Goal: Task Accomplishment & Management: Manage account settings

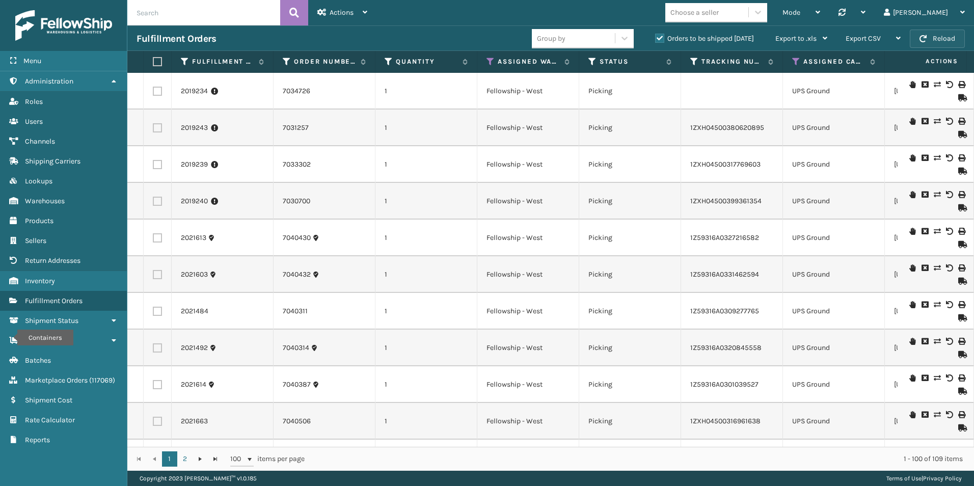
drag, startPoint x: 0, startPoint y: 0, endPoint x: 937, endPoint y: 35, distance: 937.7
click at [937, 35] on button "Reload" at bounding box center [937, 39] width 55 height 18
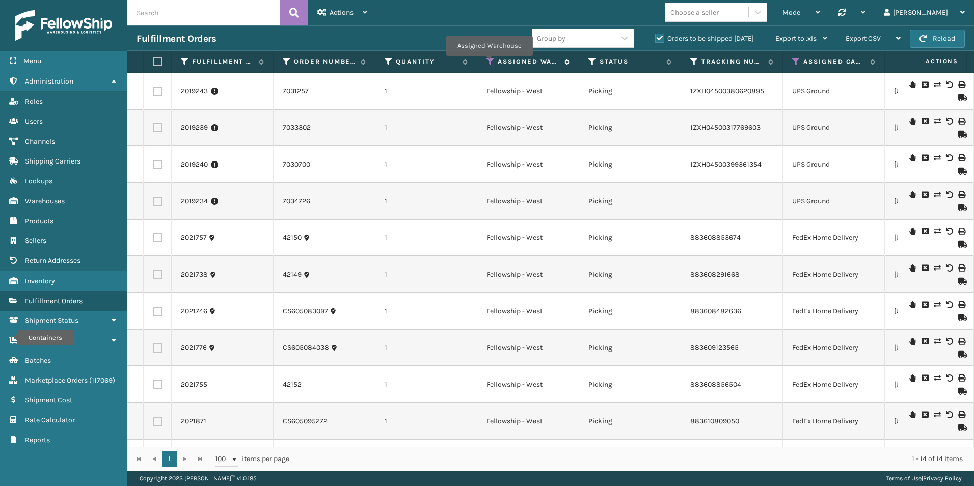
click at [489, 63] on icon at bounding box center [491, 61] width 8 height 9
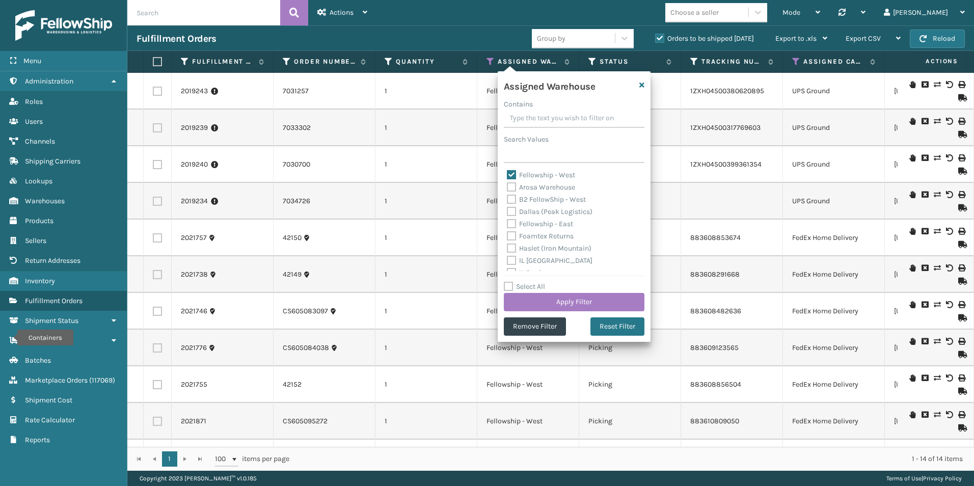
click at [512, 225] on label "Fellowship - East" at bounding box center [540, 224] width 66 height 9
click at [508, 225] on input "Fellowship - East" at bounding box center [507, 221] width 1 height 7
checkbox input "true"
click at [512, 171] on label "Fellowship - West" at bounding box center [541, 175] width 68 height 9
click at [508, 171] on input "Fellowship - West" at bounding box center [507, 172] width 1 height 7
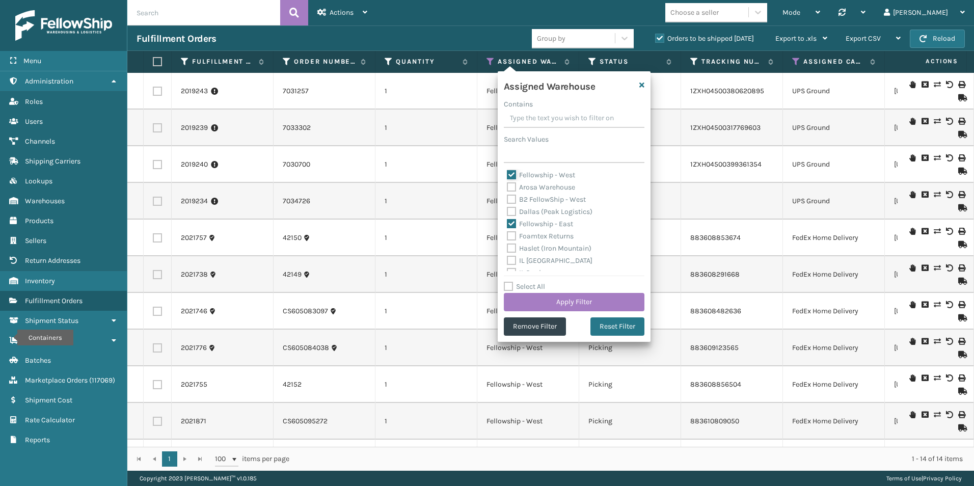
checkbox input "false"
click at [579, 300] on button "Apply Filter" at bounding box center [574, 302] width 141 height 18
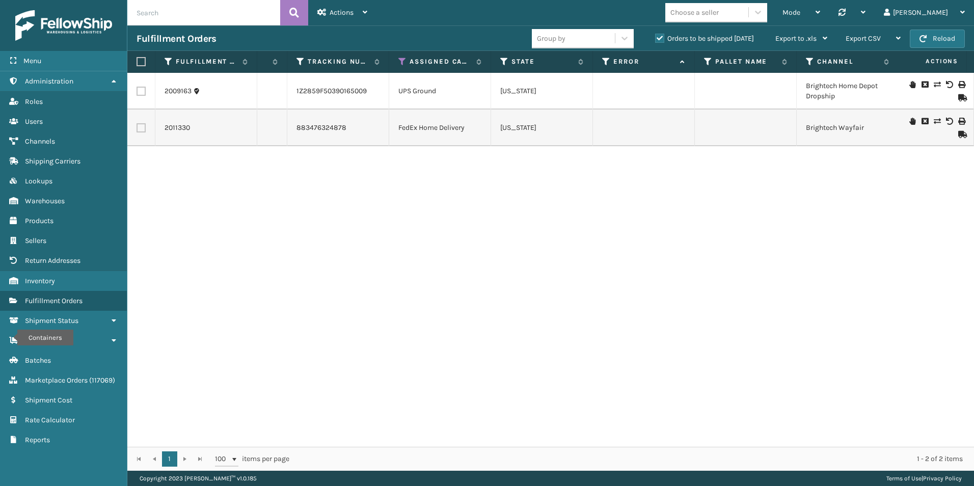
click at [396, 63] on th "Assigned Carrier Service" at bounding box center [440, 62] width 102 height 22
click at [662, 38] on label "Orders to be shipped [DATE]" at bounding box center [704, 38] width 99 height 9
click at [656, 38] on input "Orders to be shipped [DATE]" at bounding box center [655, 36] width 1 height 7
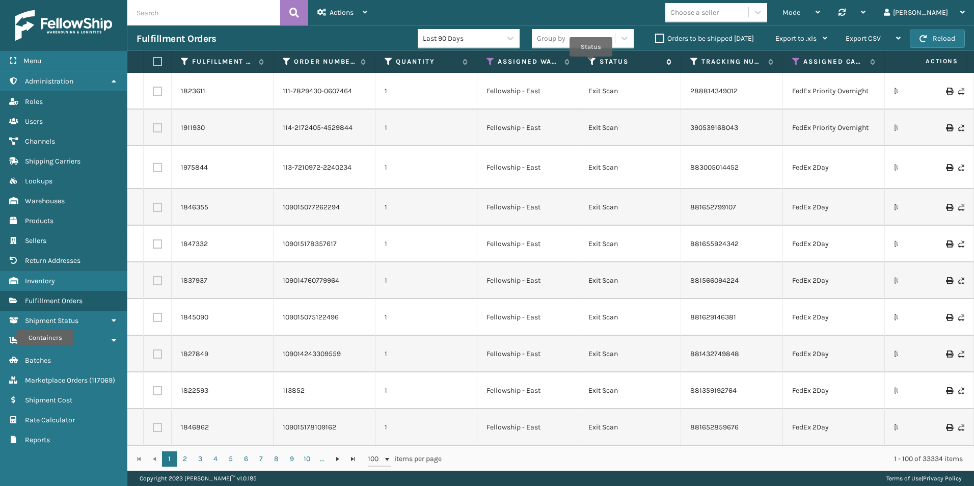
click at [591, 63] on icon at bounding box center [593, 61] width 8 height 9
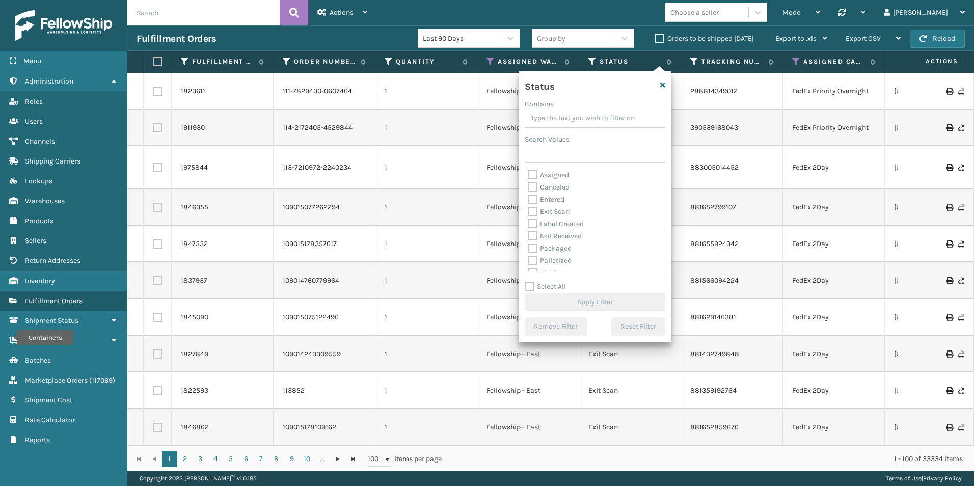
click at [533, 260] on label "Palletized" at bounding box center [550, 260] width 44 height 9
click at [528, 260] on input "Palletized" at bounding box center [528, 258] width 1 height 7
checkbox input "true"
click at [583, 305] on button "Apply Filter" at bounding box center [595, 302] width 141 height 18
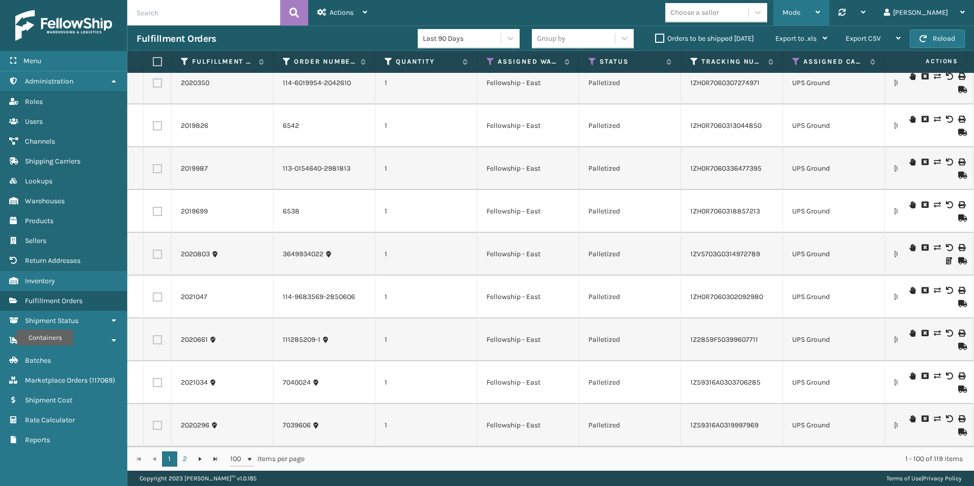
click at [820, 10] on div "Mode" at bounding box center [802, 12] width 38 height 25
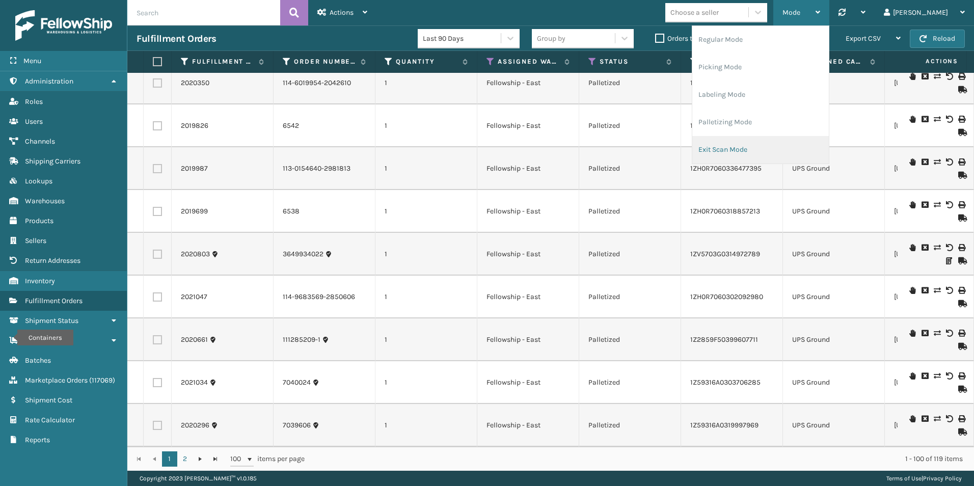
click at [786, 150] on li "Exit Scan Mode" at bounding box center [760, 150] width 137 height 28
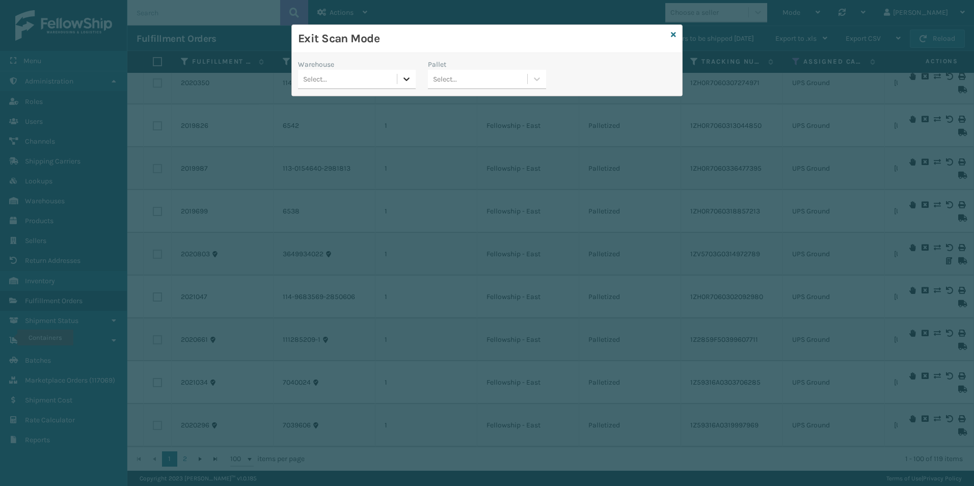
click at [405, 82] on icon at bounding box center [407, 79] width 10 height 10
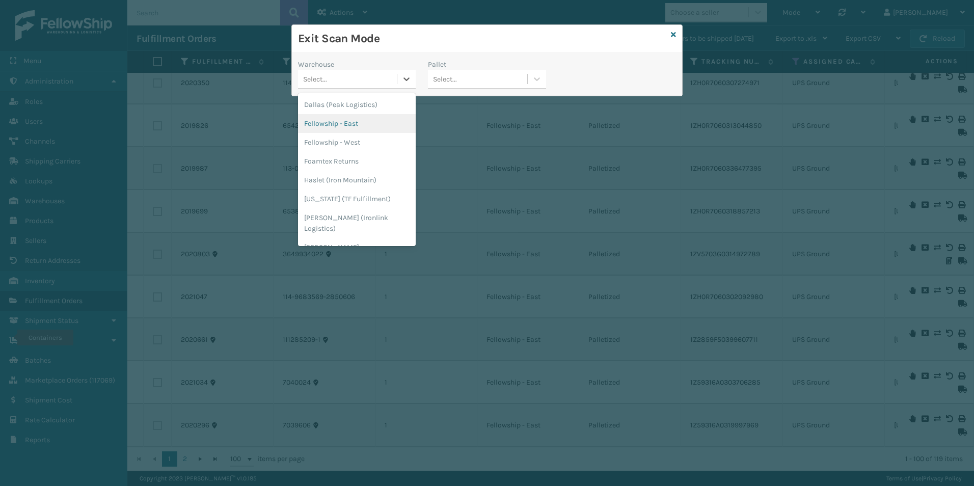
click at [349, 119] on div "Fellowship - East" at bounding box center [357, 123] width 118 height 19
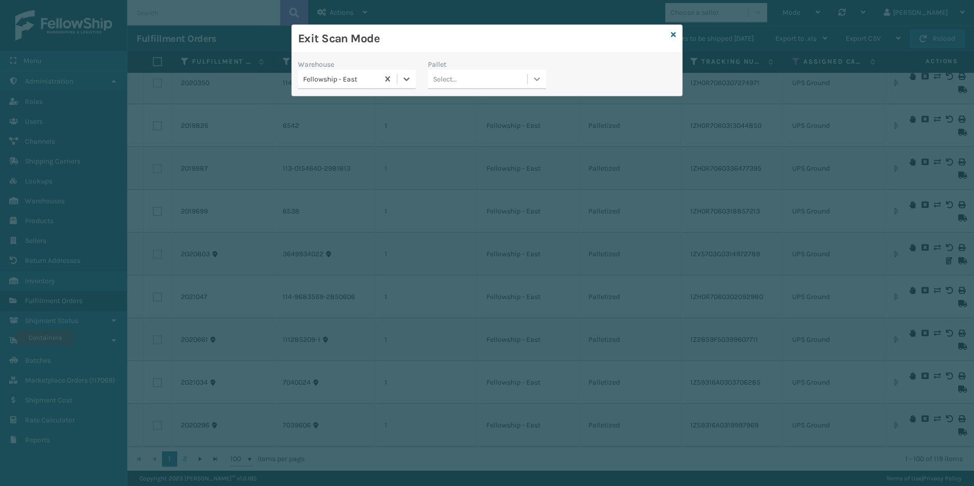
click at [535, 78] on icon at bounding box center [537, 79] width 6 height 4
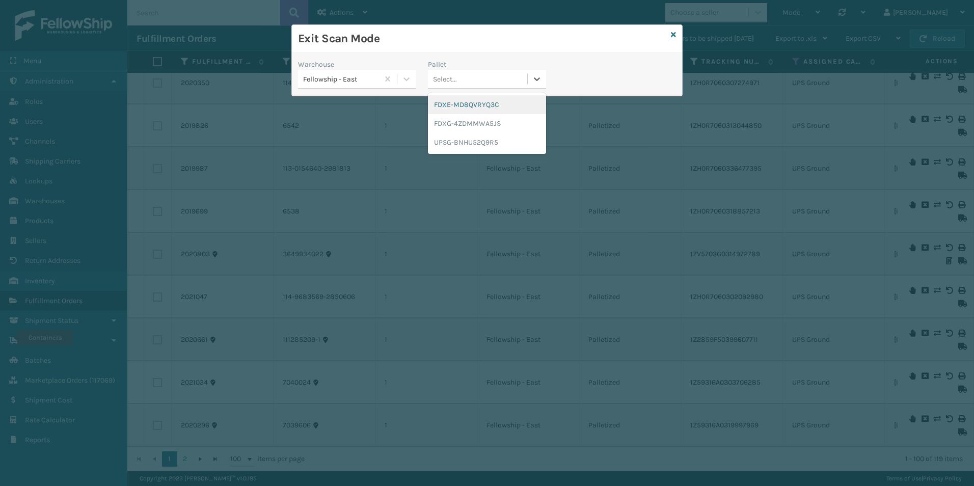
drag, startPoint x: 456, startPoint y: 105, endPoint x: 581, endPoint y: 62, distance: 132.8
click at [581, 62] on div "Warehouse Fellowship - East Pallet option FDXE-MD8QVRYQ3C focused, 1 of 3. 3 re…" at bounding box center [487, 77] width 390 height 36
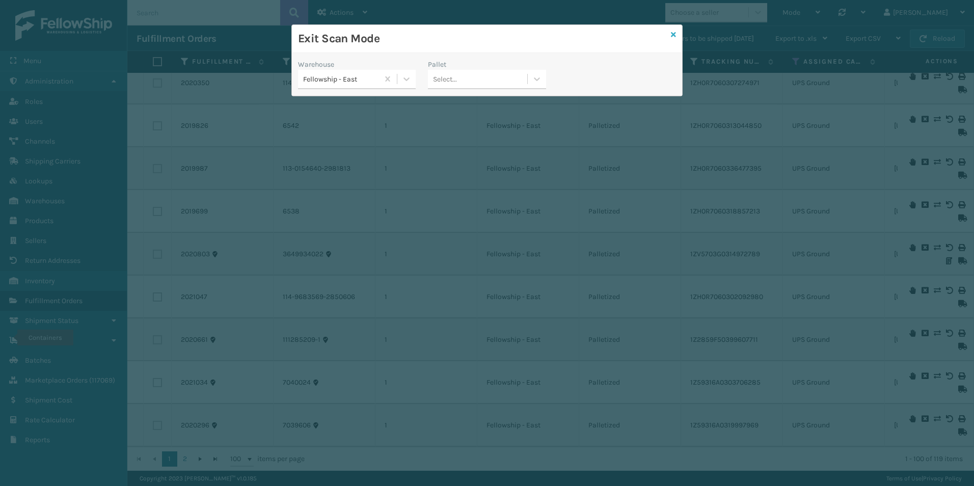
click at [675, 33] on icon at bounding box center [673, 34] width 5 height 7
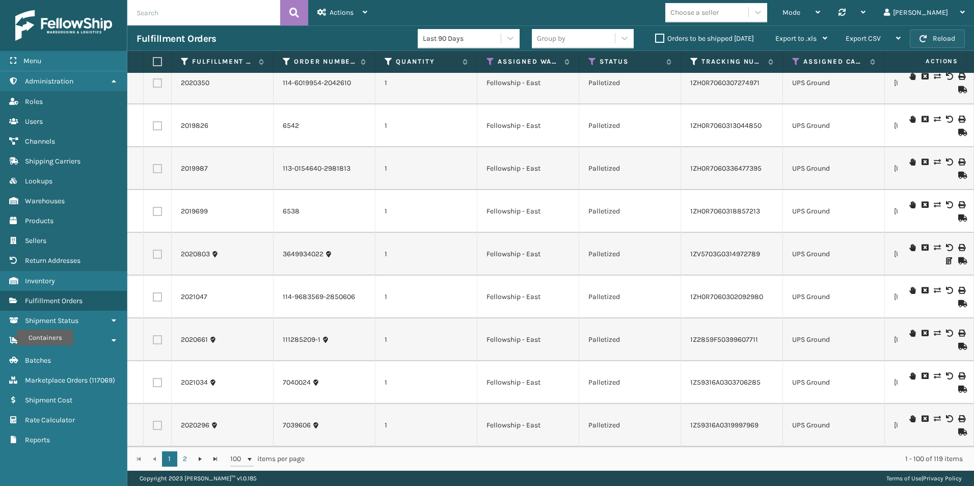
click at [949, 45] on button "Reload" at bounding box center [937, 39] width 55 height 18
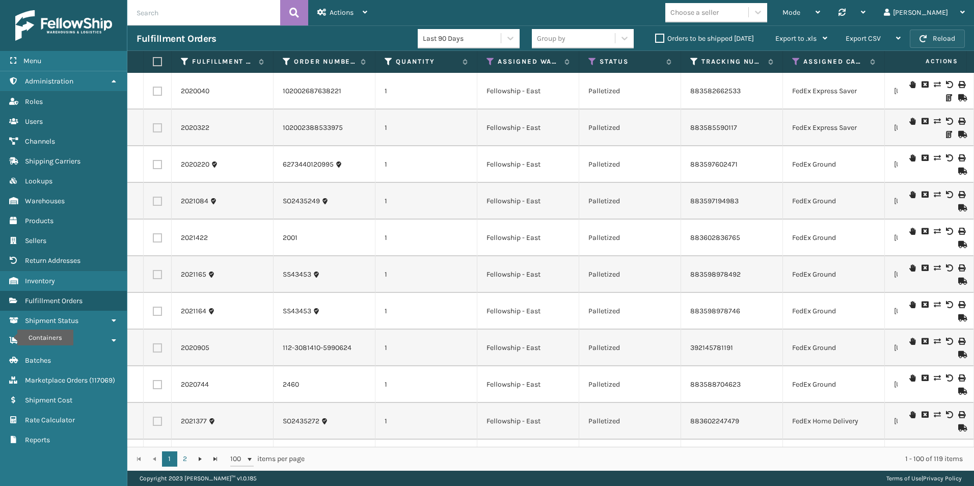
click at [949, 44] on button "Reload" at bounding box center [937, 39] width 55 height 18
click at [938, 41] on button "Reload" at bounding box center [937, 39] width 55 height 18
click at [820, 14] on div "Mode" at bounding box center [802, 12] width 38 height 25
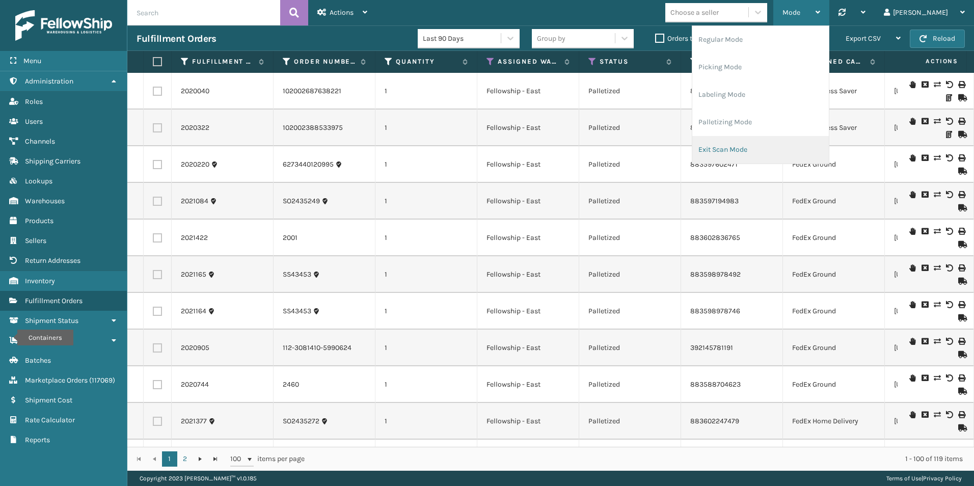
click at [785, 148] on li "Exit Scan Mode" at bounding box center [760, 150] width 137 height 28
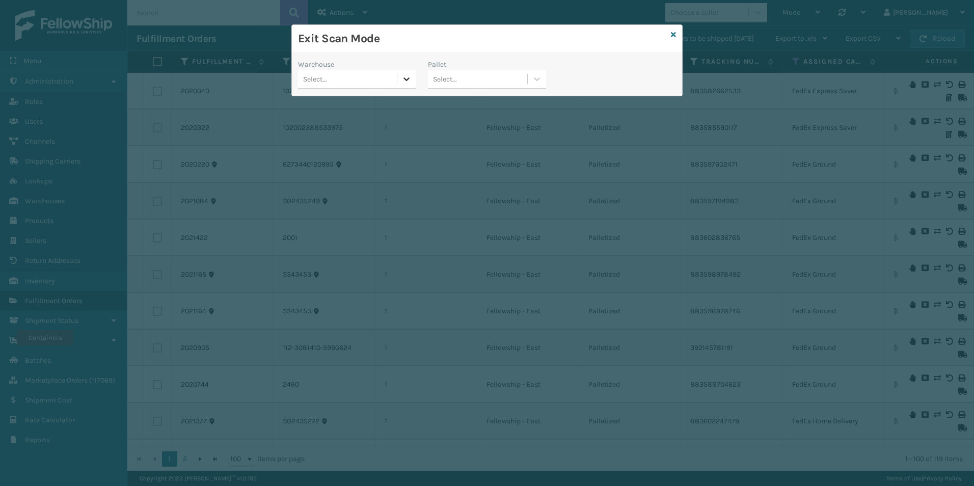
click at [405, 76] on icon at bounding box center [407, 79] width 10 height 10
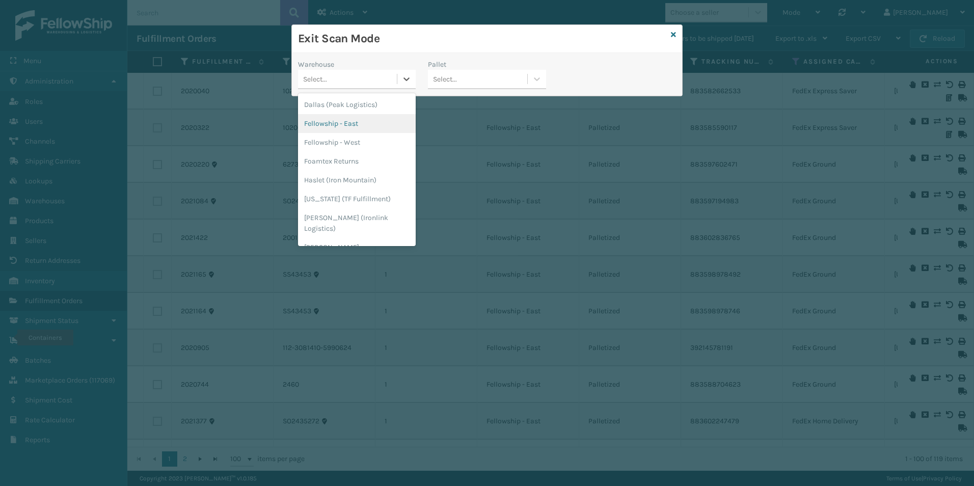
click at [360, 130] on div "Fellowship - East" at bounding box center [357, 123] width 118 height 19
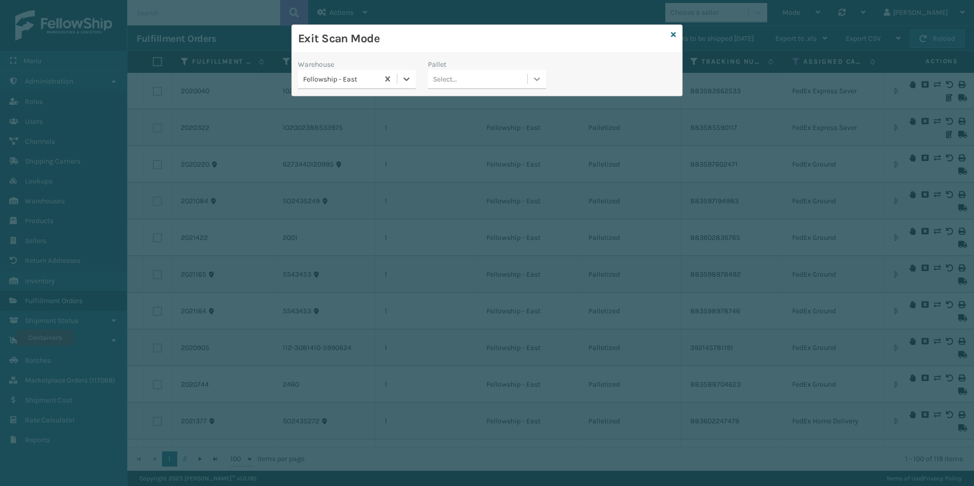
click at [536, 80] on icon at bounding box center [537, 79] width 10 height 10
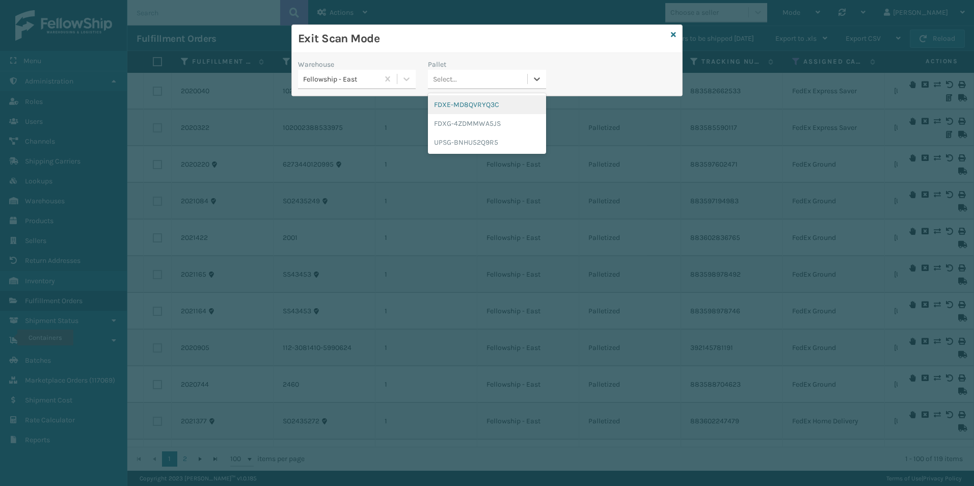
click at [477, 108] on div "FDXE-MD8QVRYQ3C" at bounding box center [487, 104] width 118 height 19
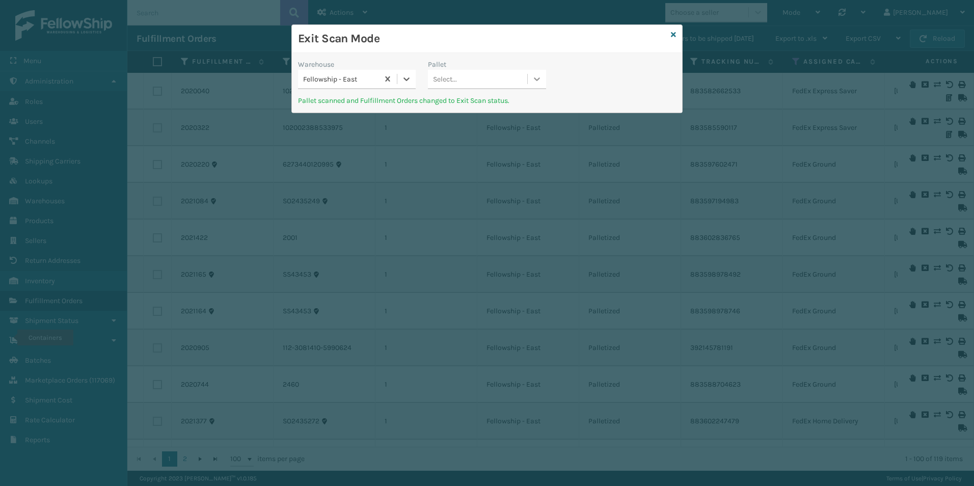
click at [541, 77] on icon at bounding box center [537, 79] width 10 height 10
click at [502, 105] on div "FDXG-4ZDMMWA5JS" at bounding box center [487, 104] width 118 height 19
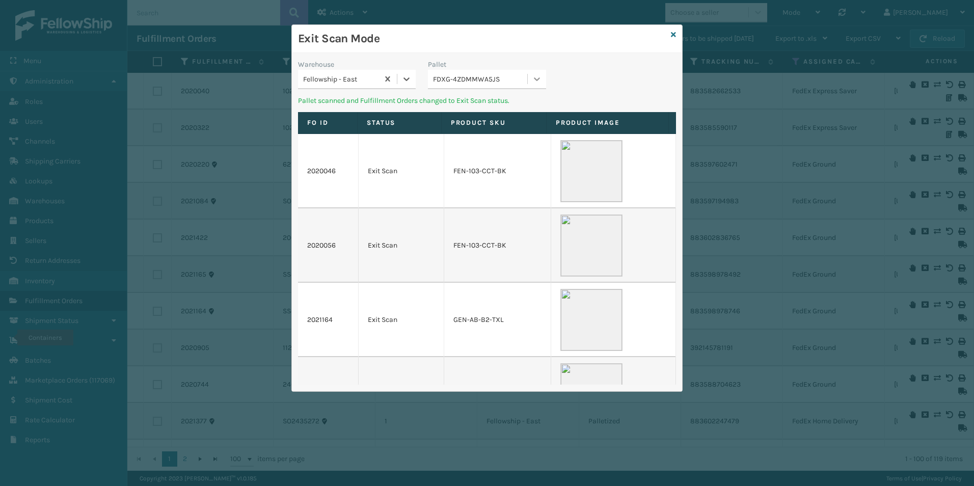
click at [539, 81] on icon at bounding box center [537, 79] width 10 height 10
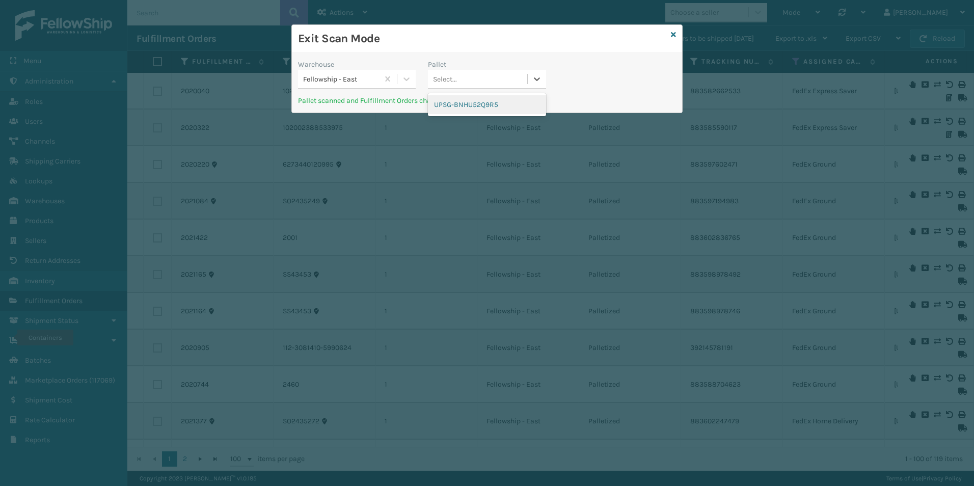
click at [508, 109] on div "UPSG-BNHU52Q9R5" at bounding box center [487, 104] width 118 height 19
click at [673, 35] on icon at bounding box center [673, 34] width 5 height 7
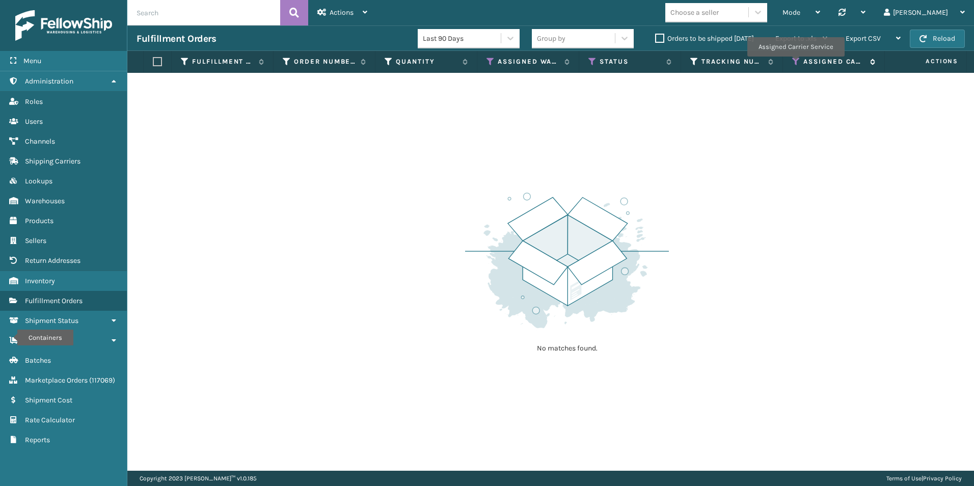
click at [795, 64] on icon at bounding box center [796, 61] width 8 height 9
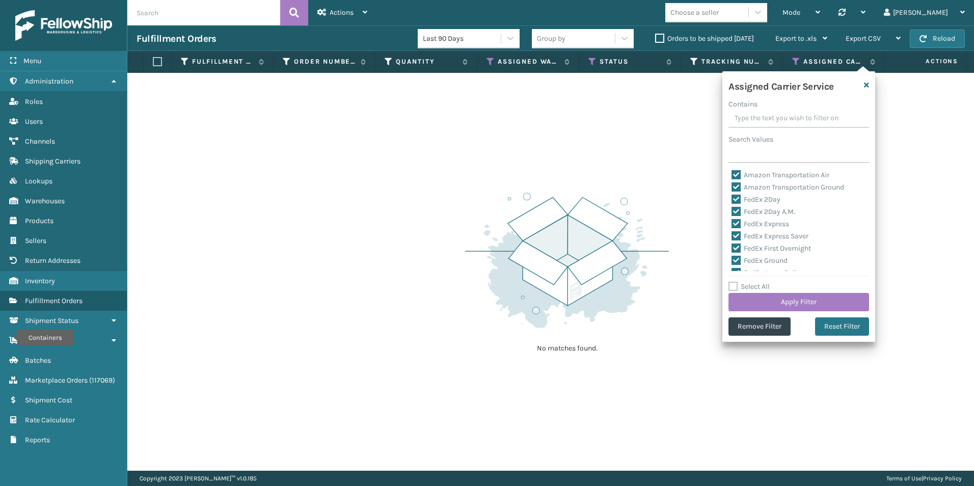
click at [679, 180] on div "No matches found." at bounding box center [550, 272] width 847 height 398
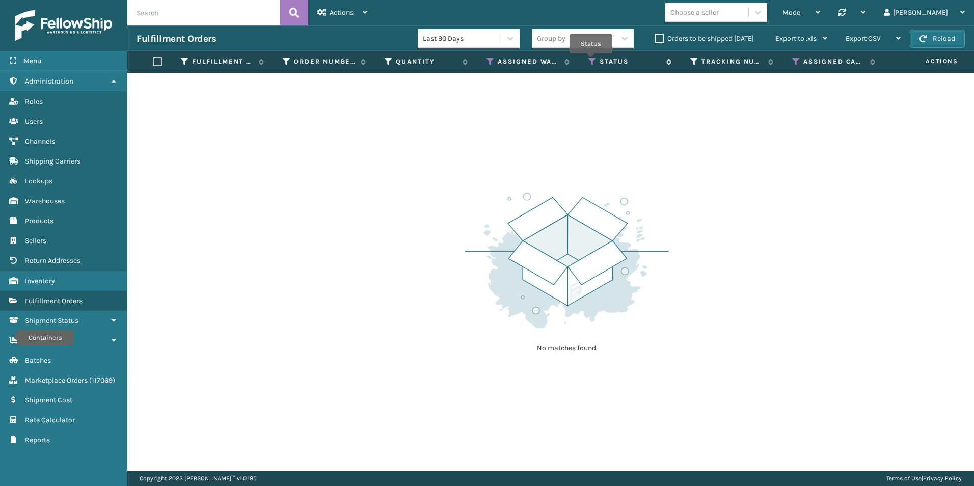
click at [591, 61] on icon at bounding box center [593, 61] width 8 height 9
drag, startPoint x: 829, startPoint y: 125, endPoint x: 560, endPoint y: 84, distance: 272.2
click at [829, 123] on div "No matches found." at bounding box center [550, 272] width 847 height 398
drag, startPoint x: 492, startPoint y: 60, endPoint x: 494, endPoint y: 66, distance: 6.3
click at [492, 59] on icon at bounding box center [491, 61] width 8 height 9
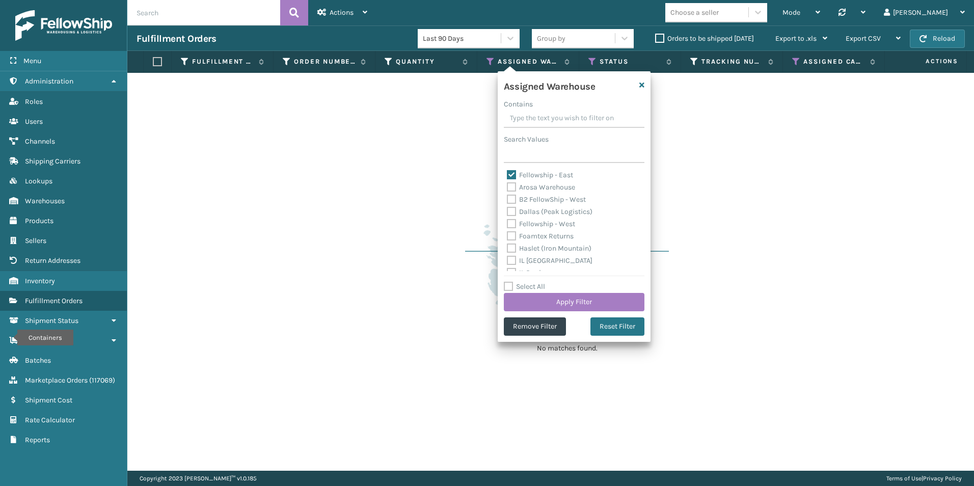
click at [516, 173] on label "Fellowship - East" at bounding box center [540, 175] width 66 height 9
click at [508, 173] on input "Fellowship - East" at bounding box center [507, 172] width 1 height 7
checkbox input "false"
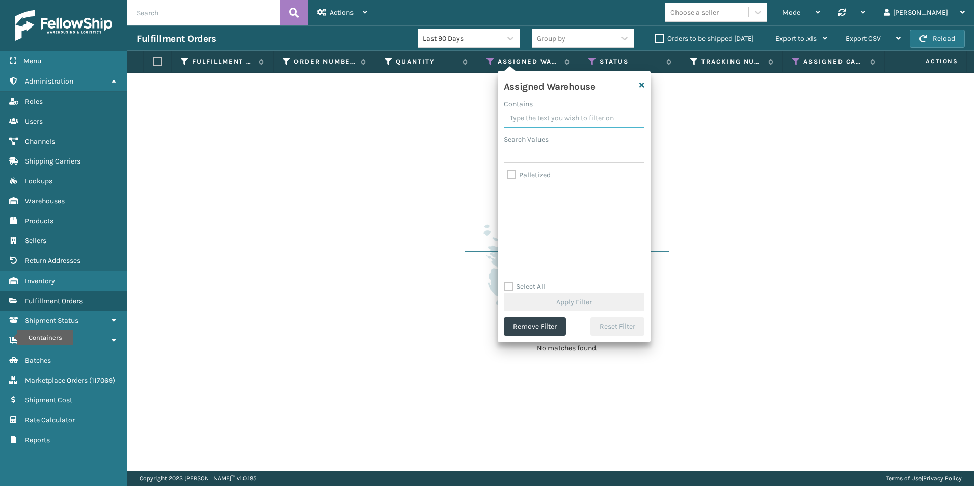
drag, startPoint x: 522, startPoint y: 115, endPoint x: 534, endPoint y: 122, distance: 13.7
click at [522, 115] on input "Contains" at bounding box center [574, 119] width 141 height 18
click at [526, 325] on button "Remove Filter" at bounding box center [535, 326] width 62 height 18
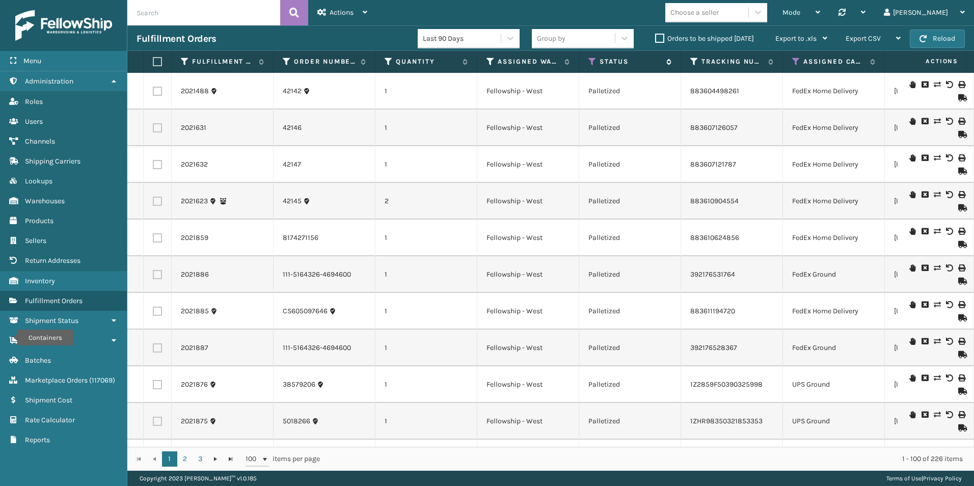
click at [591, 59] on icon at bounding box center [593, 61] width 8 height 9
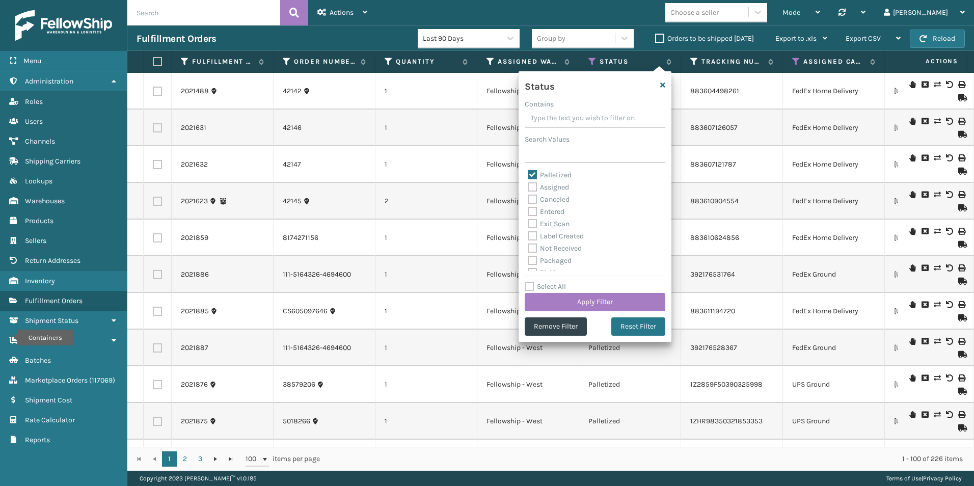
drag, startPoint x: 556, startPoint y: 327, endPoint x: 592, endPoint y: 327, distance: 35.2
click at [592, 327] on div "Status Contains Search Values Palletized Assigned Canceled Entered Exit Scan La…" at bounding box center [595, 206] width 153 height 271
click at [580, 328] on button "Remove Filter" at bounding box center [556, 326] width 62 height 18
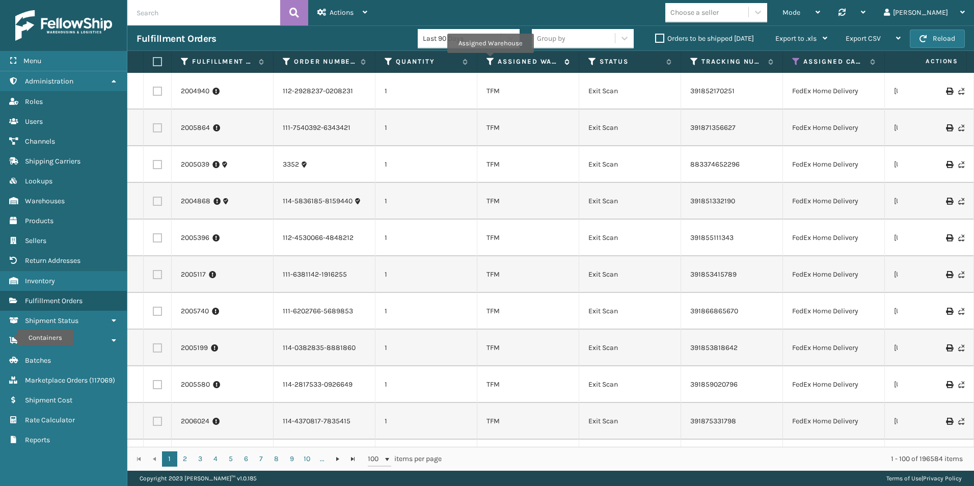
click at [490, 60] on icon at bounding box center [491, 61] width 8 height 9
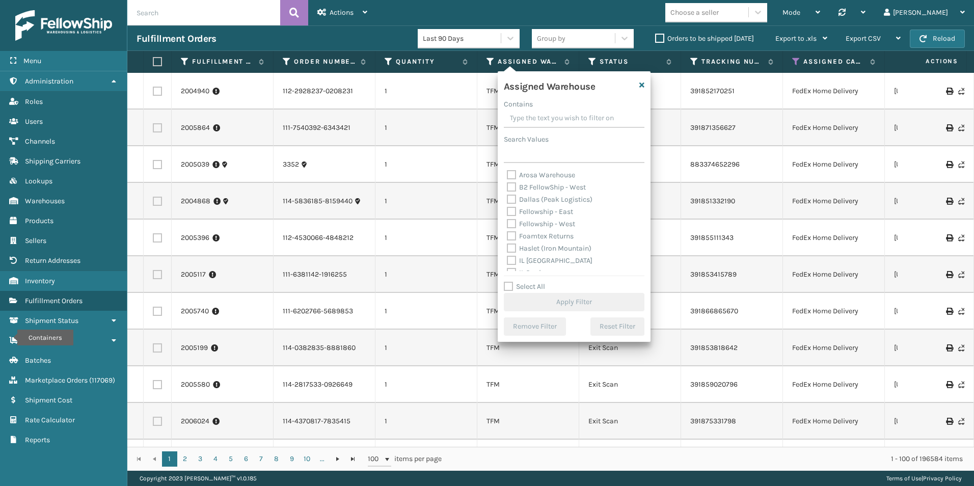
click at [512, 222] on label "Fellowship - West" at bounding box center [541, 224] width 68 height 9
click at [508, 222] on input "Fellowship - West" at bounding box center [507, 221] width 1 height 7
checkbox input "true"
click at [558, 301] on button "Apply Filter" at bounding box center [574, 302] width 141 height 18
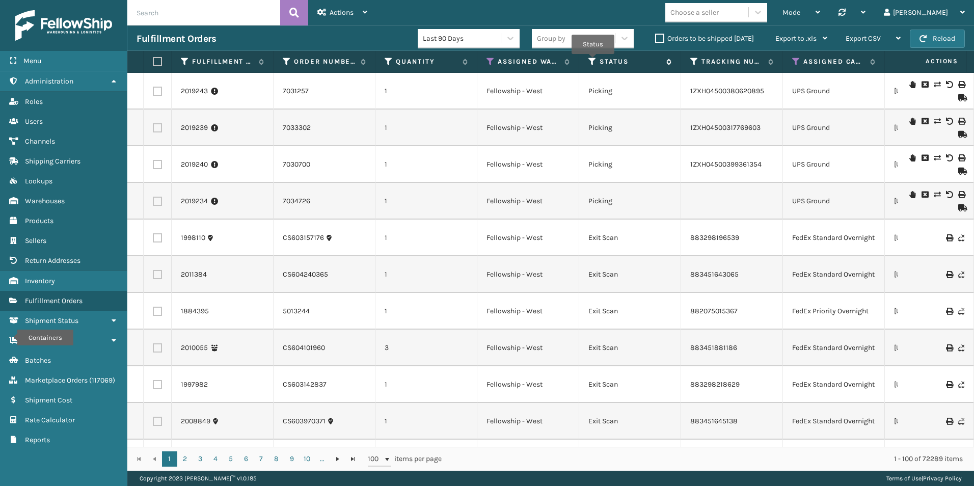
click at [593, 61] on icon at bounding box center [593, 61] width 8 height 9
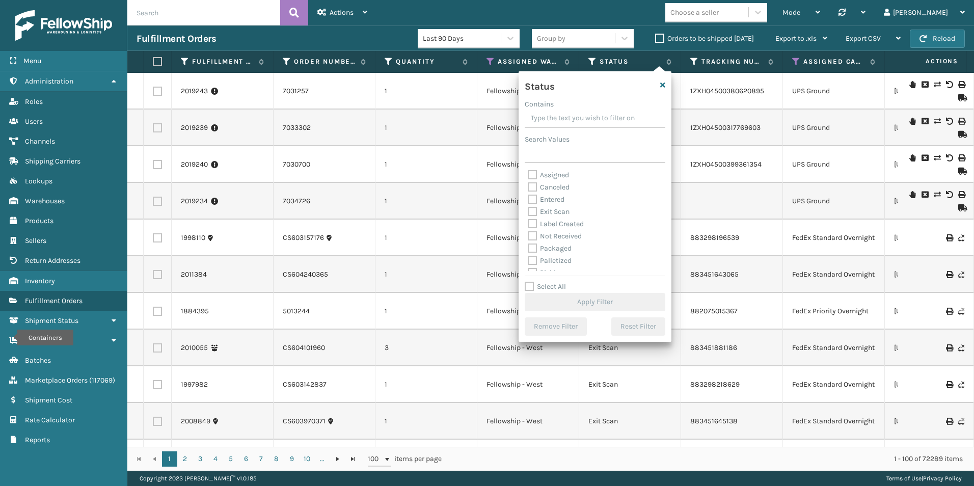
scroll to position [51, 0]
click at [532, 221] on label "Picking" at bounding box center [546, 222] width 36 height 9
click at [528, 221] on input "Picking" at bounding box center [528, 219] width 1 height 7
checkbox input "true"
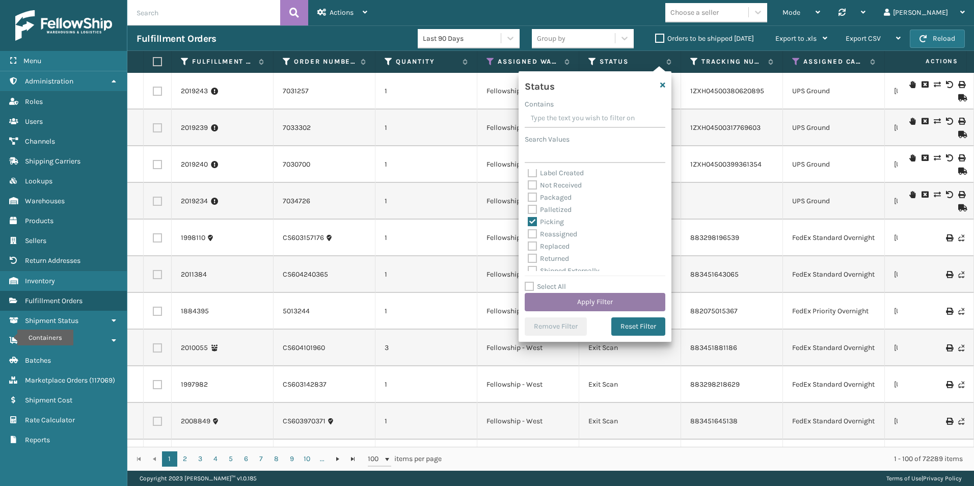
click at [600, 300] on button "Apply Filter" at bounding box center [595, 302] width 141 height 18
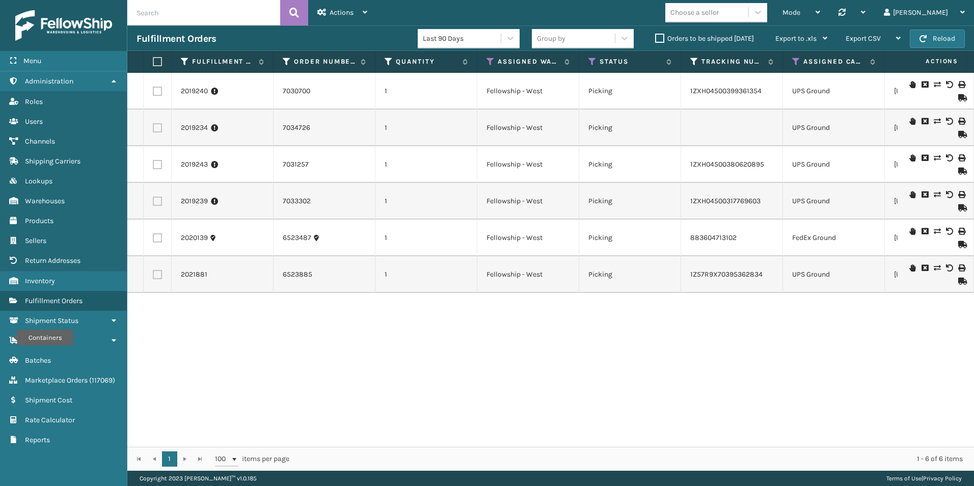
scroll to position [0, 122]
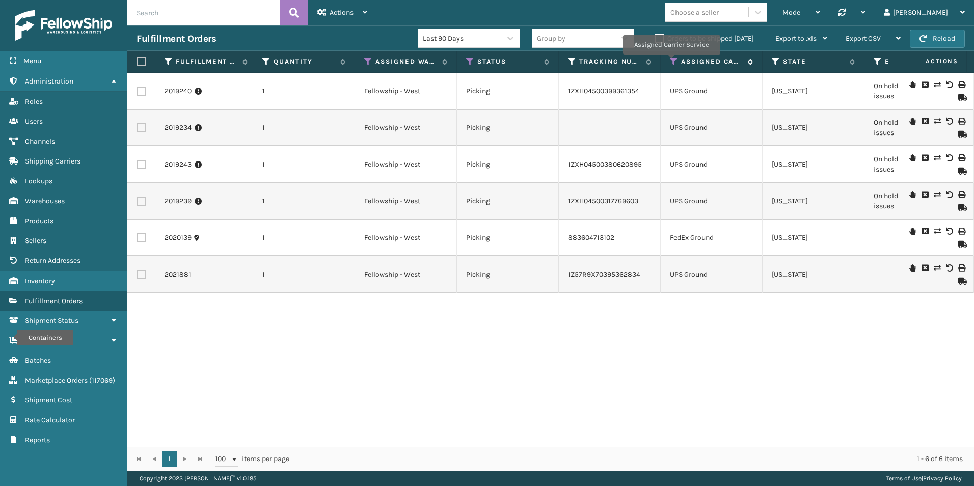
click at [671, 62] on icon at bounding box center [674, 61] width 8 height 9
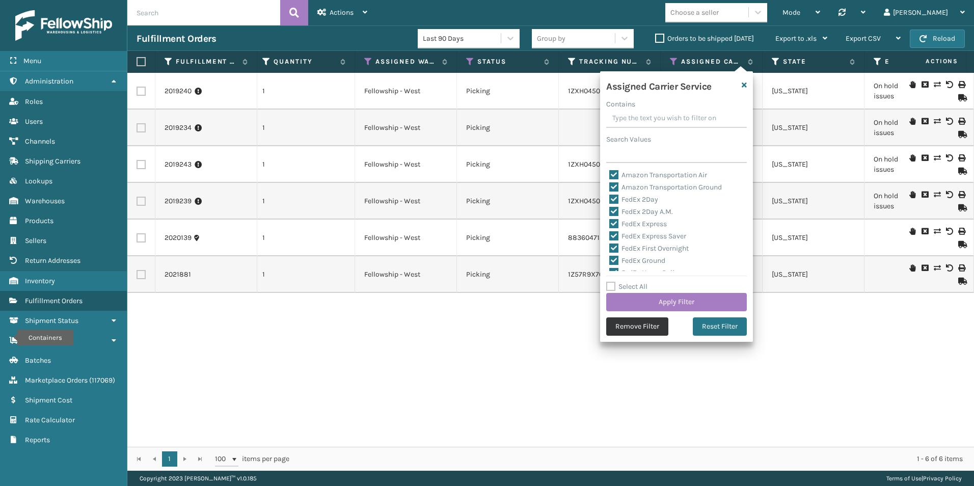
click at [646, 329] on button "Remove Filter" at bounding box center [637, 326] width 62 height 18
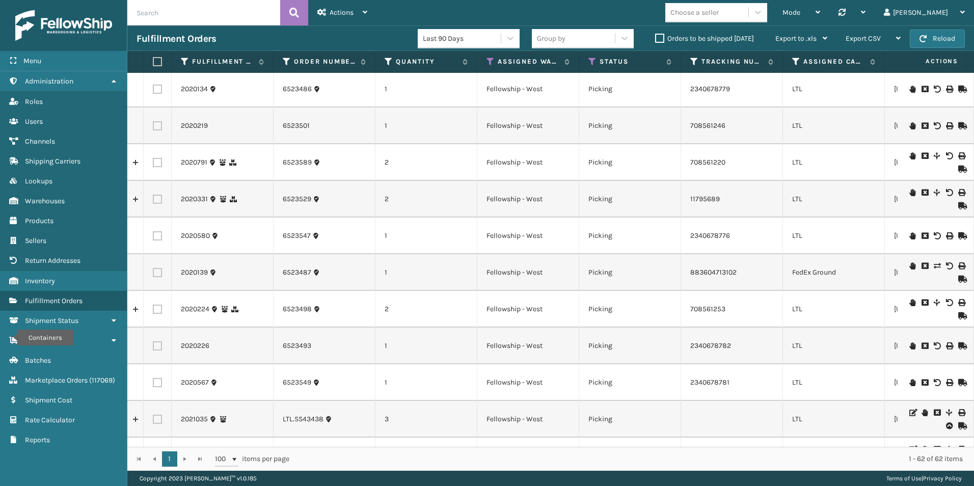
scroll to position [611, 0]
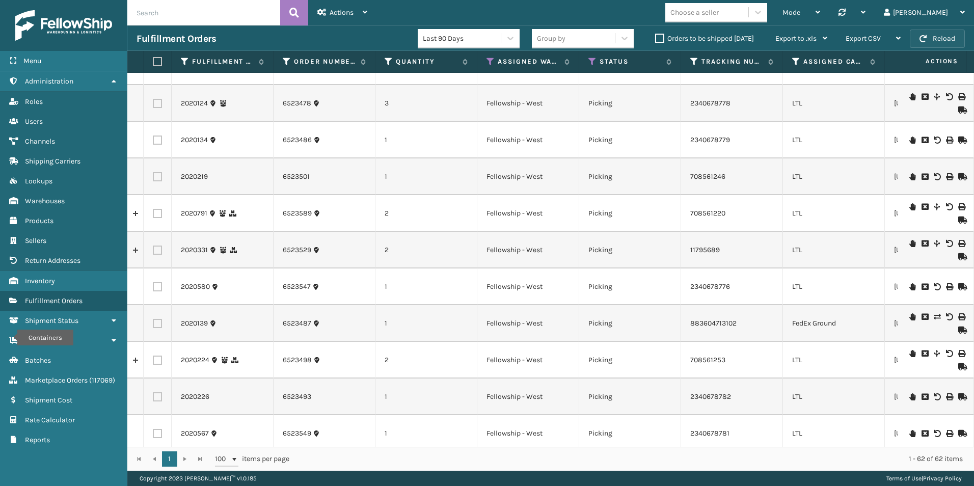
click at [930, 40] on button "Reload" at bounding box center [937, 39] width 55 height 18
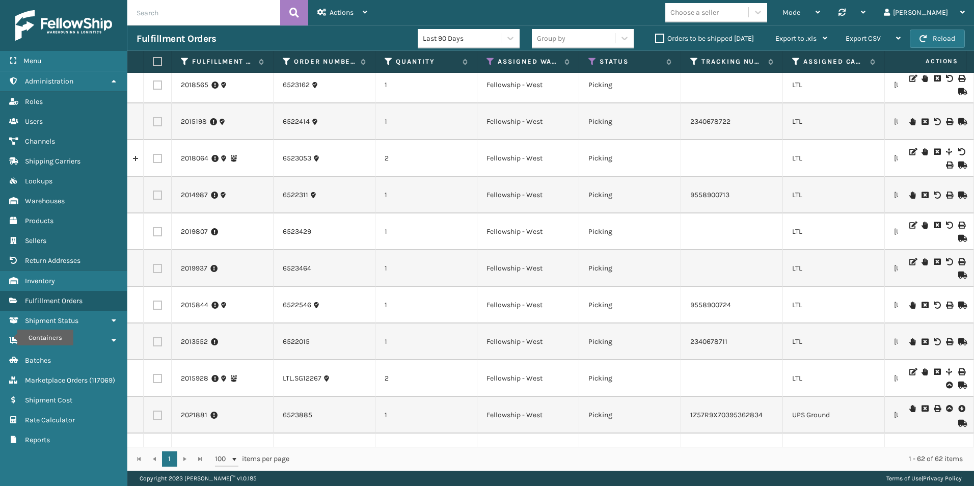
scroll to position [0, 0]
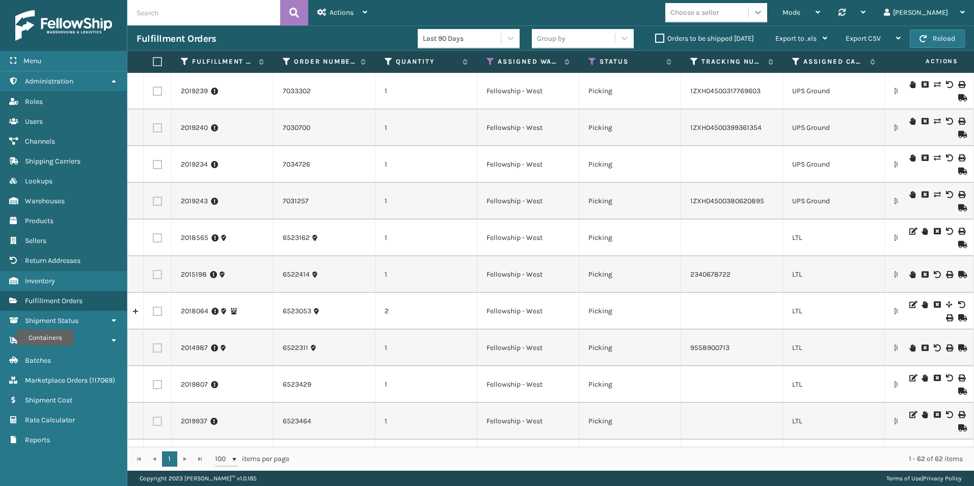
click at [763, 15] on icon at bounding box center [758, 12] width 10 height 10
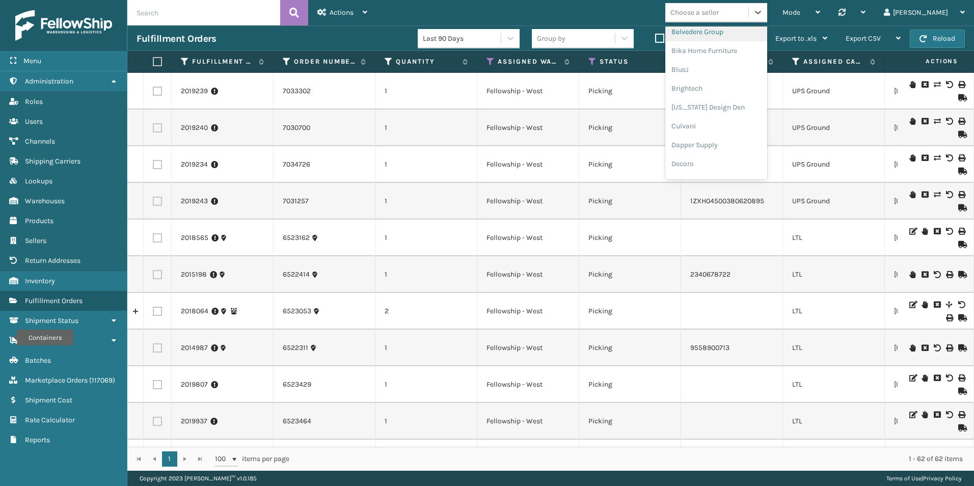
scroll to position [255, 0]
click at [729, 145] on div "Koolmore" at bounding box center [716, 141] width 102 height 19
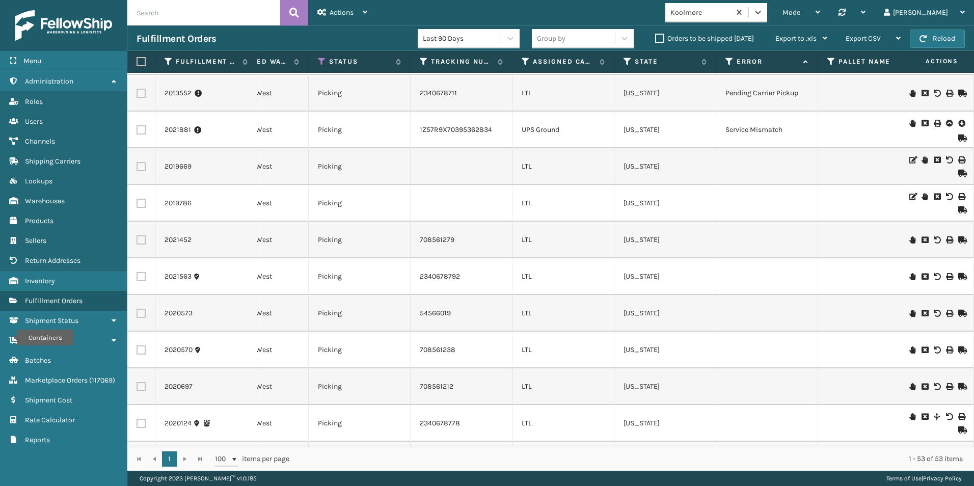
scroll to position [0, 308]
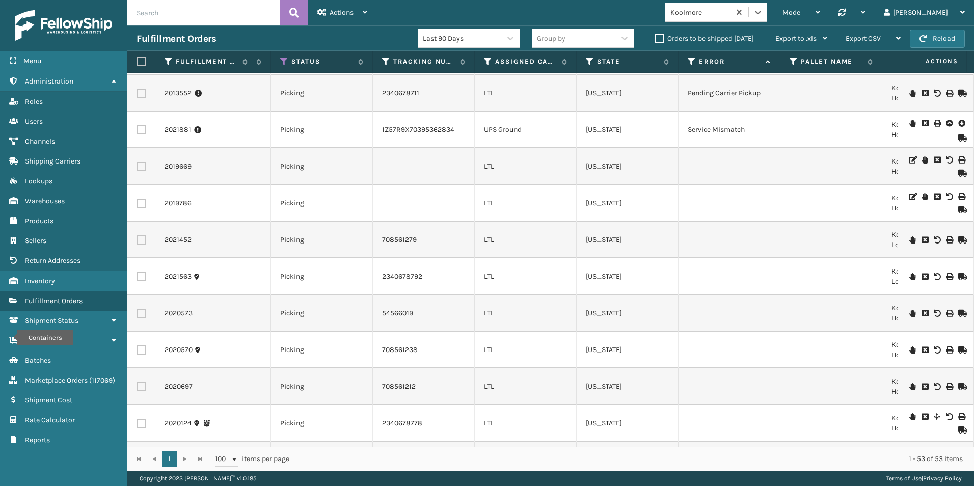
click at [910, 125] on icon at bounding box center [913, 123] width 6 height 7
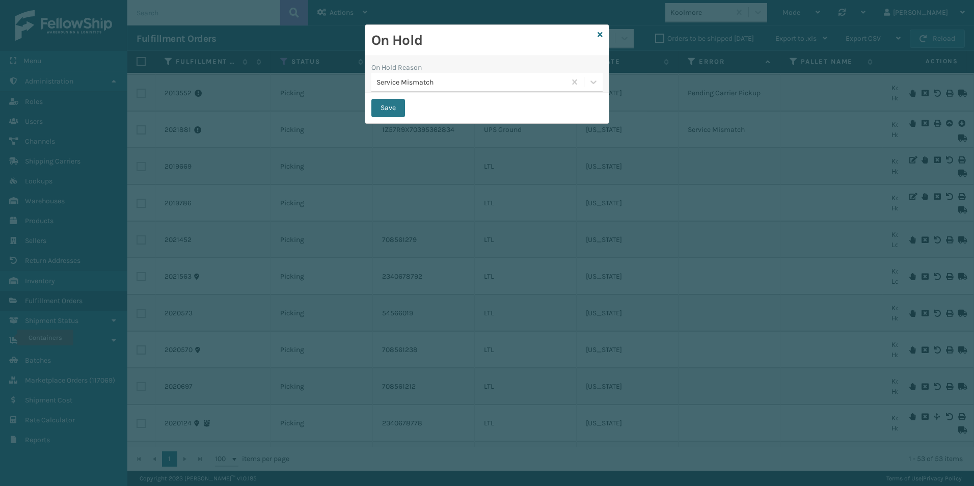
click at [603, 37] on div "On Hold" at bounding box center [487, 40] width 244 height 31
click at [598, 36] on icon at bounding box center [600, 34] width 5 height 7
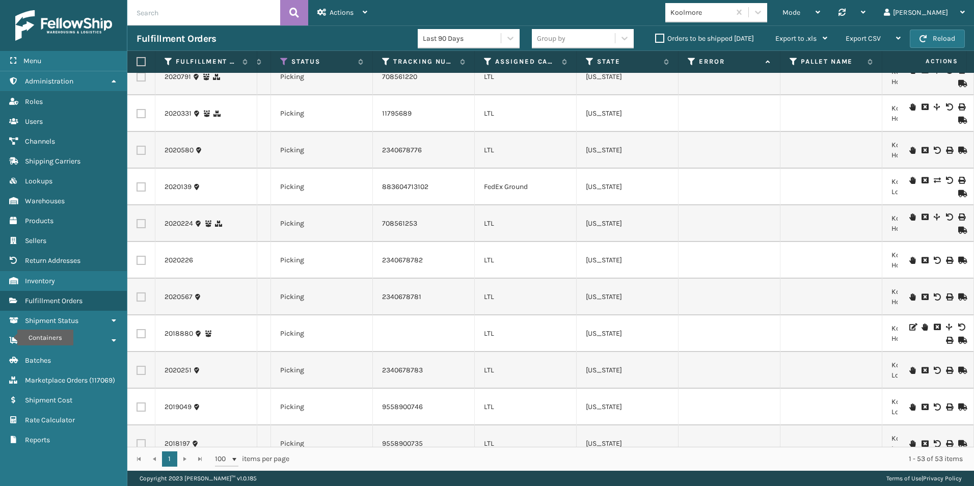
scroll to position [713, 308]
click at [180, 186] on link "2020139" at bounding box center [178, 185] width 27 height 10
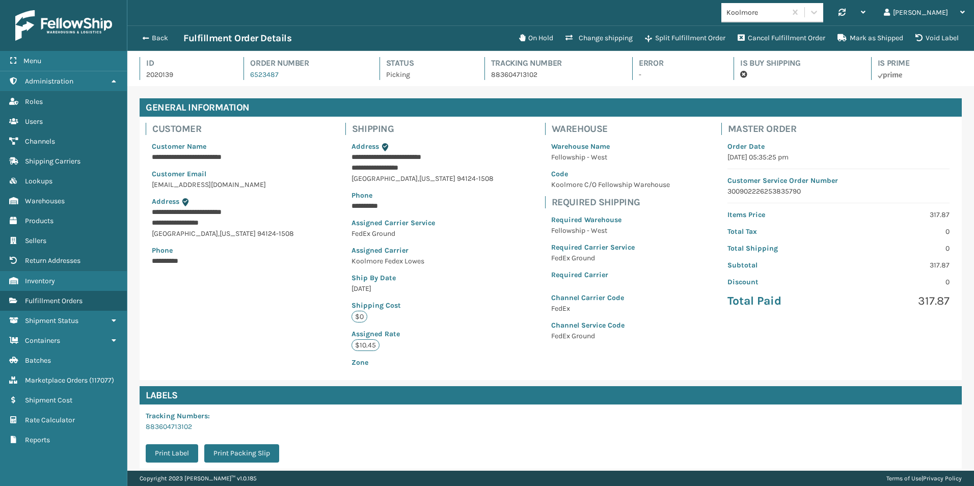
scroll to position [102, 0]
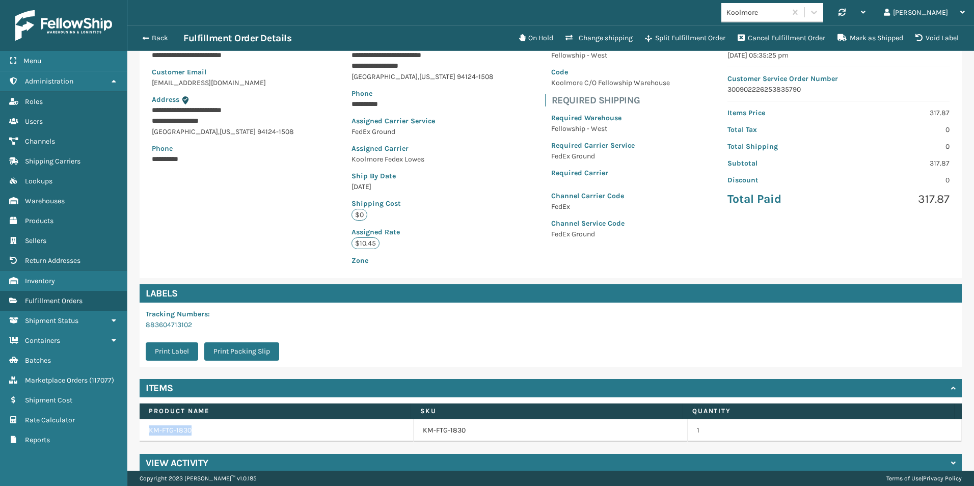
drag, startPoint x: 186, startPoint y: 431, endPoint x: 149, endPoint y: 431, distance: 37.2
click at [149, 431] on td "KM-FTG-1830" at bounding box center [277, 430] width 274 height 22
drag, startPoint x: 149, startPoint y: 431, endPoint x: 168, endPoint y: 431, distance: 19.4
copy td "KM-FTG-1830"
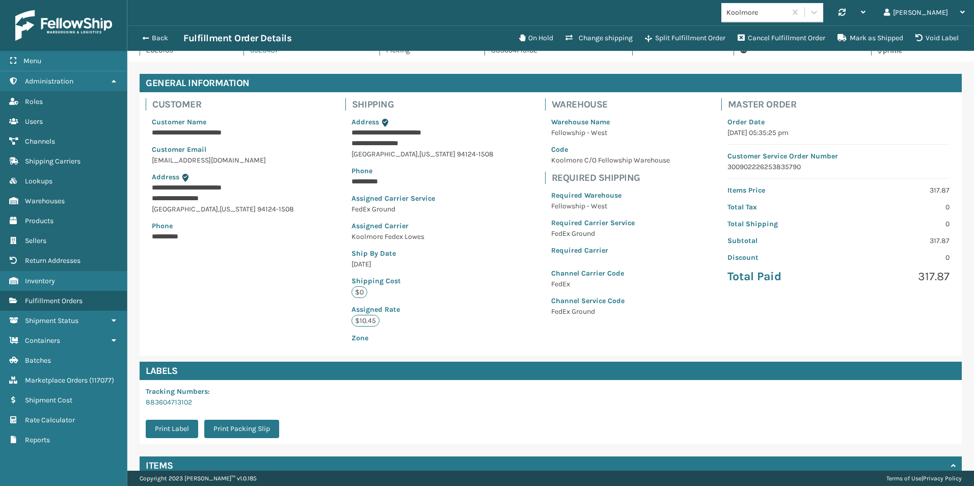
scroll to position [0, 0]
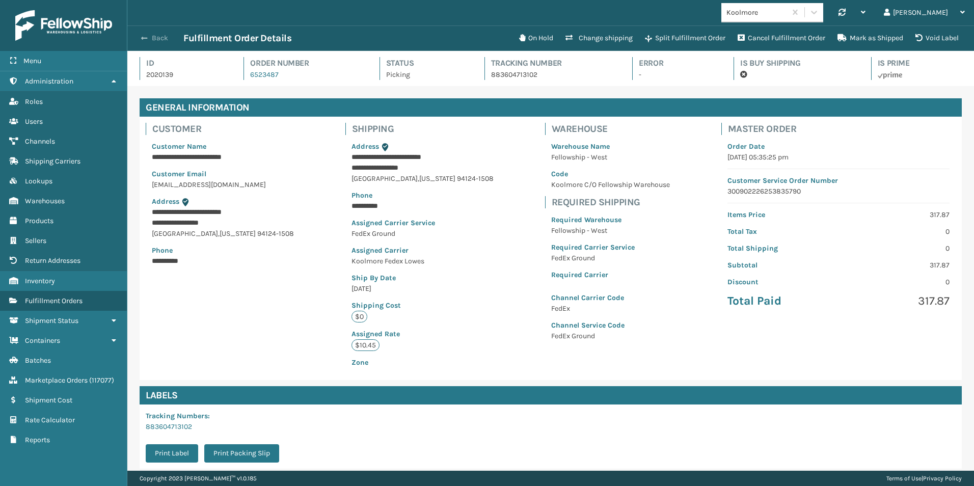
click at [145, 35] on span "button" at bounding box center [144, 38] width 6 height 7
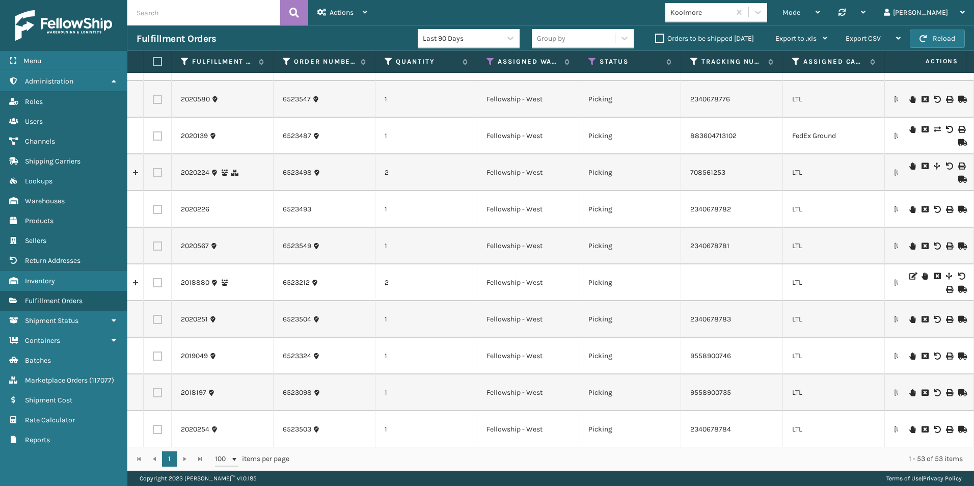
scroll to position [764, 0]
click at [910, 127] on icon at bounding box center [913, 127] width 6 height 7
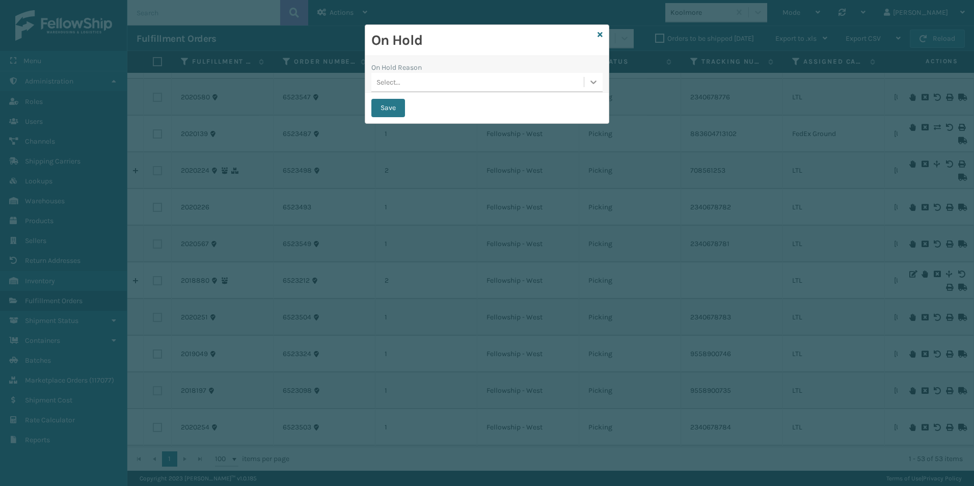
click at [589, 83] on icon at bounding box center [594, 82] width 10 height 10
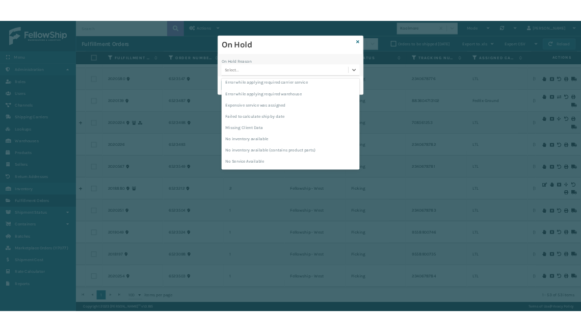
scroll to position [204, 0]
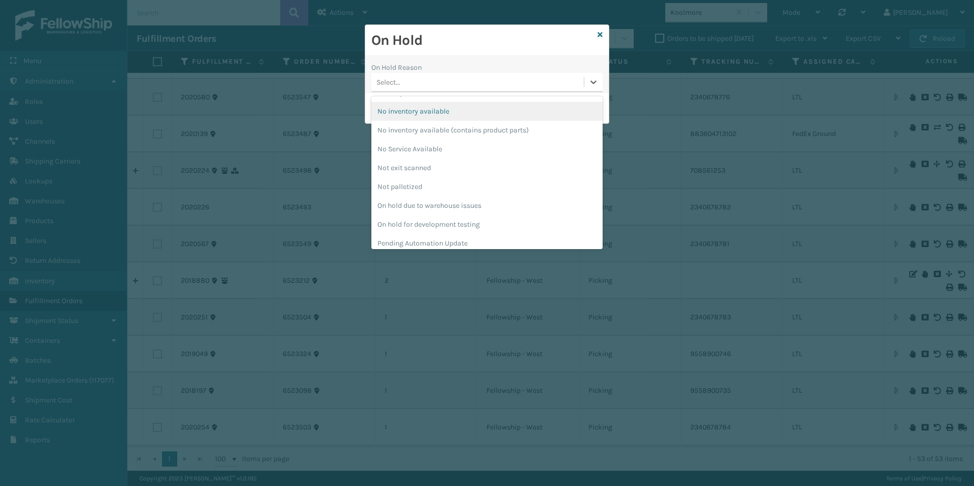
click at [442, 110] on div "No inventory available" at bounding box center [486, 111] width 231 height 19
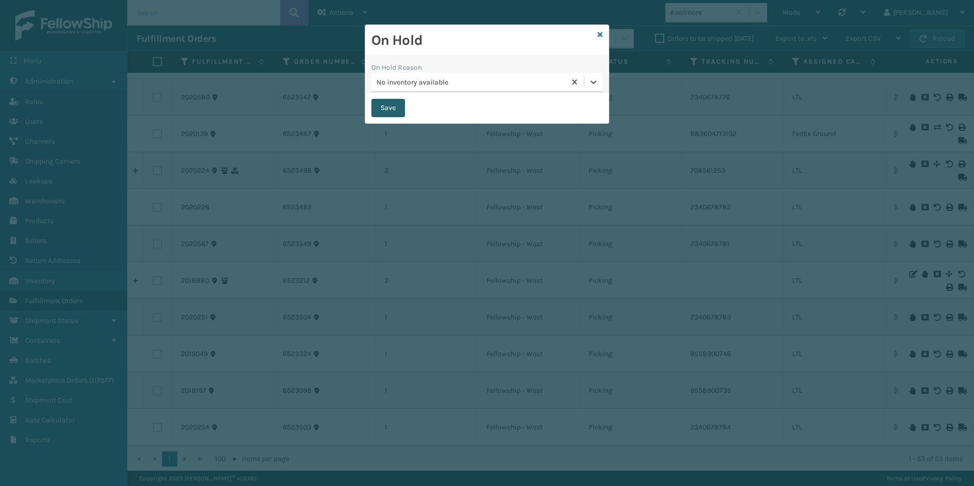
click at [387, 108] on button "Save" at bounding box center [388, 108] width 34 height 18
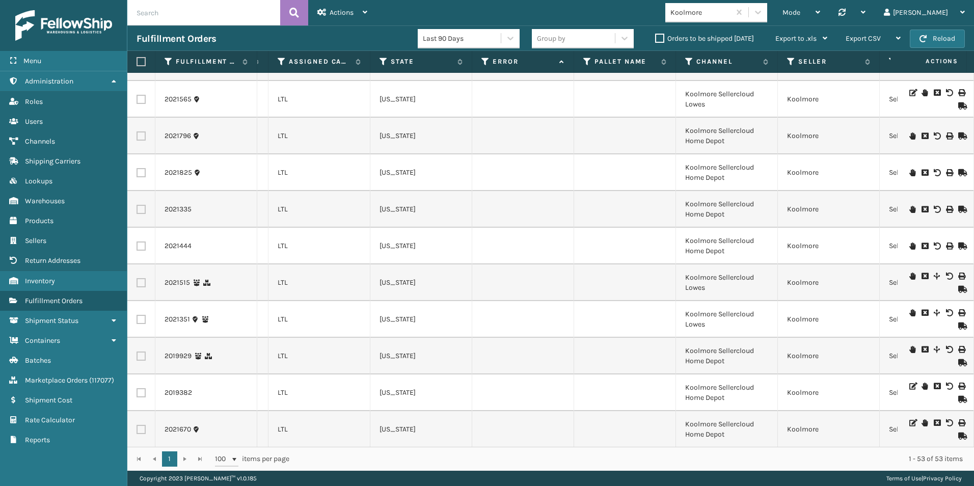
scroll to position [1578, 515]
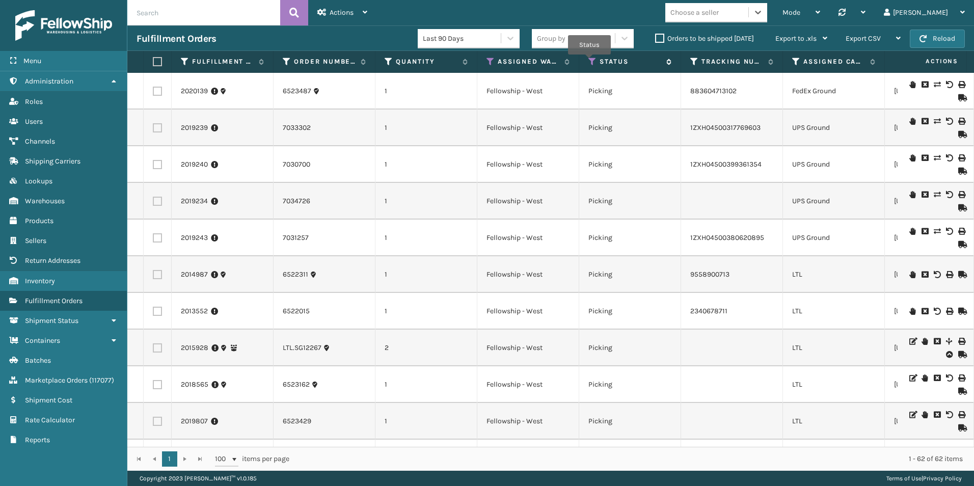
click at [590, 61] on icon at bounding box center [593, 61] width 8 height 9
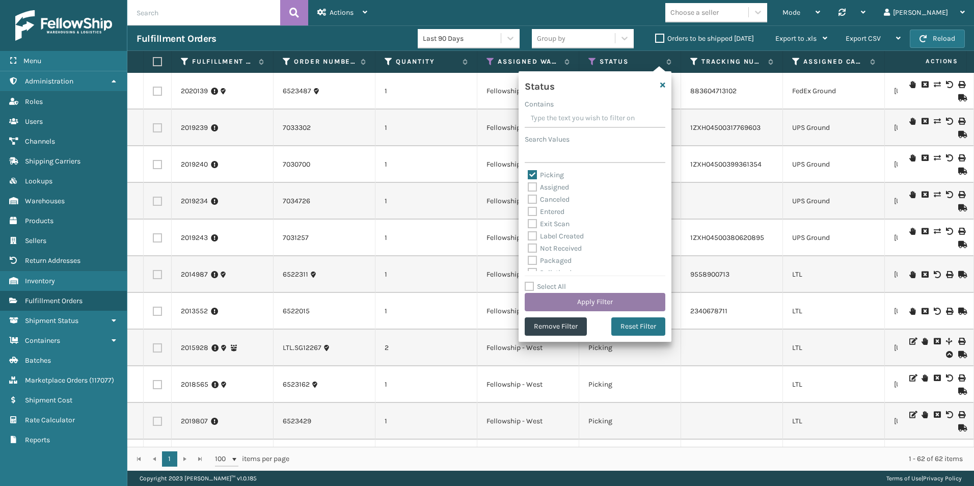
click at [580, 304] on button "Apply Filter" at bounding box center [595, 302] width 141 height 18
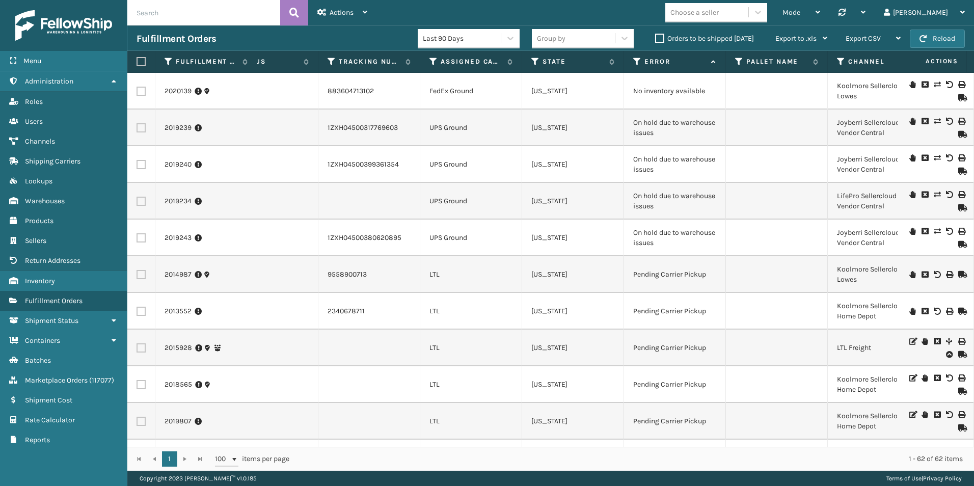
scroll to position [0, 364]
click at [430, 61] on icon at bounding box center [433, 61] width 8 height 9
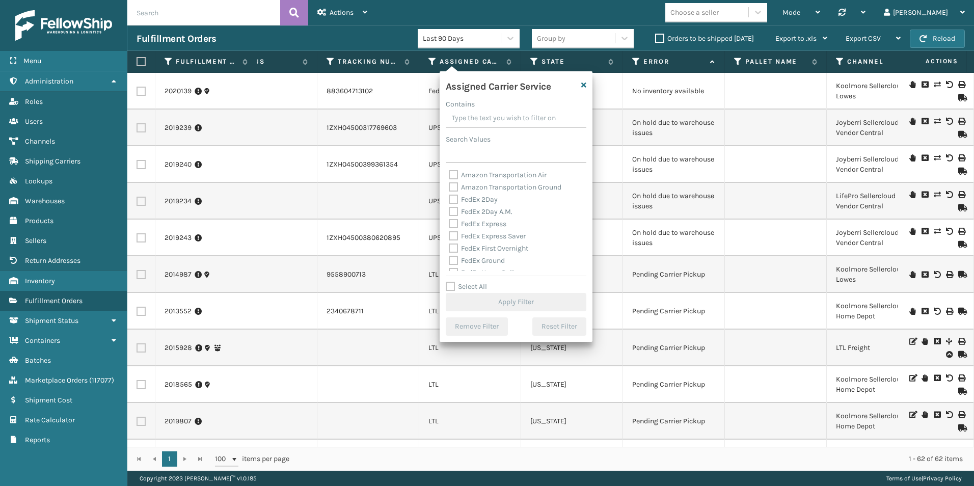
click at [454, 283] on label "Select All" at bounding box center [466, 286] width 41 height 9
click at [454, 282] on input "Select All" at bounding box center [522, 281] width 153 height 1
checkbox input "true"
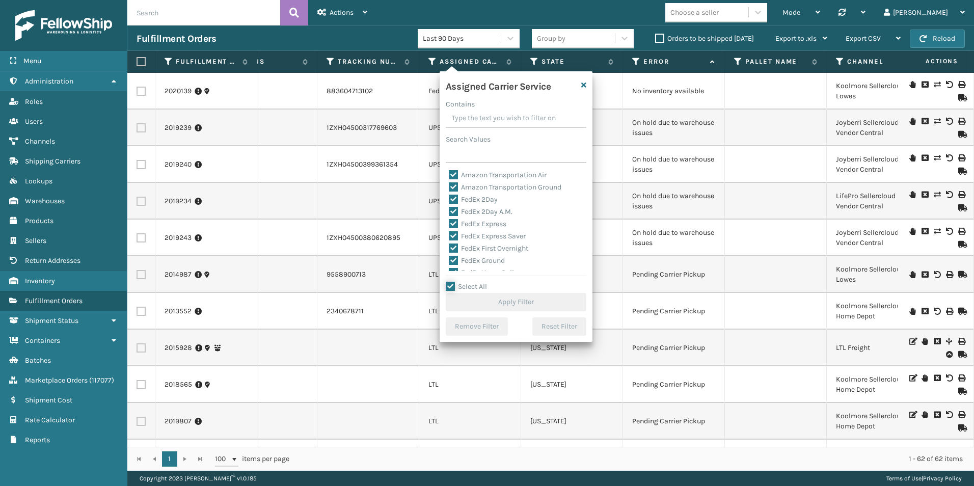
checkbox input "true"
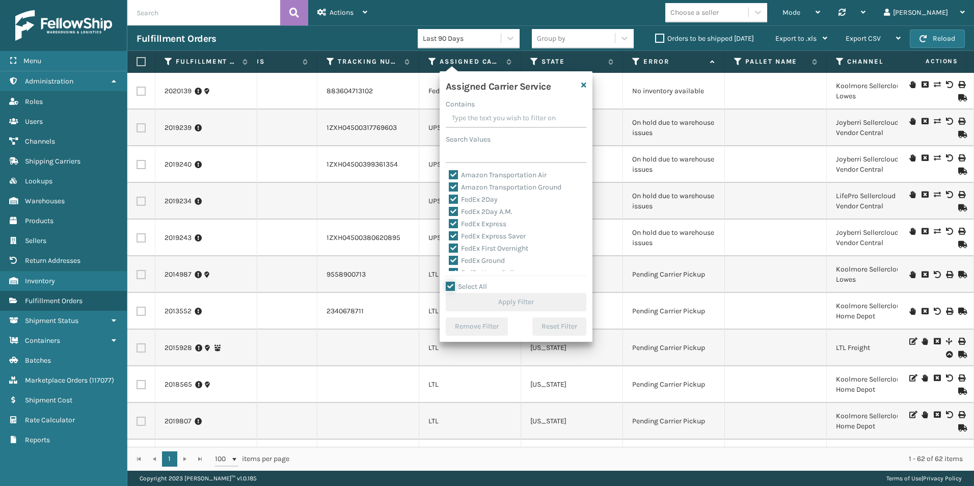
checkbox input "true"
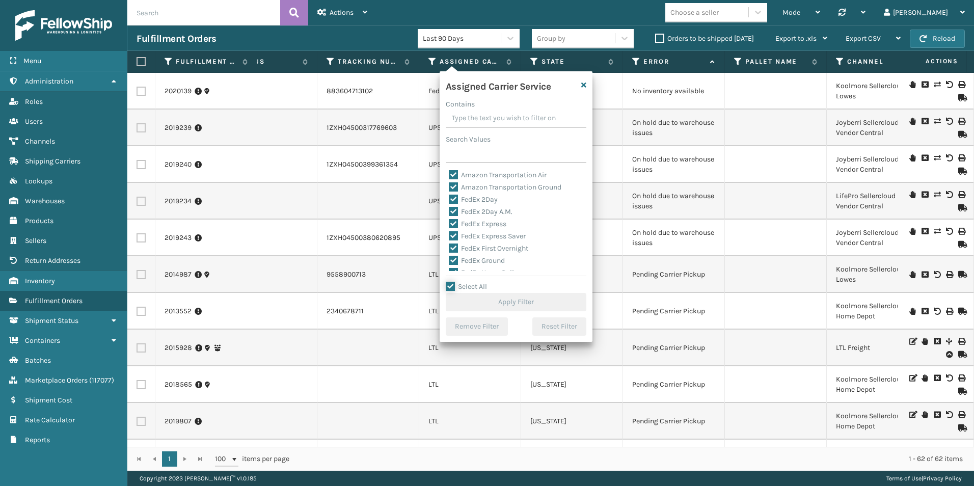
checkbox input "true"
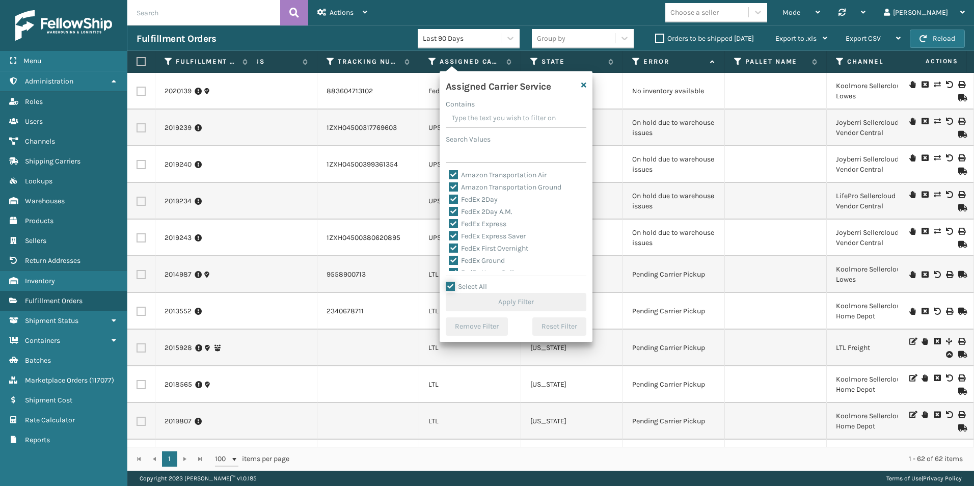
checkbox input "true"
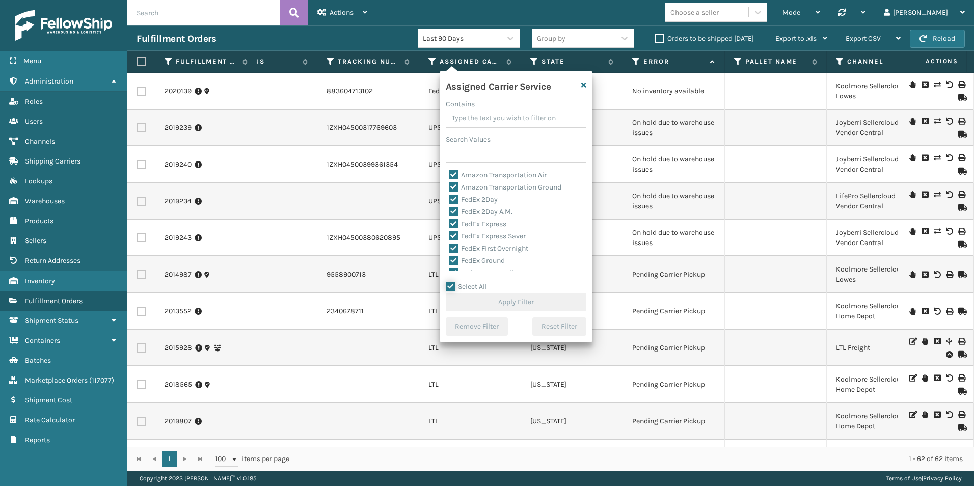
checkbox input "true"
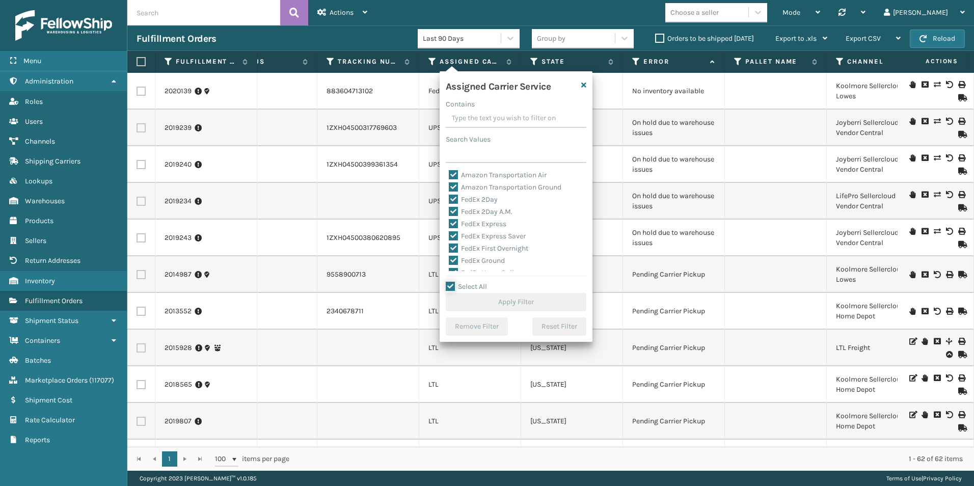
checkbox input "true"
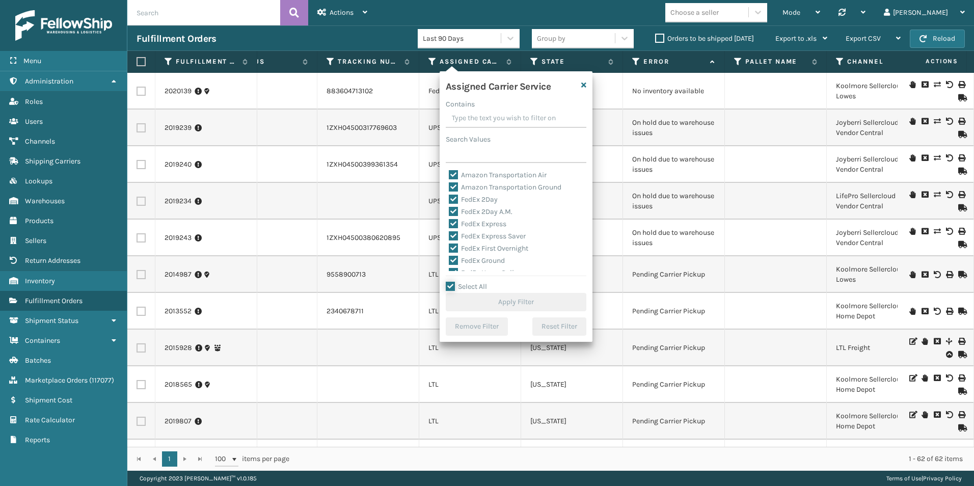
checkbox input "true"
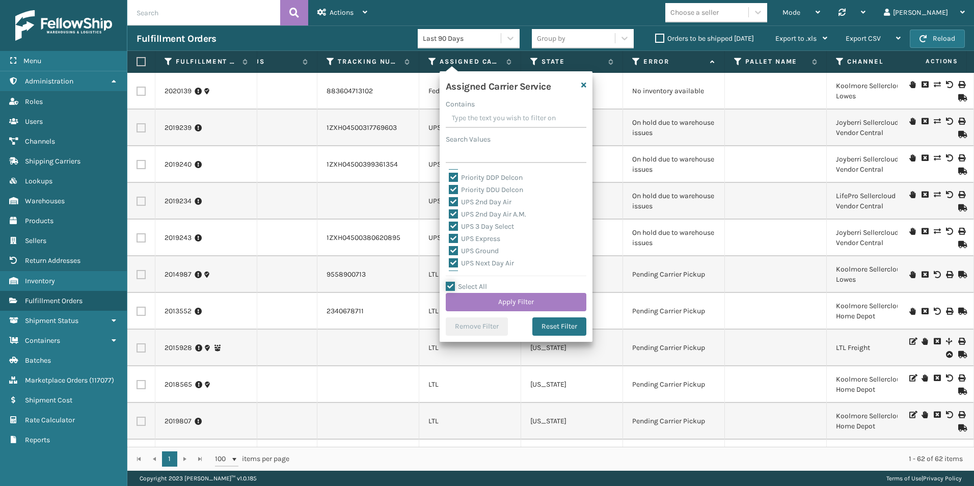
scroll to position [110, 0]
click at [455, 210] on label "LTL" at bounding box center [460, 211] width 22 height 9
click at [449, 210] on input "LTL" at bounding box center [449, 209] width 1 height 7
checkbox input "false"
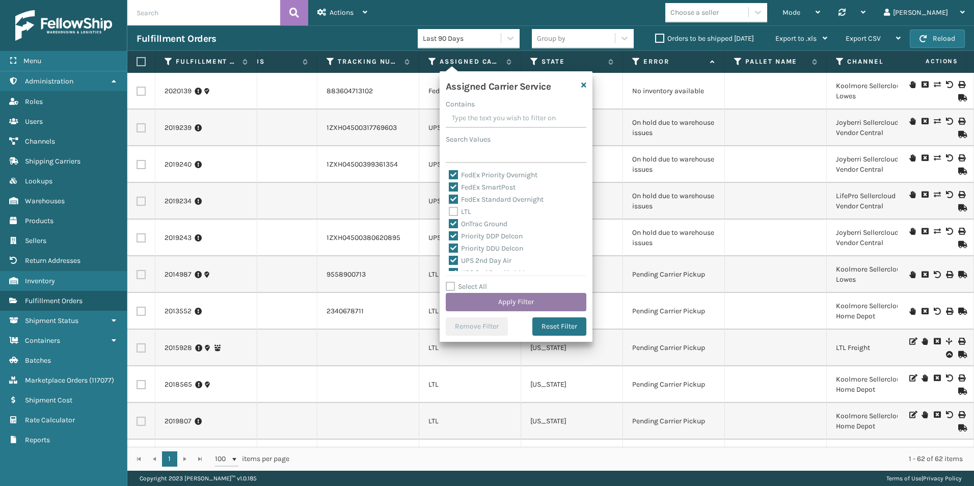
click at [531, 301] on button "Apply Filter" at bounding box center [516, 302] width 141 height 18
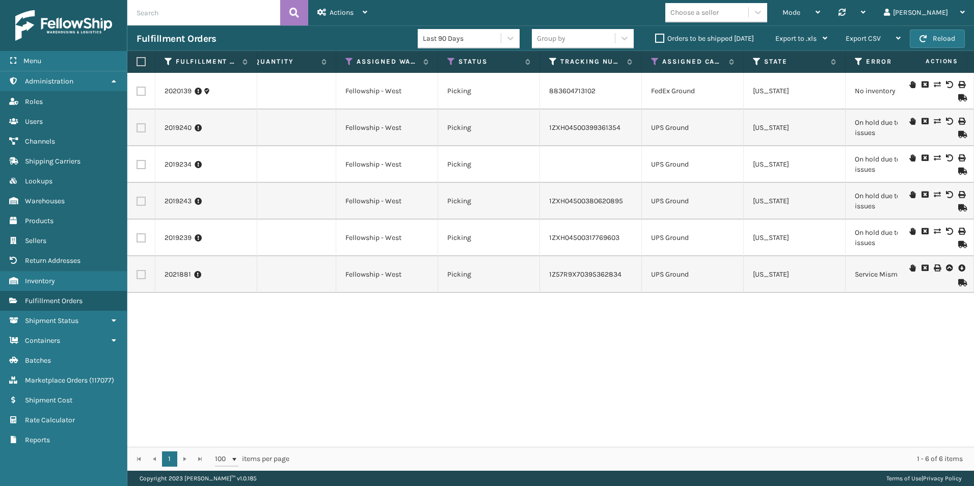
scroll to position [0, 224]
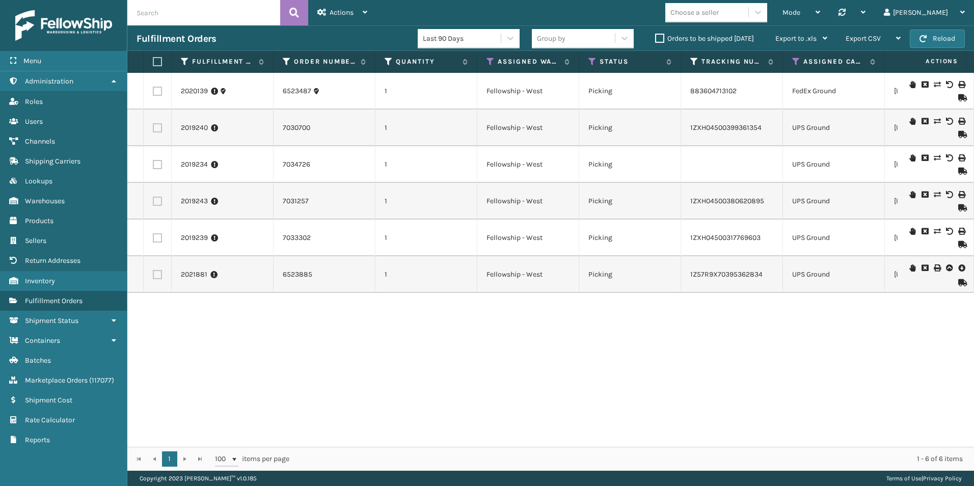
drag, startPoint x: 273, startPoint y: 381, endPoint x: 270, endPoint y: 376, distance: 5.7
click at [270, 376] on div "2020139 6523487 1 Fellowship - West Picking 883604713102 FedEx Ground [US_STATE…" at bounding box center [550, 260] width 847 height 374
click at [158, 12] on input "text" at bounding box center [203, 12] width 153 height 25
click at [795, 61] on icon at bounding box center [796, 61] width 8 height 9
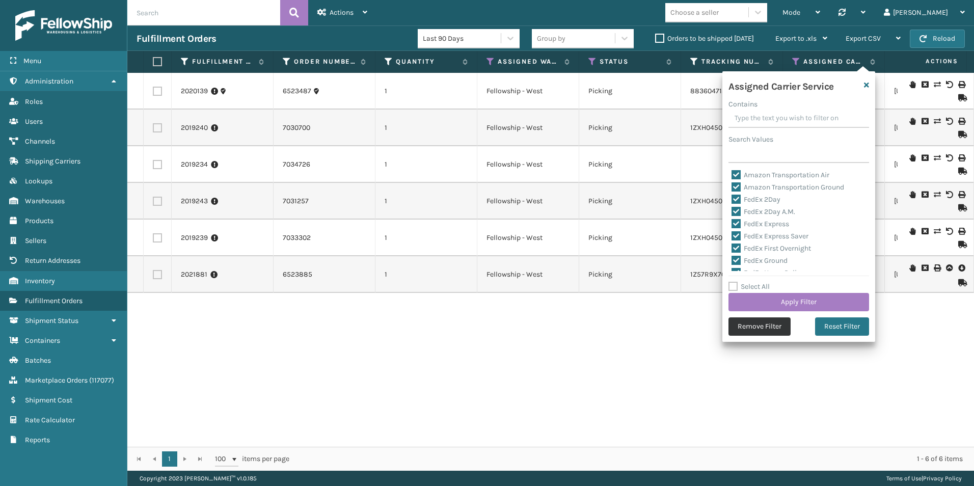
click at [750, 327] on button "Remove Filter" at bounding box center [760, 326] width 62 height 18
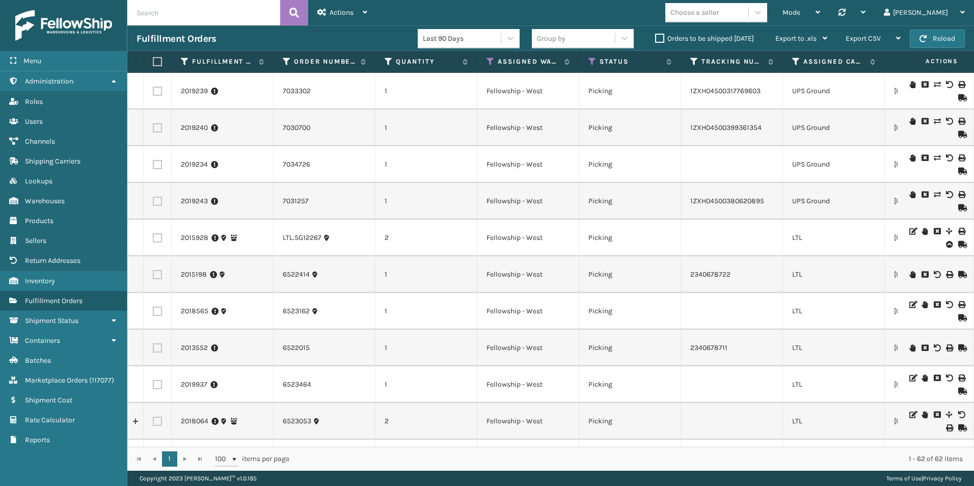
click at [161, 18] on input "text" at bounding box center [203, 12] width 153 height 25
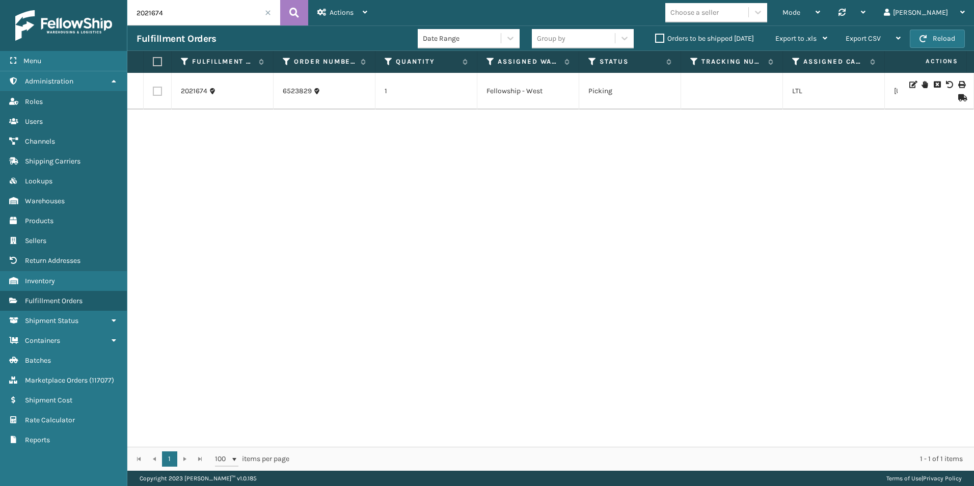
drag, startPoint x: 181, startPoint y: 14, endPoint x: 156, endPoint y: 13, distance: 24.5
click at [156, 13] on input "2021674" at bounding box center [203, 12] width 153 height 25
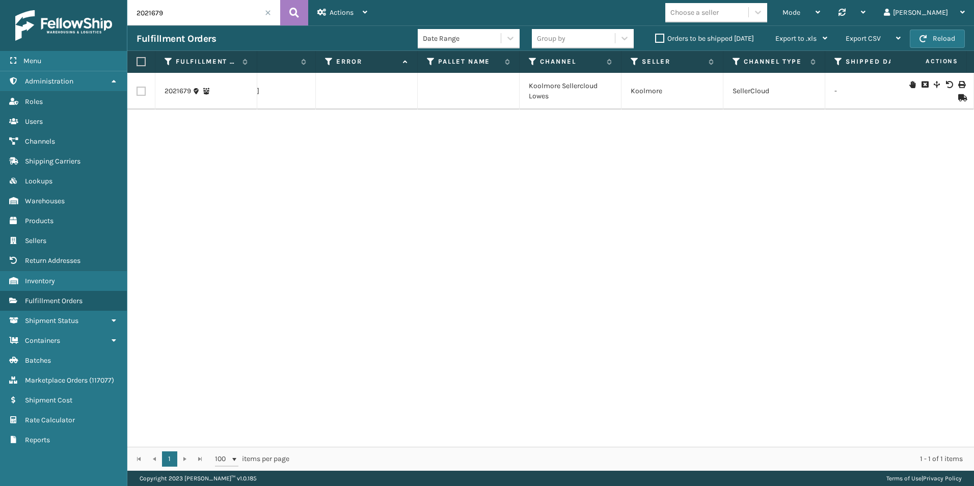
scroll to position [0, 793]
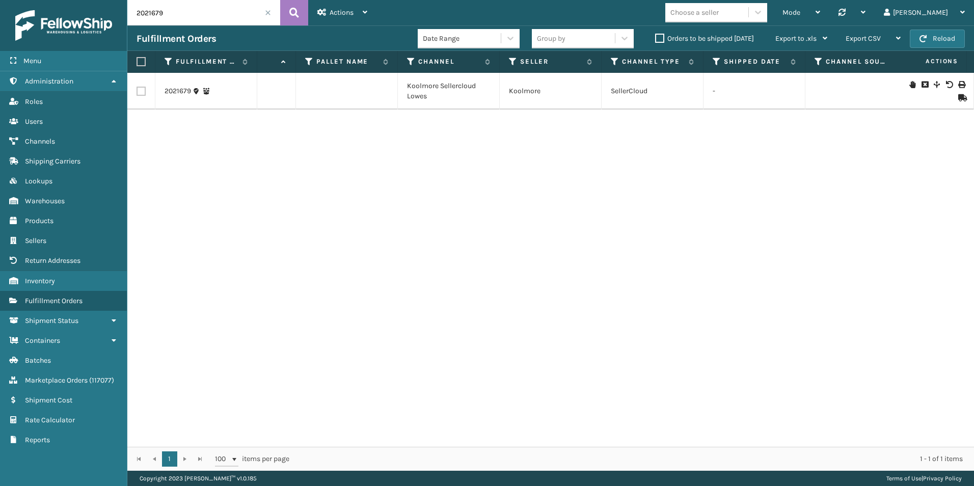
click at [910, 82] on icon at bounding box center [913, 84] width 6 height 7
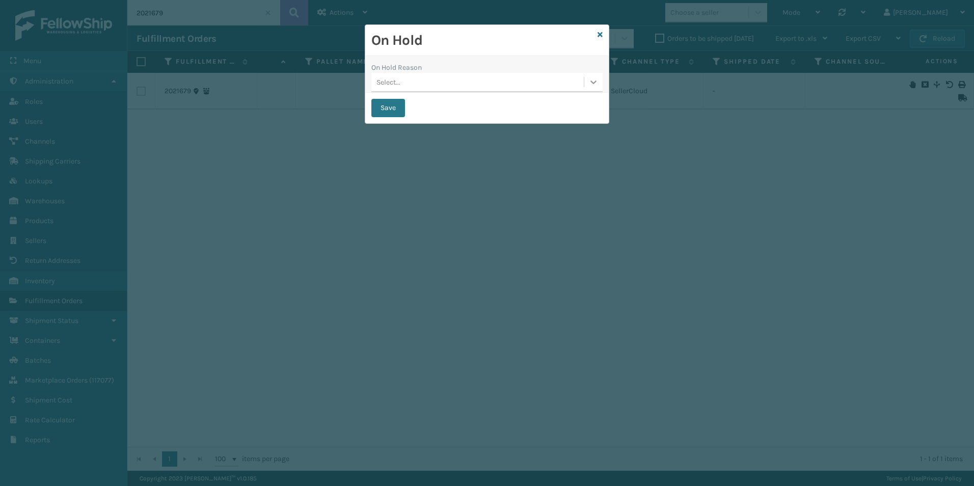
click at [597, 84] on icon at bounding box center [594, 82] width 10 height 10
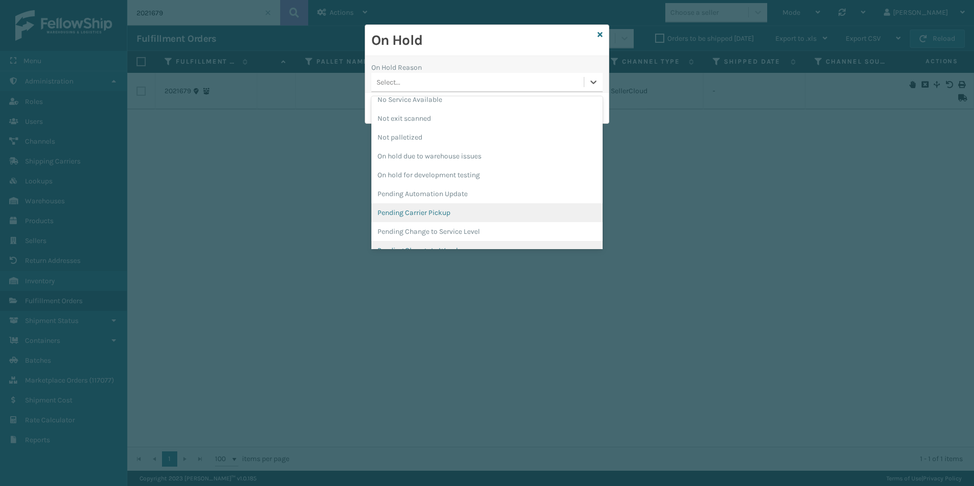
scroll to position [306, 0]
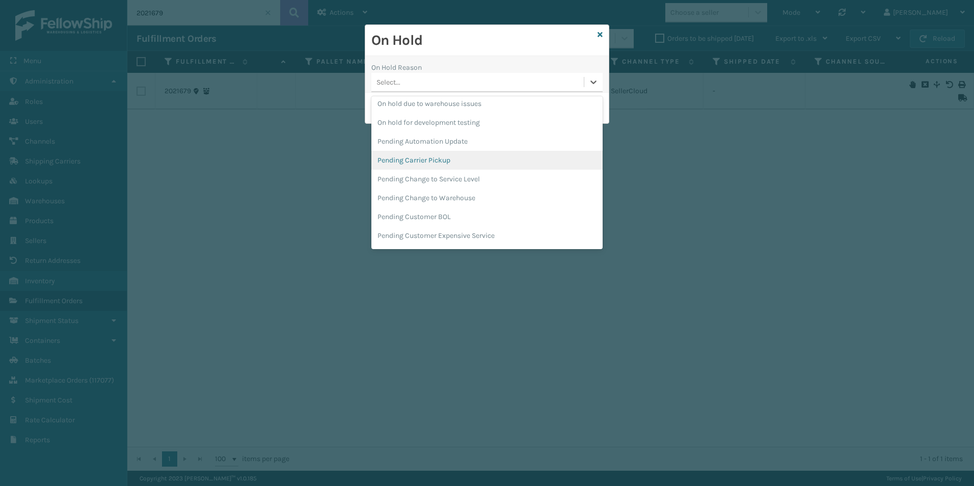
click at [419, 157] on div "Pending Carrier Pickup" at bounding box center [486, 160] width 231 height 19
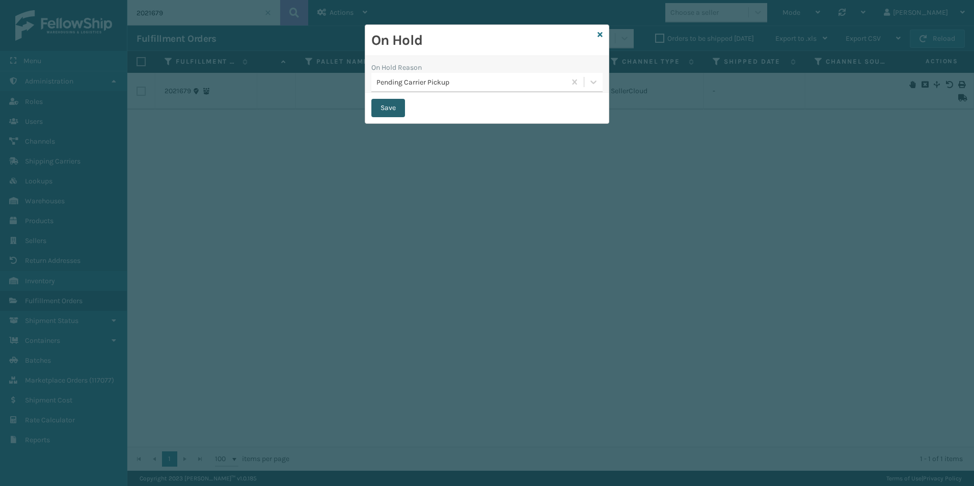
click at [395, 111] on button "Save" at bounding box center [388, 108] width 34 height 18
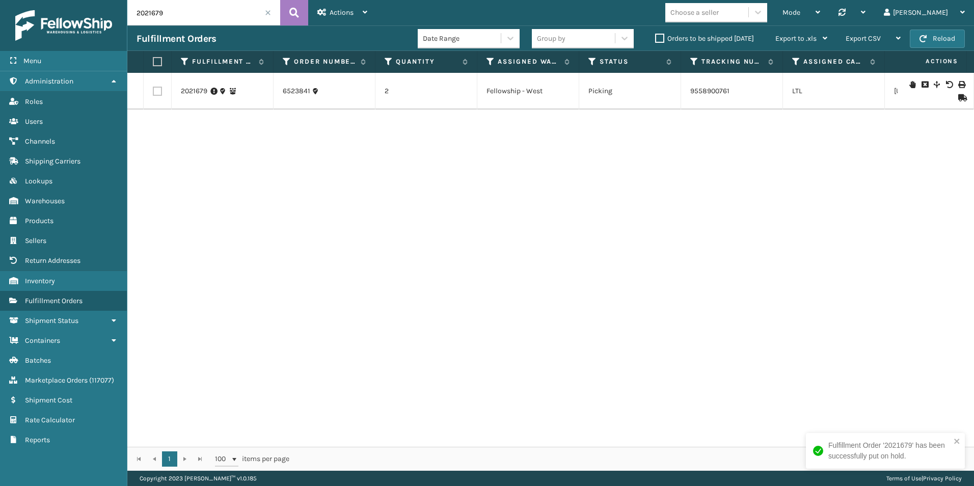
drag, startPoint x: 175, startPoint y: 14, endPoint x: 153, endPoint y: 13, distance: 22.0
click at [153, 12] on input "2021679" at bounding box center [203, 12] width 153 height 25
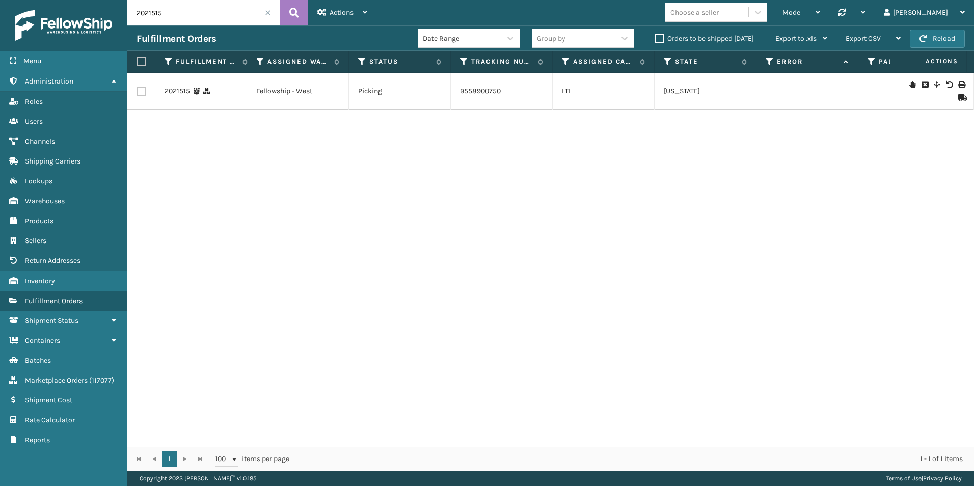
scroll to position [0, 433]
click at [910, 85] on icon at bounding box center [913, 84] width 6 height 7
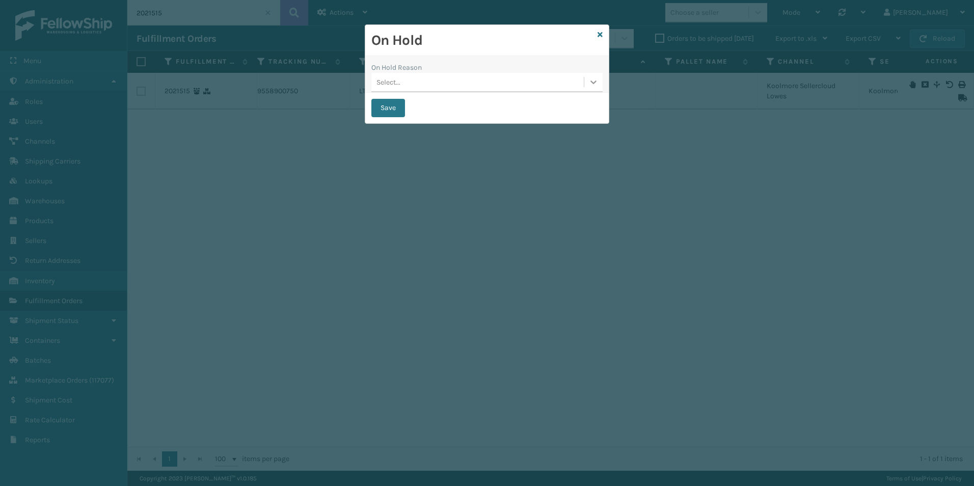
click at [595, 83] on icon at bounding box center [594, 83] width 6 height 4
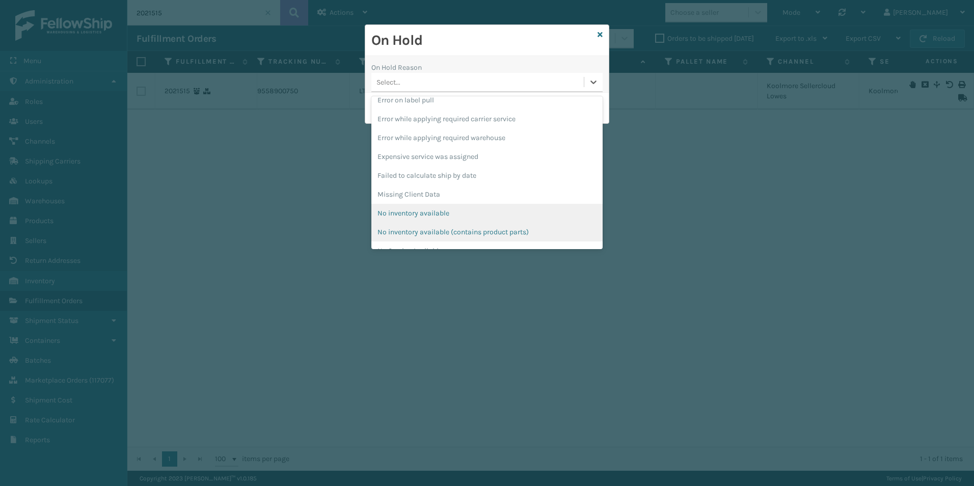
scroll to position [255, 0]
click at [409, 207] on div "Pending Carrier Pickup" at bounding box center [486, 211] width 231 height 19
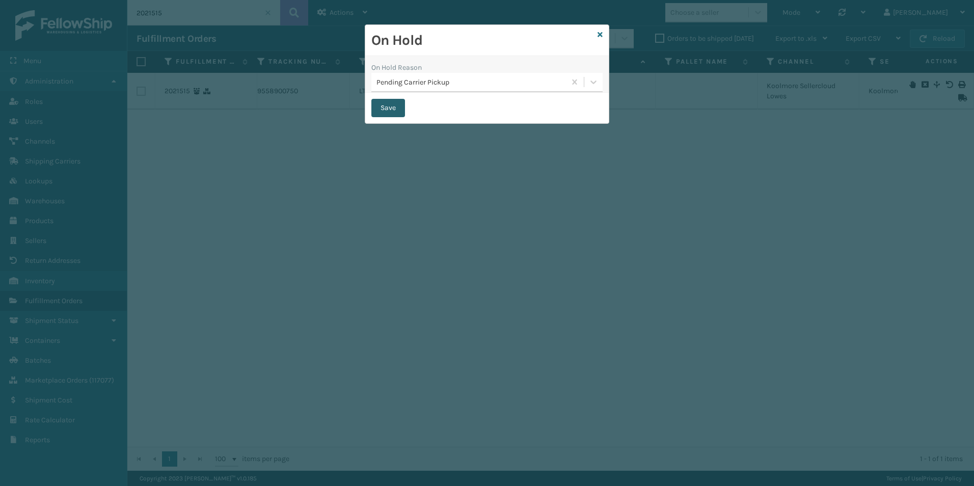
click at [388, 107] on button "Save" at bounding box center [388, 108] width 34 height 18
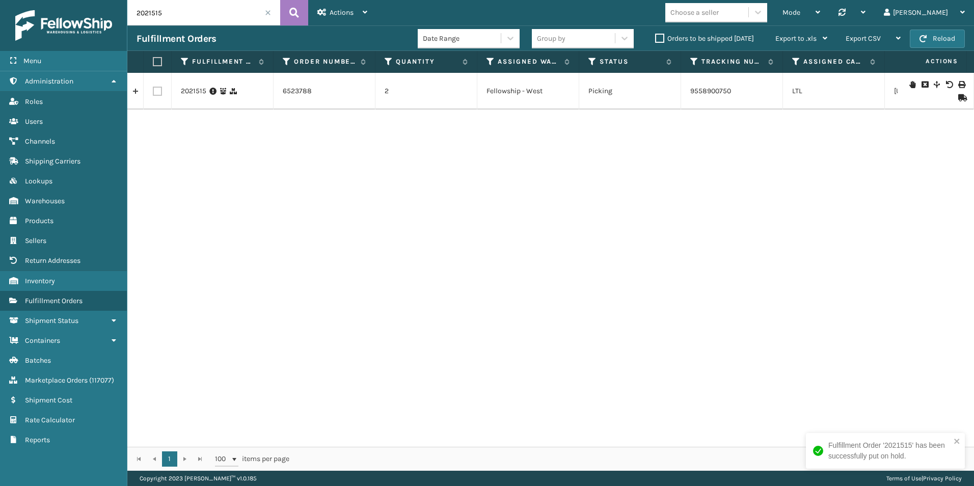
drag, startPoint x: 150, startPoint y: 12, endPoint x: 178, endPoint y: 13, distance: 27.5
click at [178, 13] on input "2021515" at bounding box center [203, 12] width 153 height 25
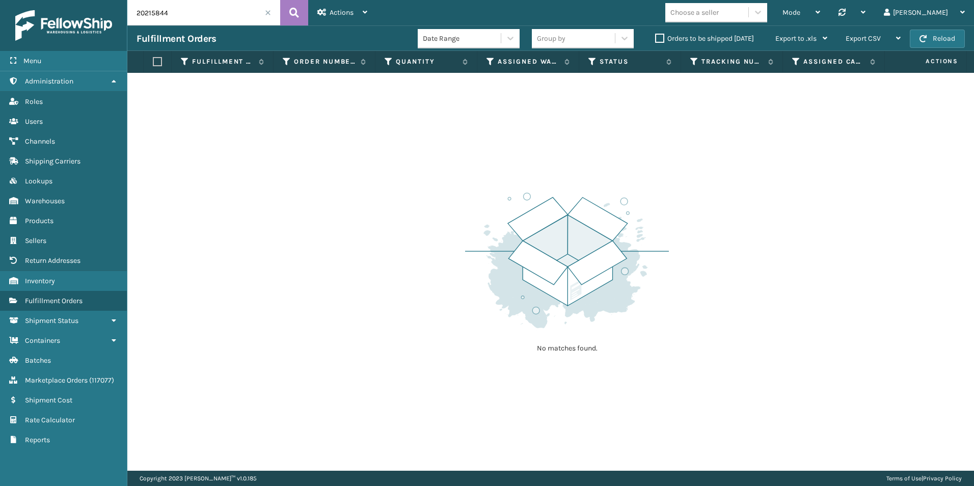
click at [199, 13] on input "20215844" at bounding box center [203, 12] width 153 height 25
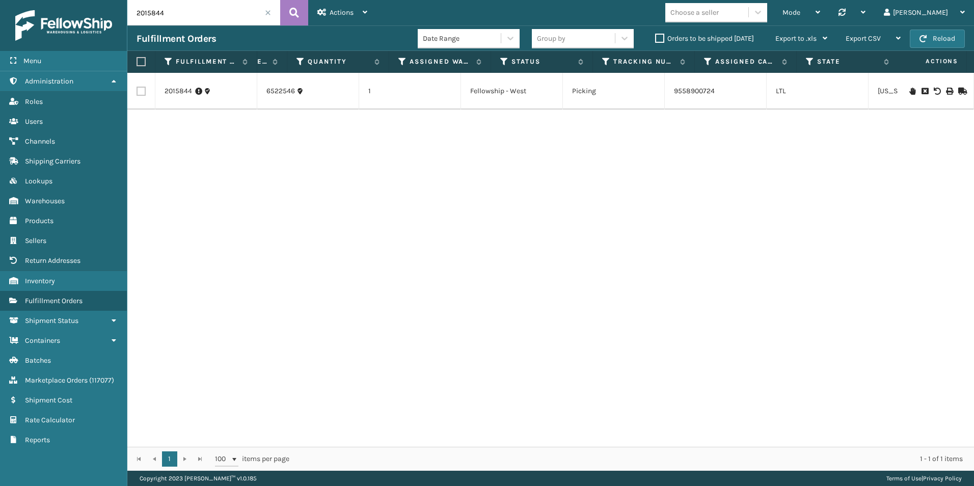
scroll to position [0, 16]
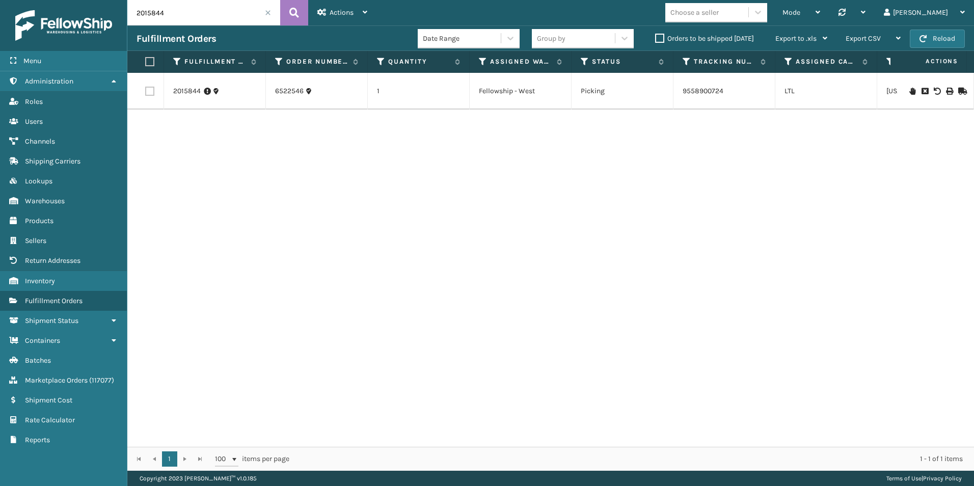
drag, startPoint x: 148, startPoint y: 12, endPoint x: 199, endPoint y: 17, distance: 51.7
click at [201, 16] on input "2015844" at bounding box center [203, 12] width 153 height 25
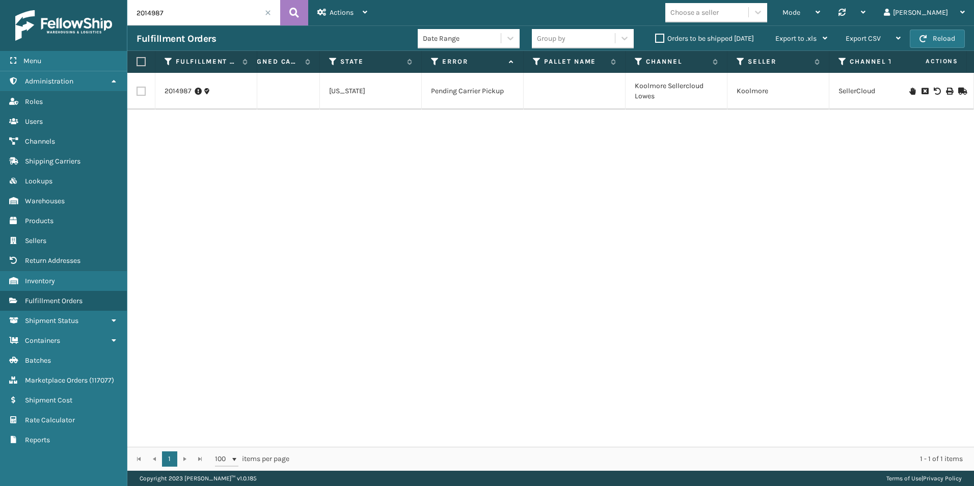
click at [188, 13] on input "2014987" at bounding box center [203, 12] width 153 height 25
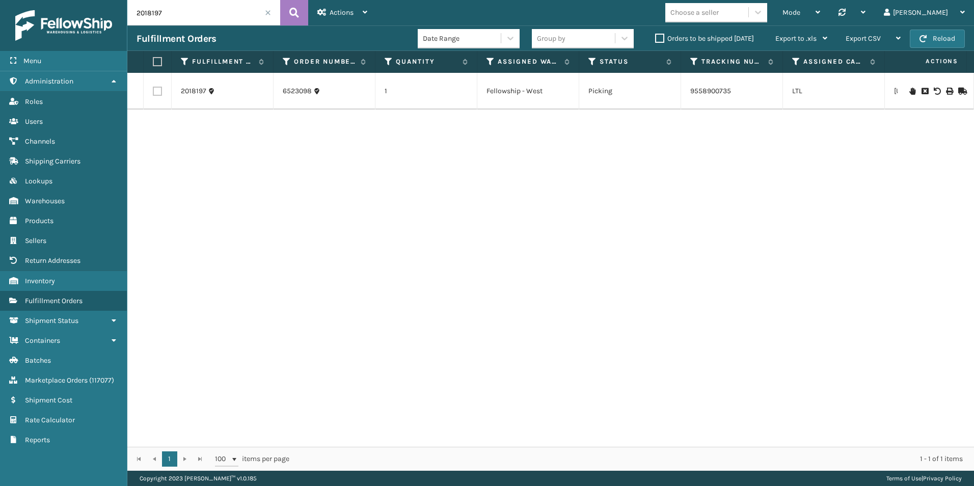
scroll to position [0, 501]
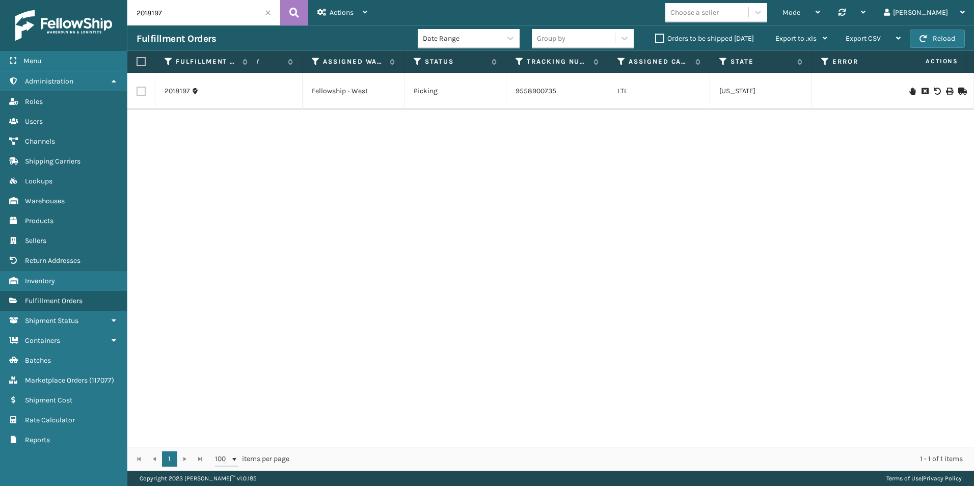
click at [910, 90] on icon at bounding box center [913, 91] width 6 height 7
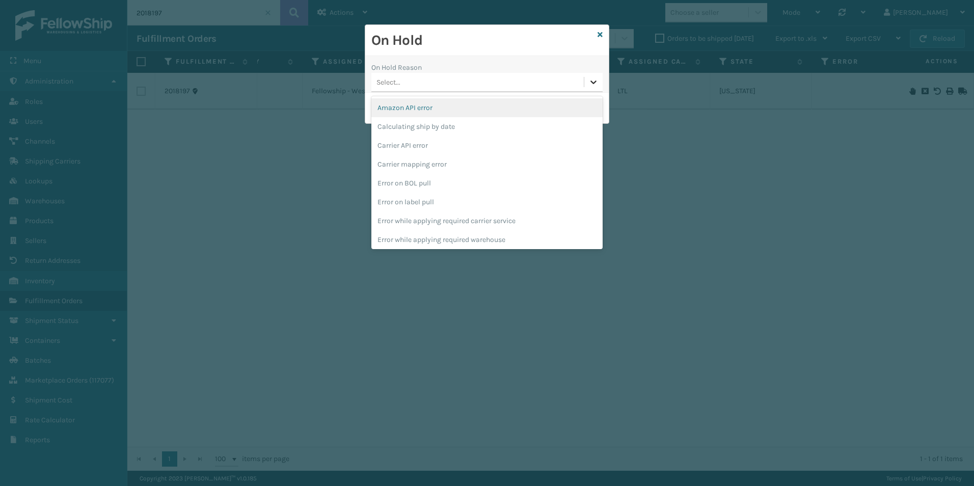
click at [590, 82] on icon at bounding box center [594, 82] width 10 height 10
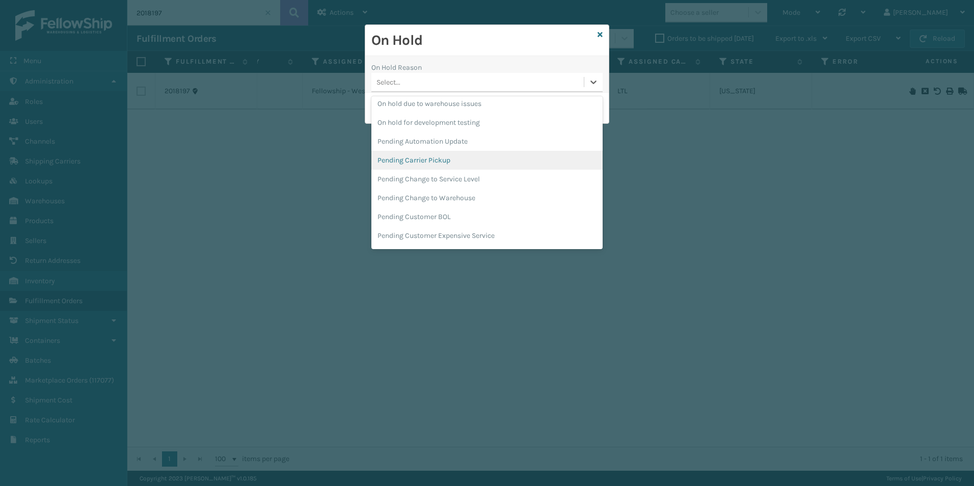
click at [431, 157] on div "Pending Carrier Pickup" at bounding box center [486, 160] width 231 height 19
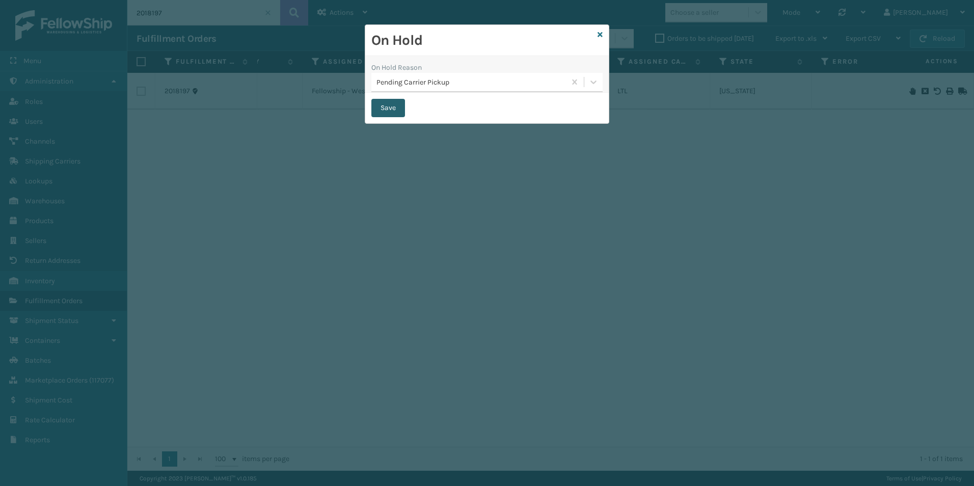
click at [383, 106] on button "Save" at bounding box center [388, 108] width 34 height 18
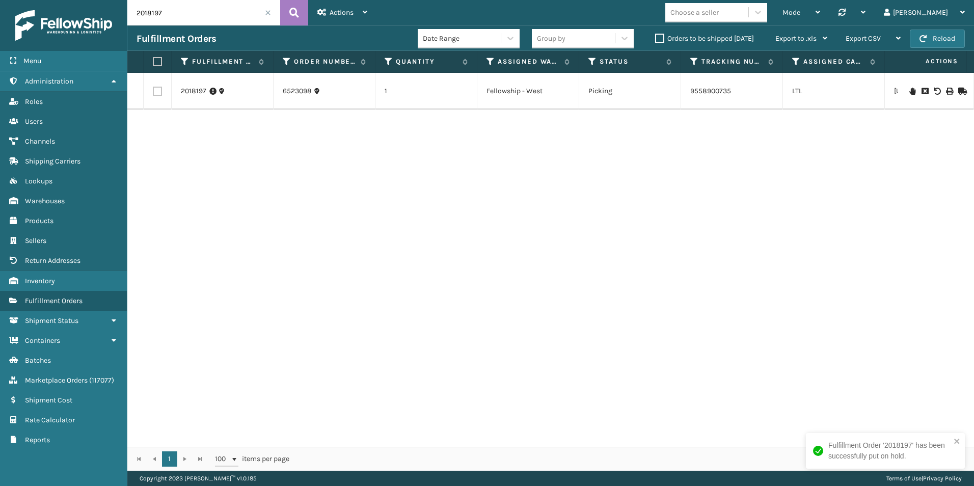
drag, startPoint x: 148, startPoint y: 12, endPoint x: 183, endPoint y: 22, distance: 36.3
click at [191, 13] on input "2018197" at bounding box center [203, 12] width 153 height 25
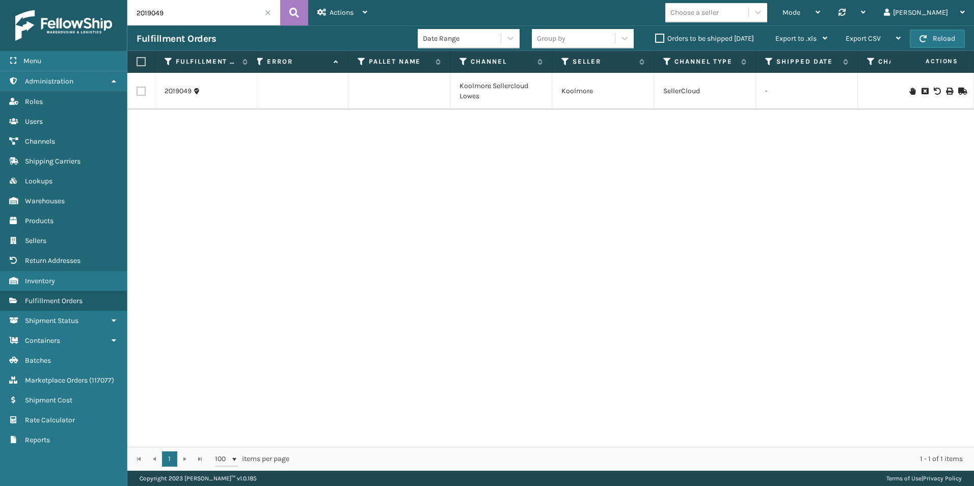
click at [910, 90] on icon at bounding box center [913, 91] width 6 height 7
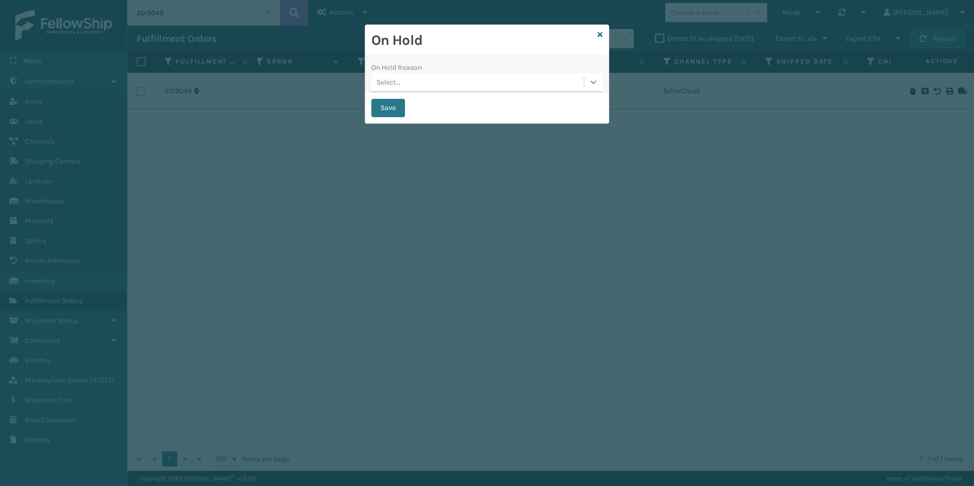
click at [593, 81] on icon at bounding box center [594, 82] width 10 height 10
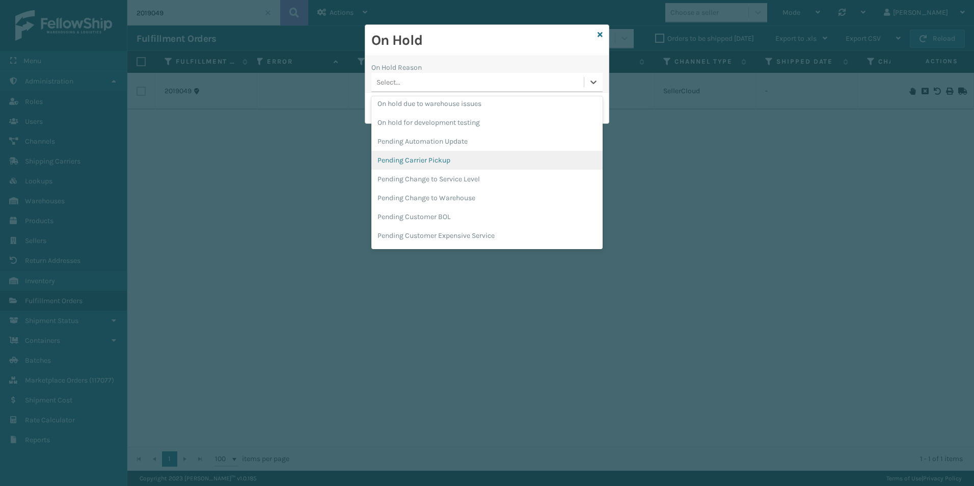
click at [431, 162] on div "Pending Carrier Pickup" at bounding box center [486, 160] width 231 height 19
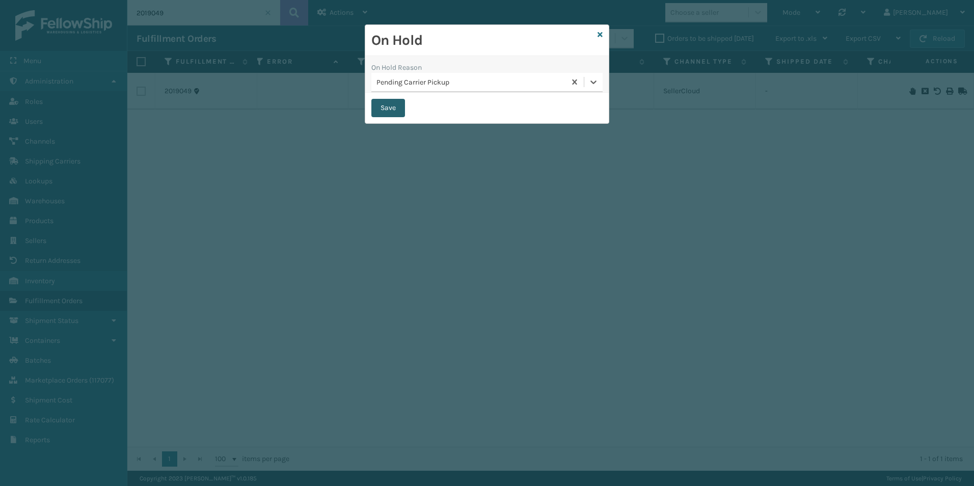
click at [383, 108] on button "Save" at bounding box center [388, 108] width 34 height 18
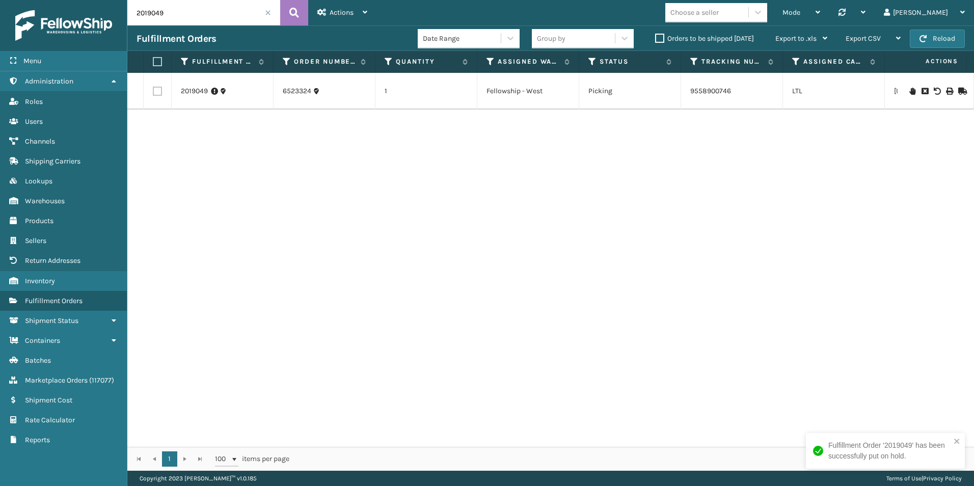
drag, startPoint x: 148, startPoint y: 12, endPoint x: 211, endPoint y: 11, distance: 63.2
click at [211, 11] on input "2019049" at bounding box center [203, 12] width 153 height 25
type input "2014987"
click at [268, 12] on span at bounding box center [268, 13] width 6 height 6
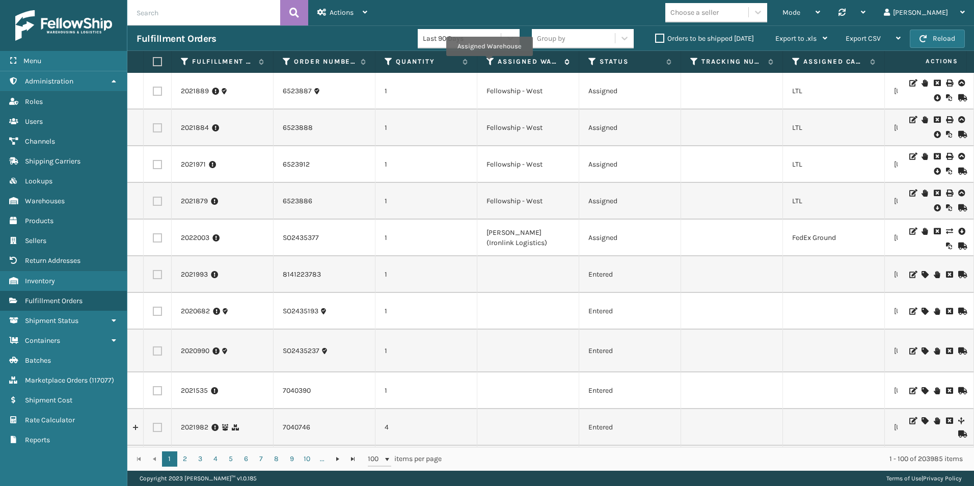
click at [489, 63] on icon at bounding box center [491, 61] width 8 height 9
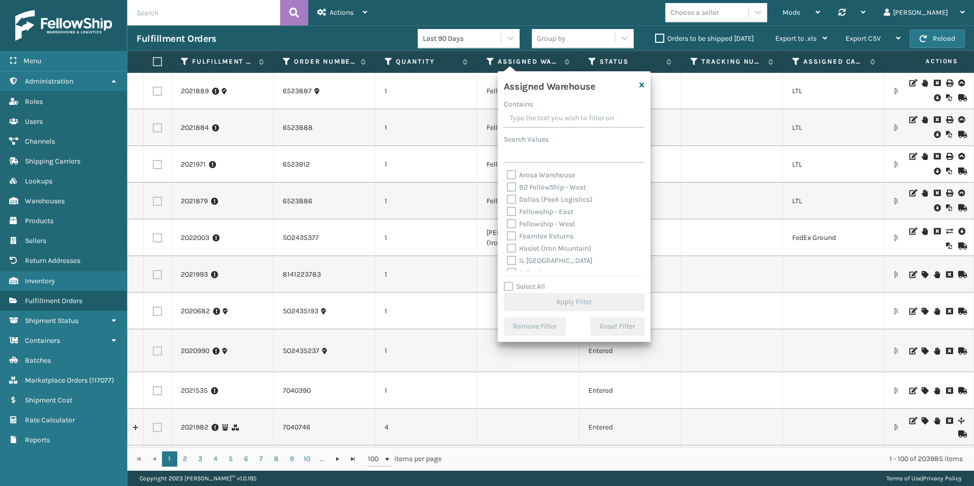
click at [511, 222] on label "Fellowship - West" at bounding box center [541, 224] width 68 height 9
click at [508, 222] on input "Fellowship - West" at bounding box center [507, 221] width 1 height 7
checkbox input "true"
click at [563, 301] on button "Apply Filter" at bounding box center [574, 302] width 141 height 18
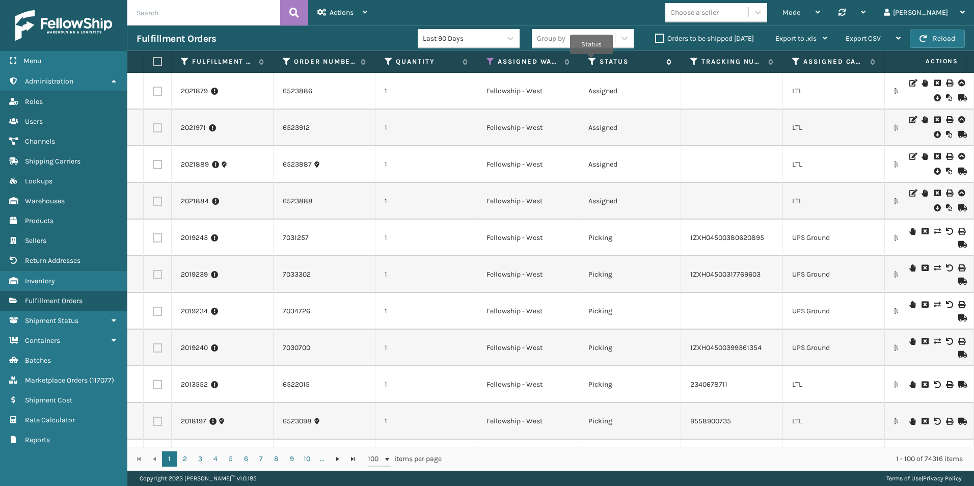
click at [592, 61] on icon at bounding box center [593, 61] width 8 height 9
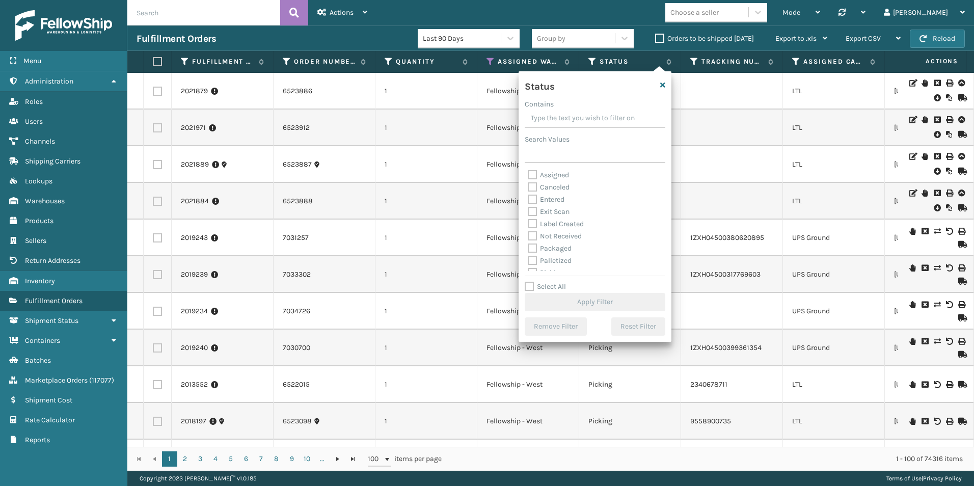
drag, startPoint x: 534, startPoint y: 259, endPoint x: 609, endPoint y: 285, distance: 79.8
click at [534, 259] on label "Palletized" at bounding box center [550, 260] width 44 height 9
click at [528, 259] on input "Palletized" at bounding box center [528, 258] width 1 height 7
checkbox input "true"
click at [604, 304] on button "Apply Filter" at bounding box center [595, 302] width 141 height 18
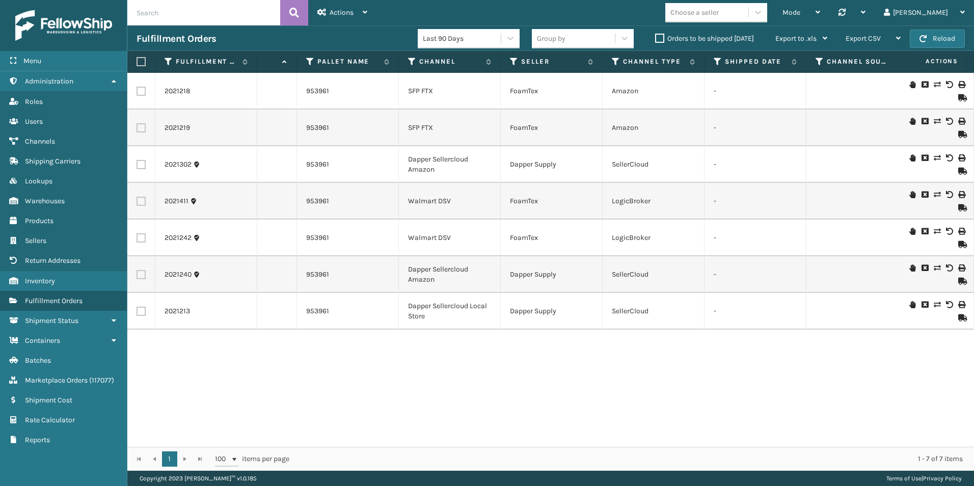
scroll to position [0, 838]
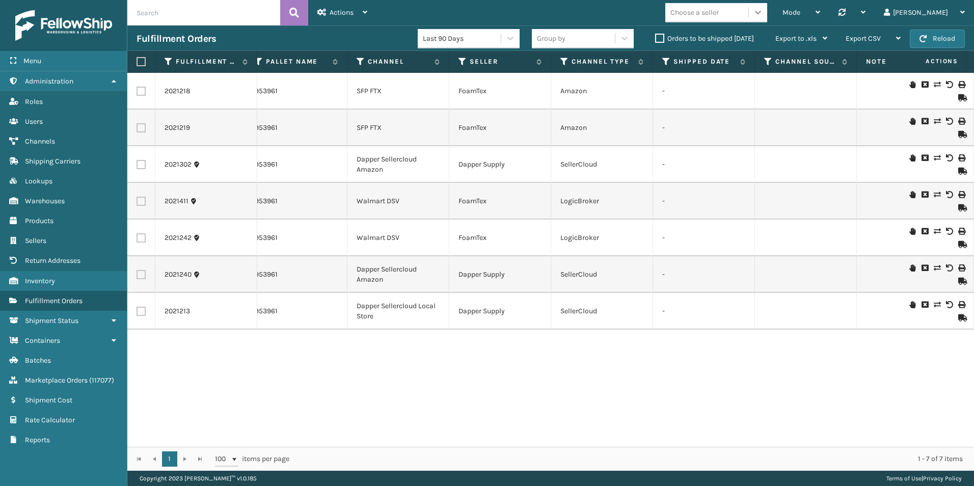
click at [761, 14] on icon at bounding box center [758, 13] width 6 height 4
click at [672, 14] on div "Mode Regular Mode Picking Mode Labeling Mode Palletizing Mode Exit Scan Mode Ch…" at bounding box center [676, 12] width 598 height 25
drag, startPoint x: 857, startPoint y: 10, endPoint x: 873, endPoint y: 25, distance: 22.7
click at [820, 10] on div "Mode" at bounding box center [802, 12] width 38 height 25
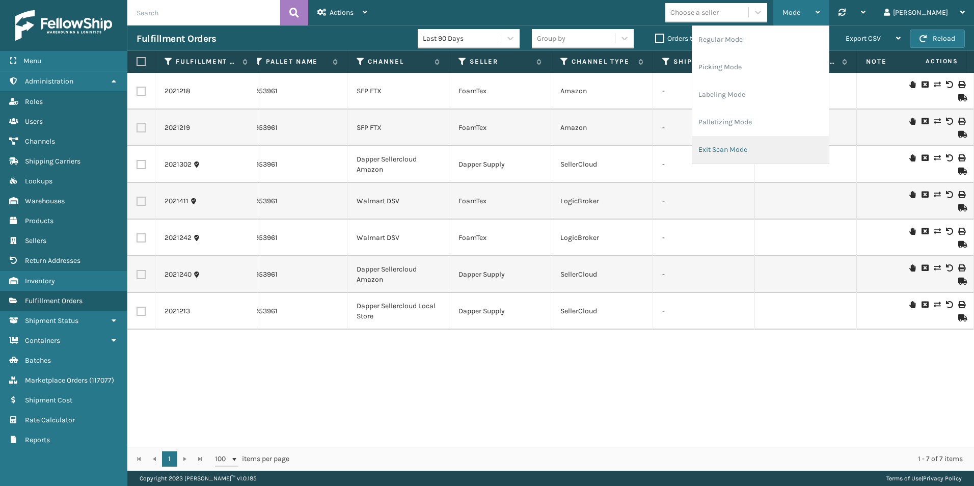
click at [763, 146] on li "Exit Scan Mode" at bounding box center [760, 150] width 137 height 28
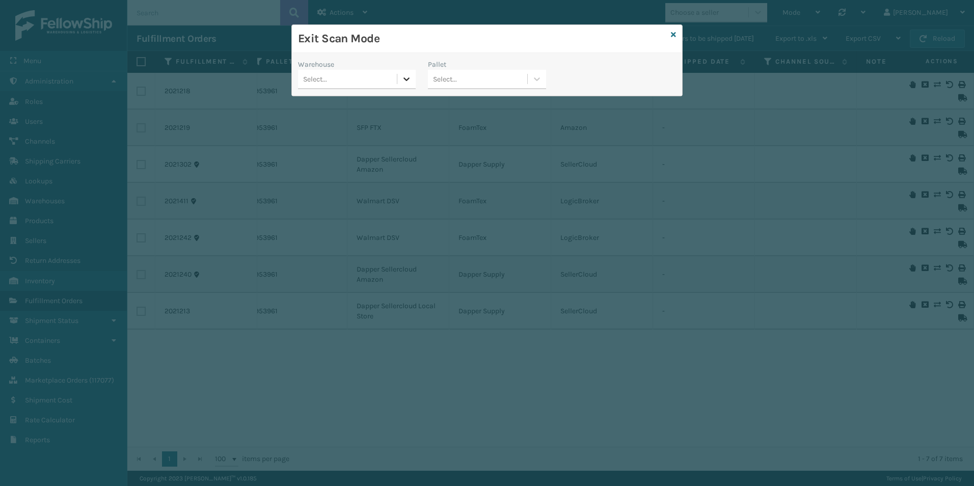
click at [403, 80] on icon at bounding box center [407, 79] width 10 height 10
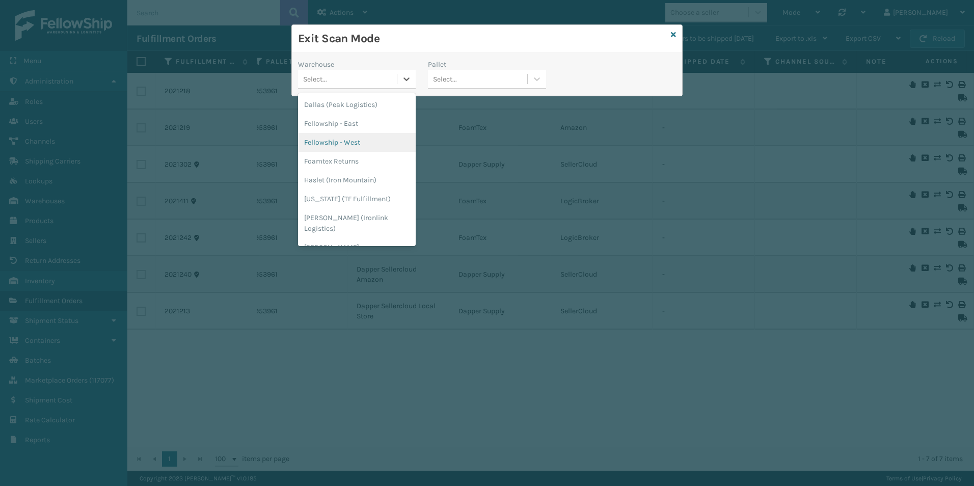
click at [348, 142] on div "Fellowship - West" at bounding box center [357, 142] width 118 height 19
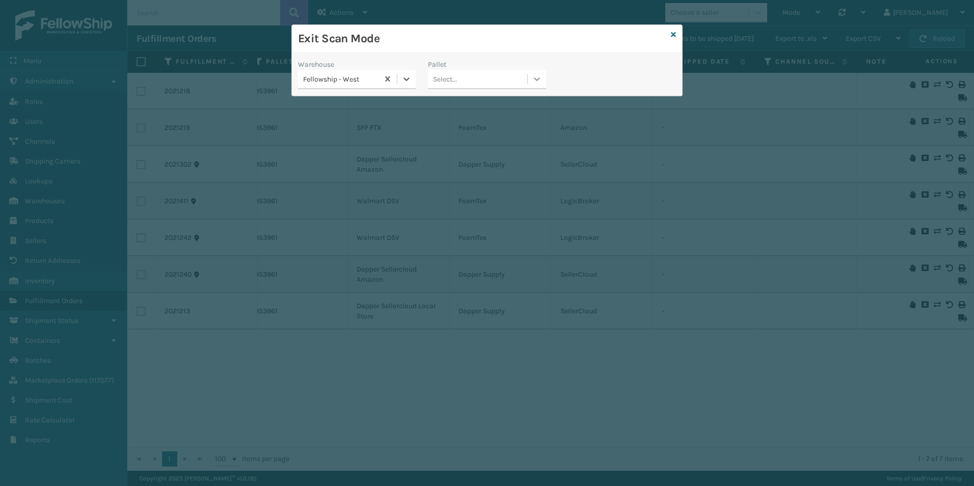
click at [537, 75] on icon at bounding box center [537, 79] width 10 height 10
click at [590, 77] on div "Warehouse Fellowship - [GEOGRAPHIC_DATA] 0 results available. Use Up and Down t…" at bounding box center [487, 77] width 390 height 36
click at [673, 33] on icon at bounding box center [673, 34] width 5 height 7
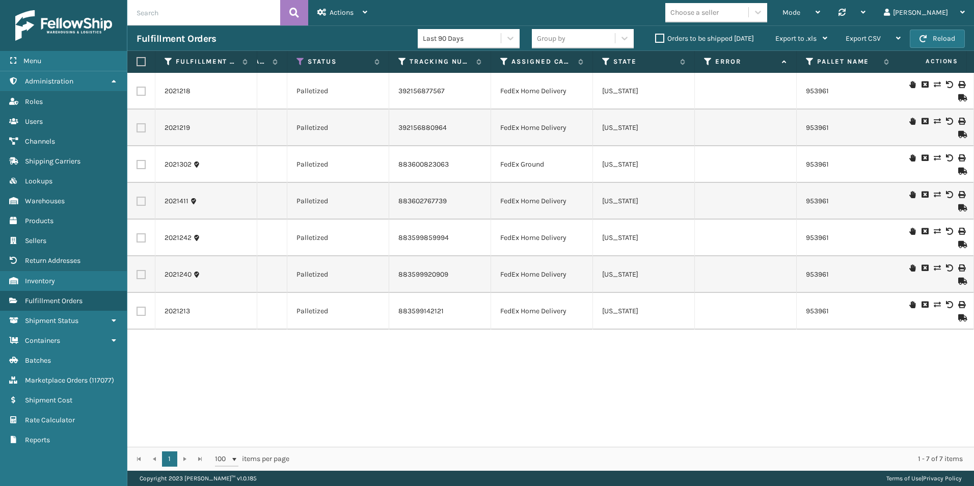
scroll to position [0, 223]
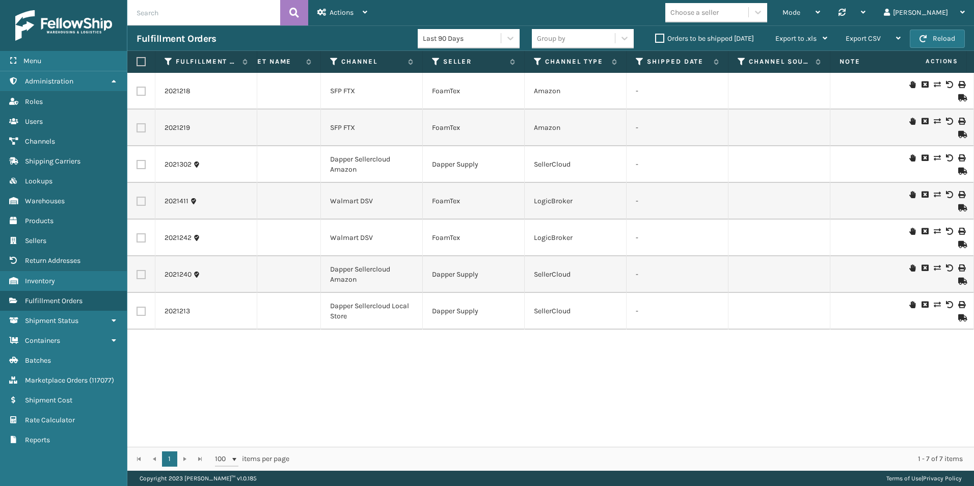
click at [958, 318] on icon at bounding box center [961, 317] width 6 height 7
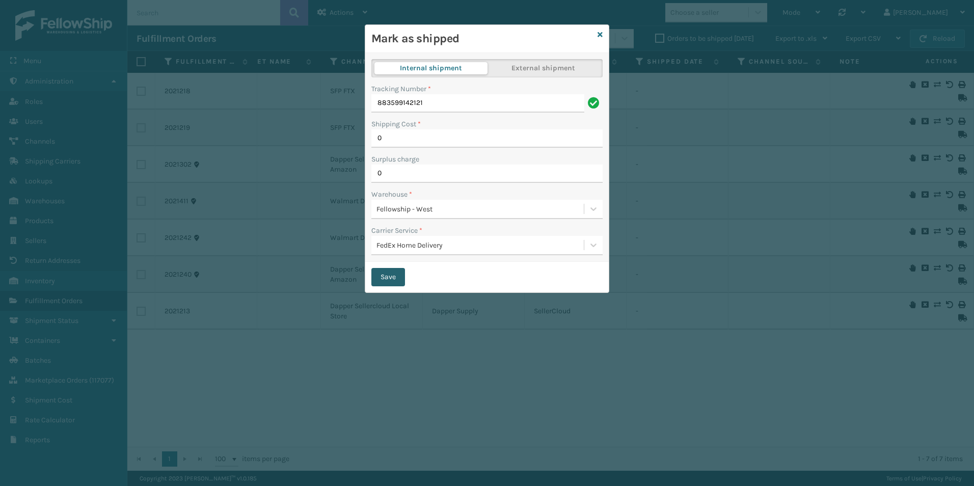
click at [390, 277] on button "Save" at bounding box center [388, 277] width 34 height 18
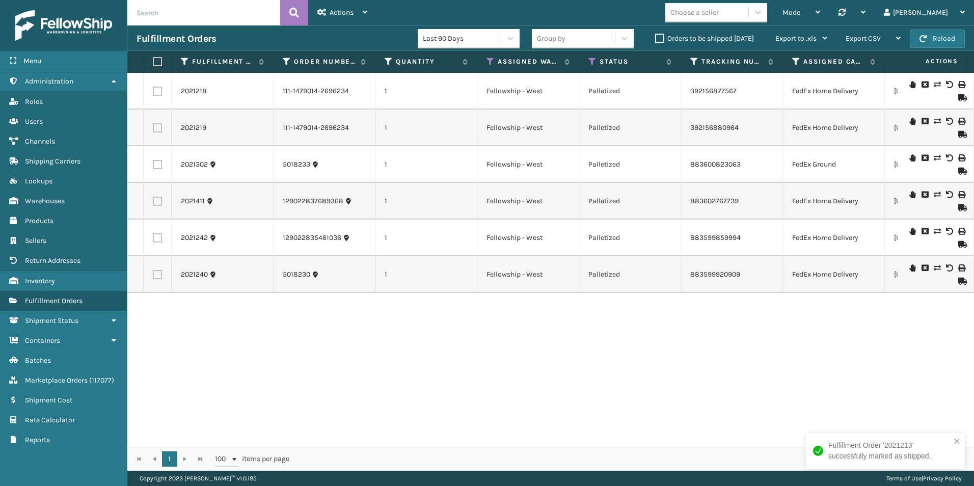
click at [157, 60] on label at bounding box center [156, 61] width 6 height 9
click at [153, 60] on input "checkbox" at bounding box center [153, 62] width 1 height 7
checkbox input "true"
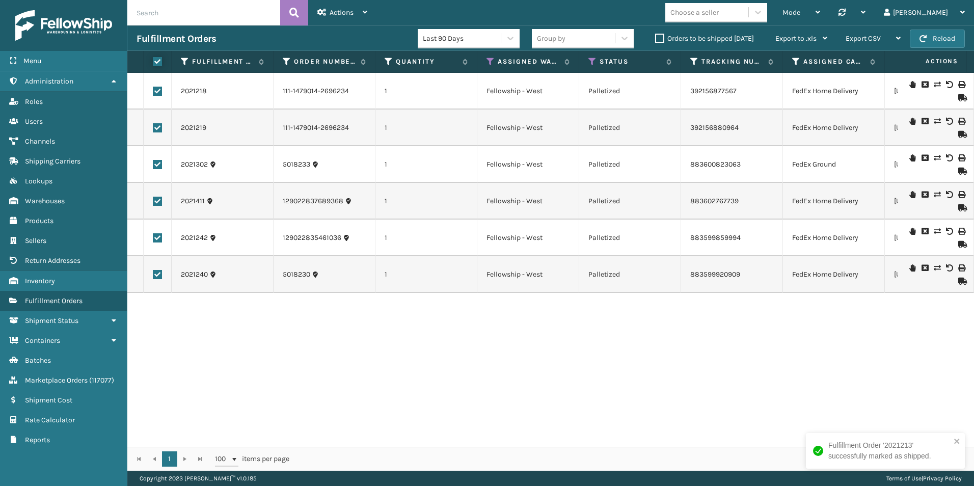
checkbox input "true"
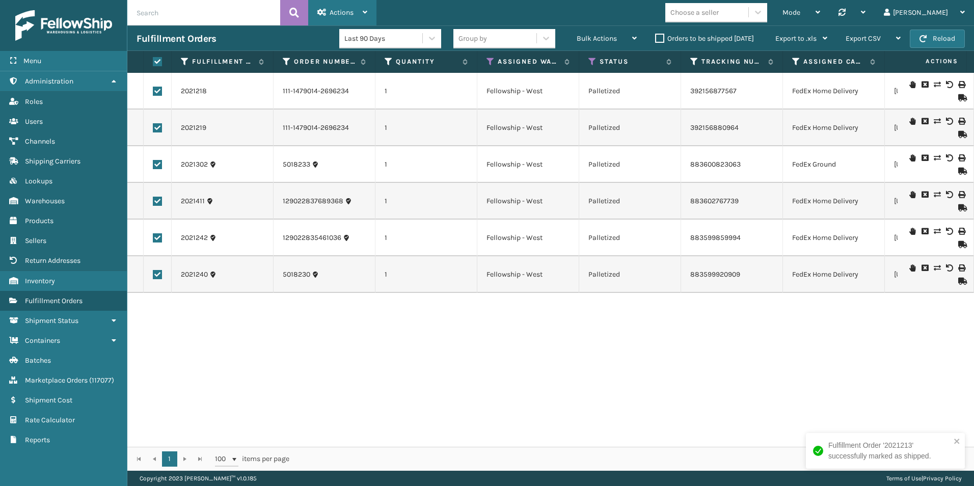
click at [357, 15] on div "Actions" at bounding box center [342, 12] width 50 height 25
click at [356, 302] on div "2021218 111-1479014-2696234 1 Fellowship - West Palletized 392156877567 FedEx H…" at bounding box center [550, 260] width 847 height 374
click at [958, 279] on icon at bounding box center [961, 281] width 6 height 7
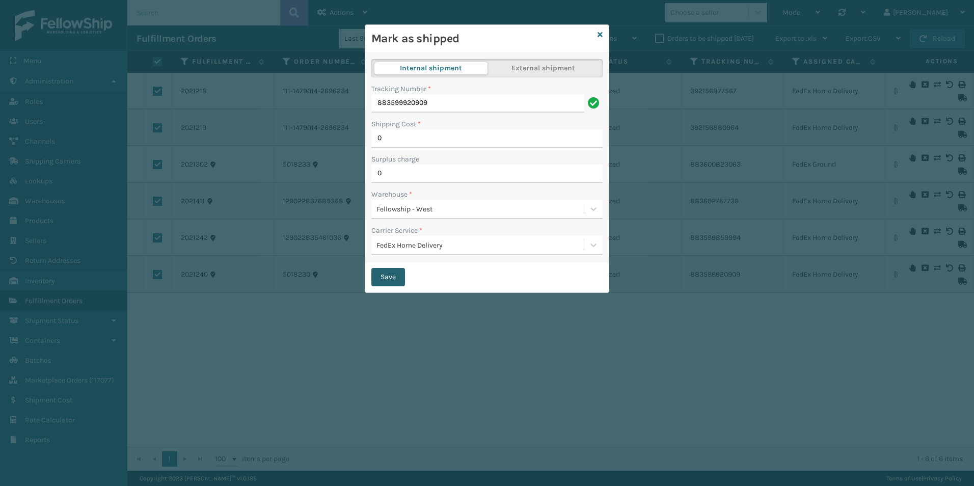
click at [394, 283] on button "Save" at bounding box center [388, 277] width 34 height 18
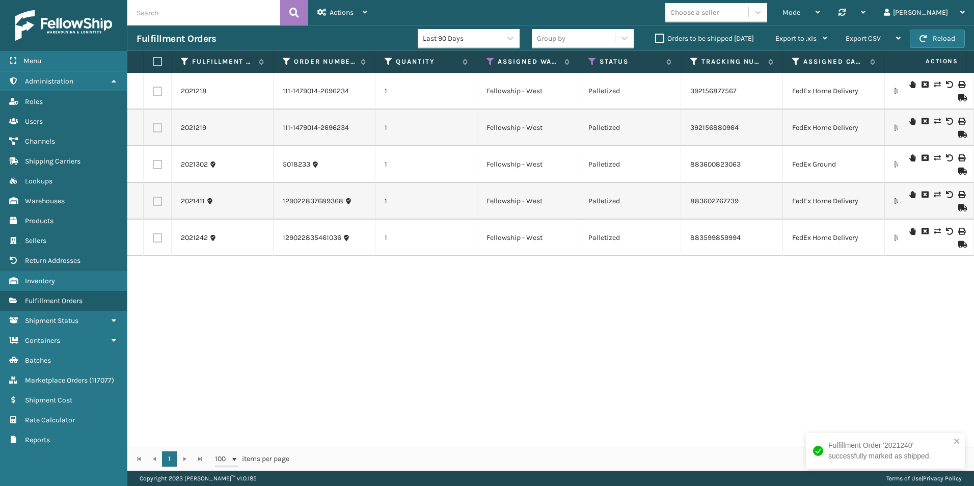
click at [958, 245] on icon at bounding box center [961, 244] width 6 height 7
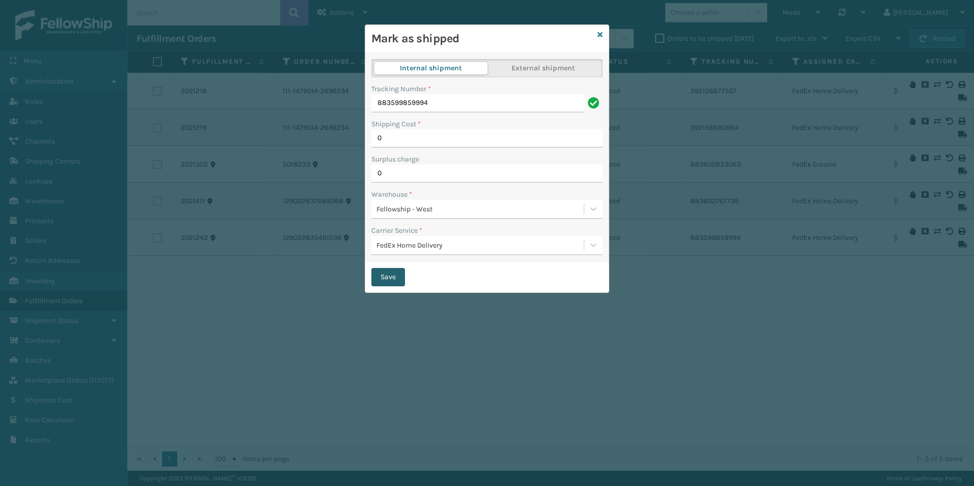
click at [393, 279] on button "Save" at bounding box center [388, 277] width 34 height 18
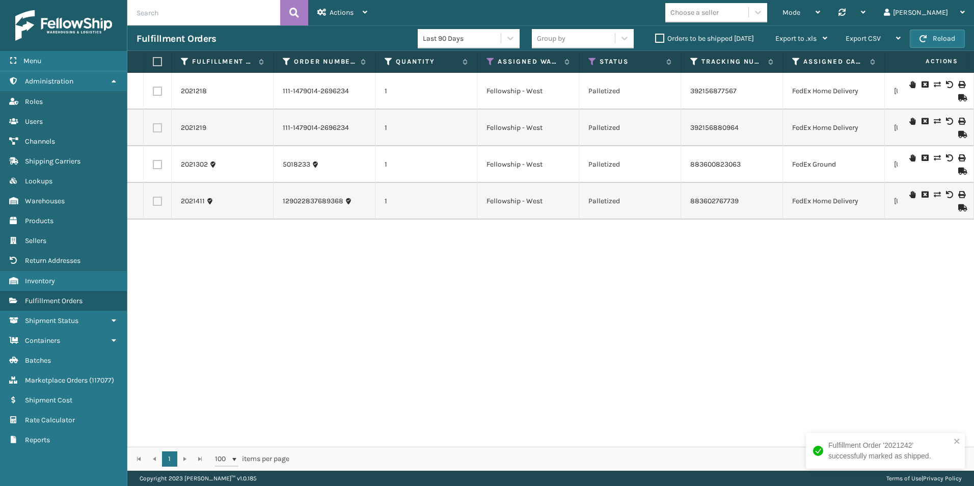
click at [958, 208] on icon at bounding box center [961, 207] width 6 height 7
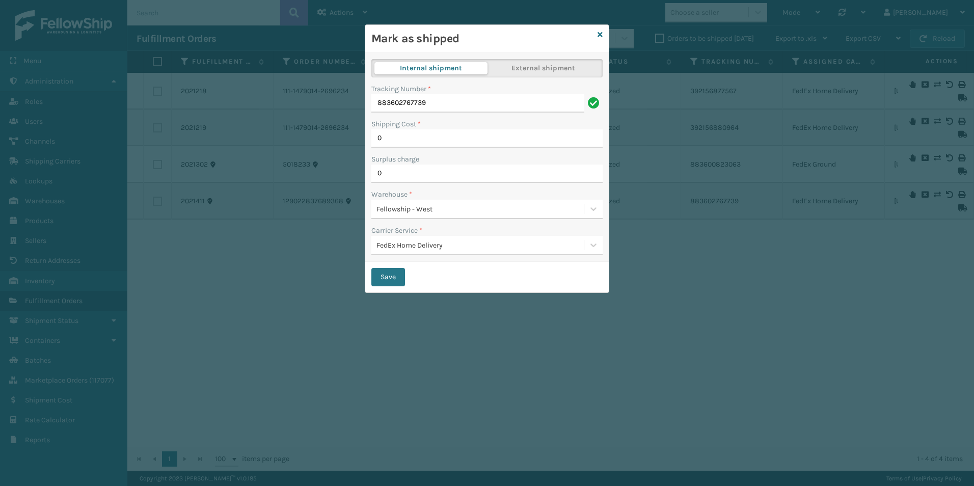
click at [383, 289] on div "Save" at bounding box center [487, 277] width 244 height 31
click at [385, 279] on button "Save" at bounding box center [388, 277] width 34 height 18
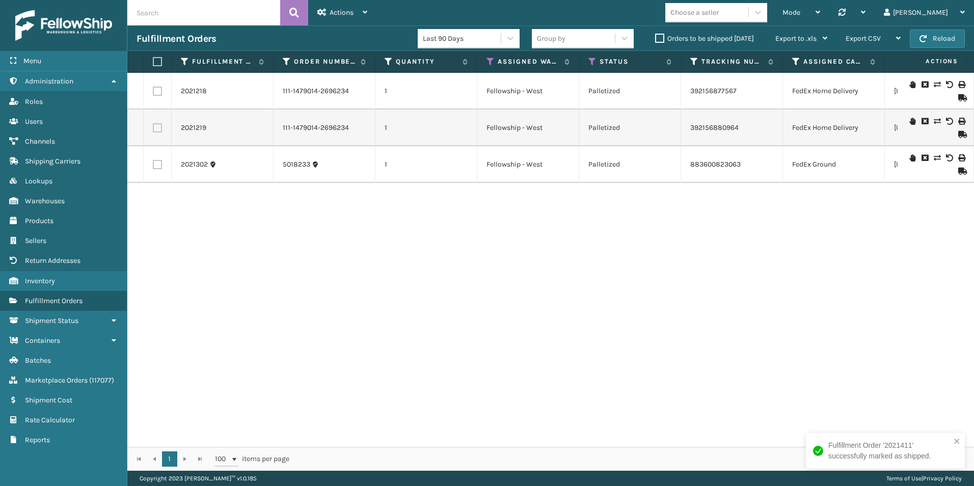
click at [958, 172] on icon at bounding box center [961, 171] width 6 height 7
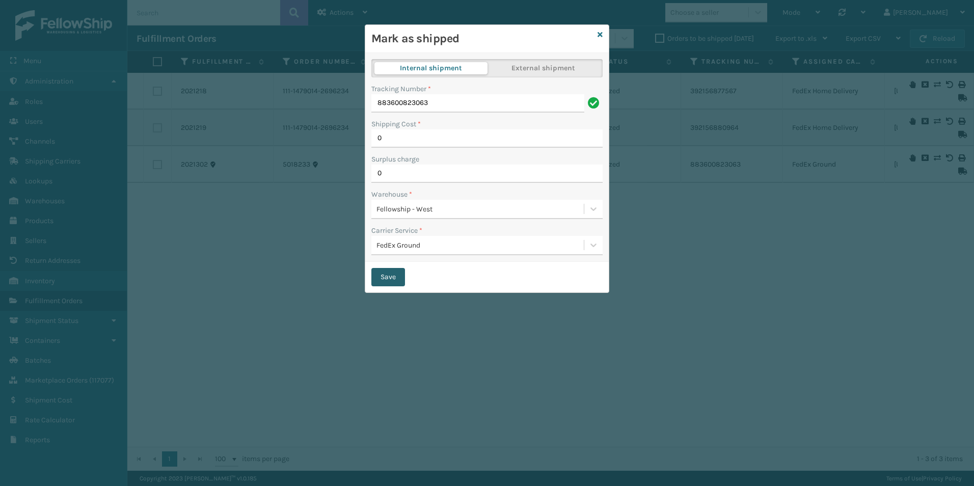
click at [386, 273] on button "Save" at bounding box center [388, 277] width 34 height 18
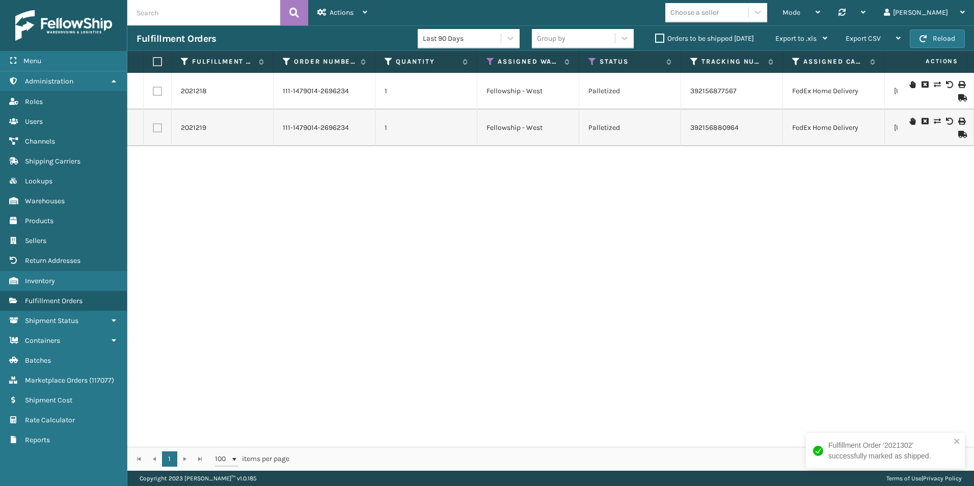
click at [958, 134] on icon at bounding box center [961, 134] width 6 height 7
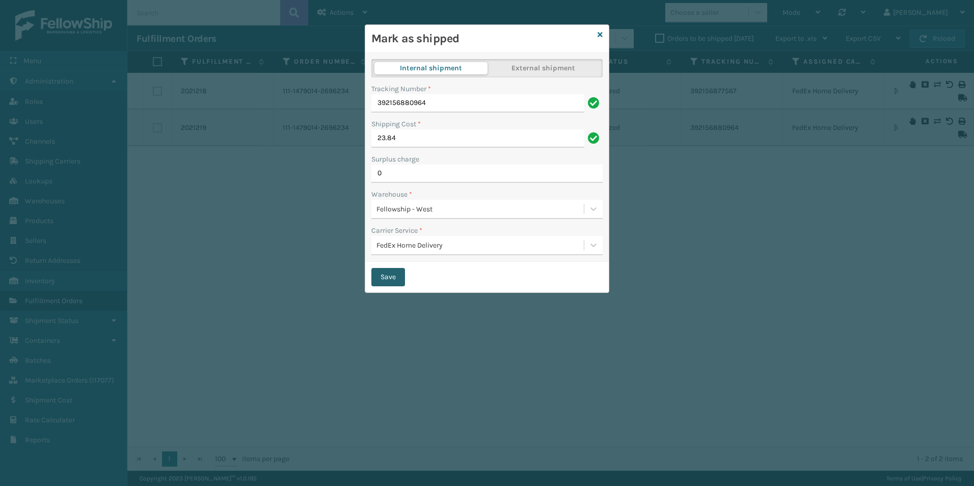
click at [395, 271] on button "Save" at bounding box center [388, 277] width 34 height 18
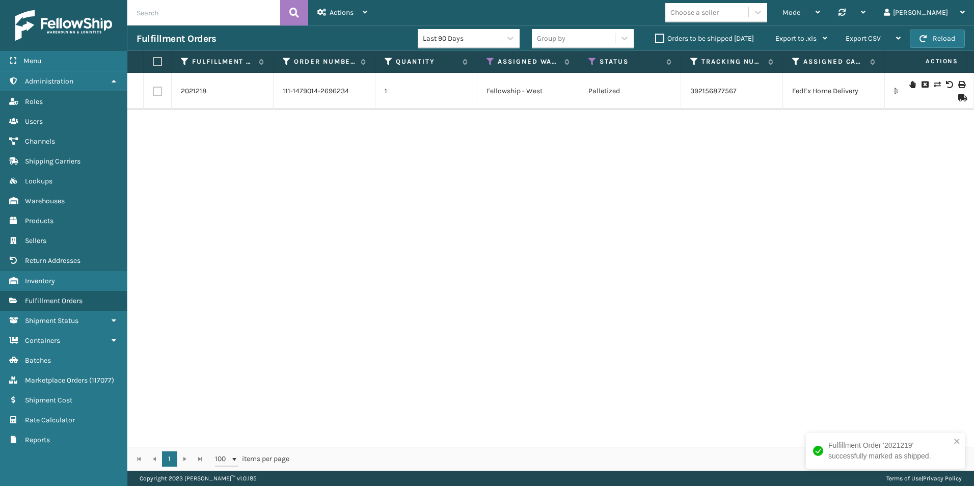
click at [951, 97] on div at bounding box center [936, 91] width 58 height 20
click at [958, 98] on icon at bounding box center [961, 97] width 6 height 7
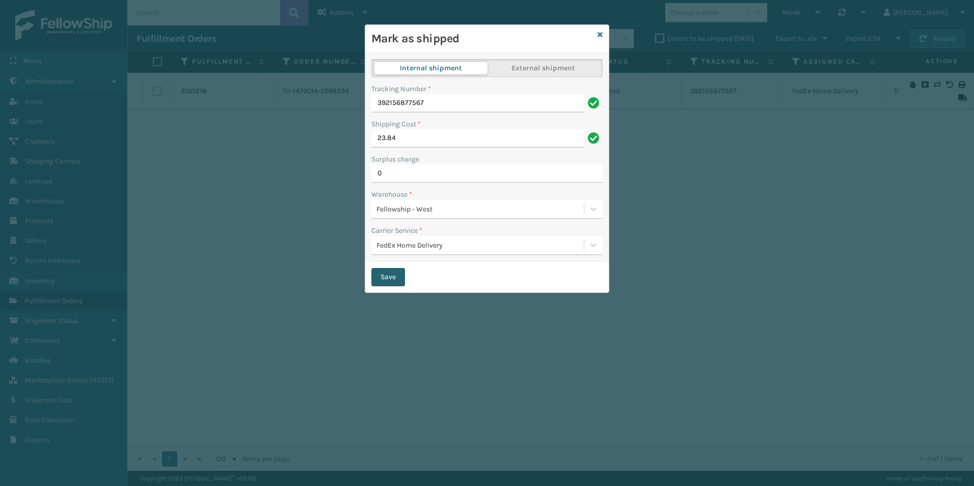
click at [390, 275] on button "Save" at bounding box center [388, 277] width 34 height 18
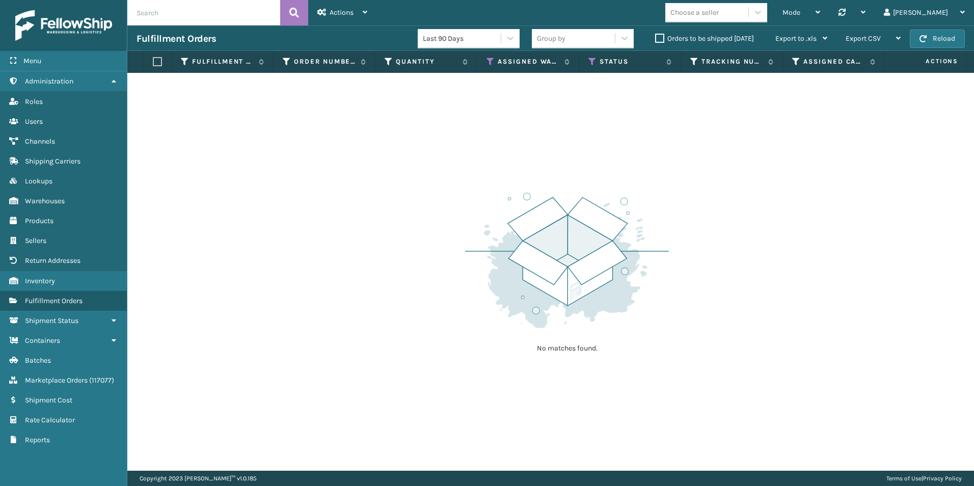
click at [659, 40] on label "Orders to be shipped [DATE]" at bounding box center [704, 38] width 99 height 9
click at [656, 39] on input "Orders to be shipped [DATE]" at bounding box center [655, 36] width 1 height 7
click at [592, 63] on icon at bounding box center [593, 61] width 8 height 9
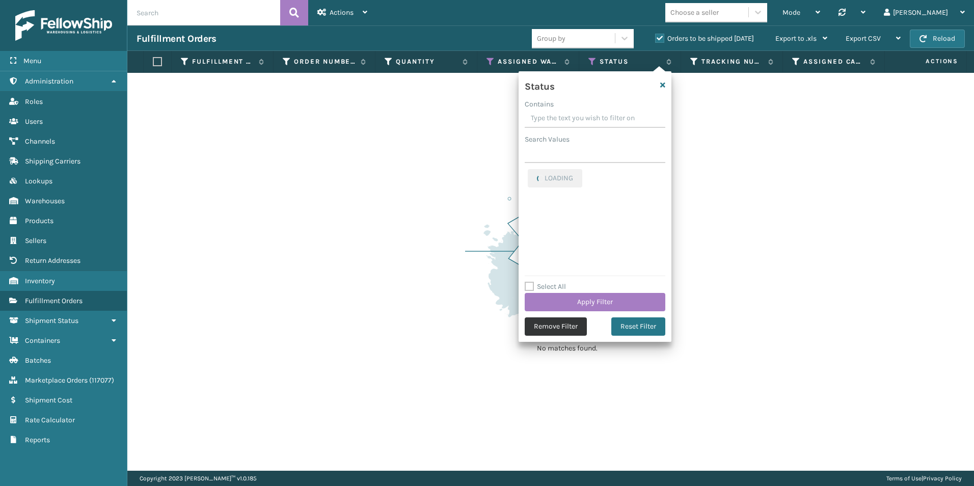
click at [558, 324] on button "Remove Filter" at bounding box center [556, 326] width 62 height 18
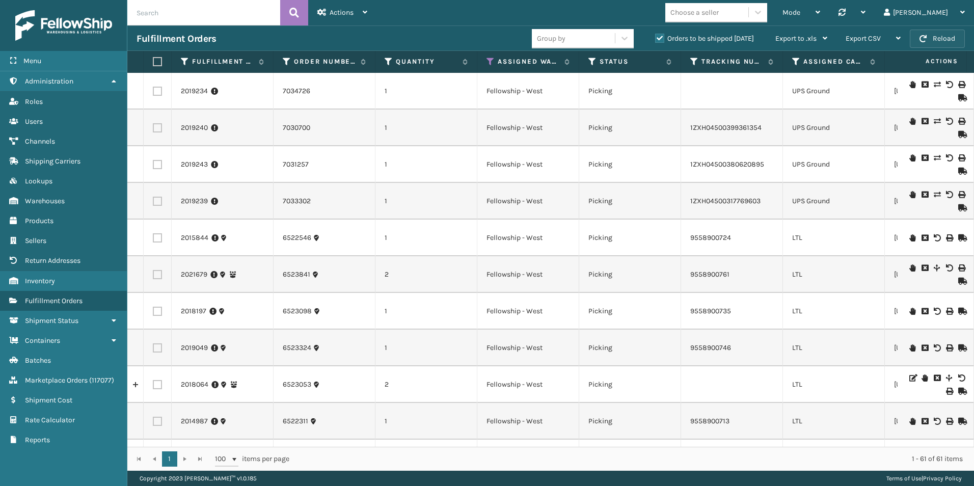
click at [932, 41] on button "Reload" at bounding box center [937, 39] width 55 height 18
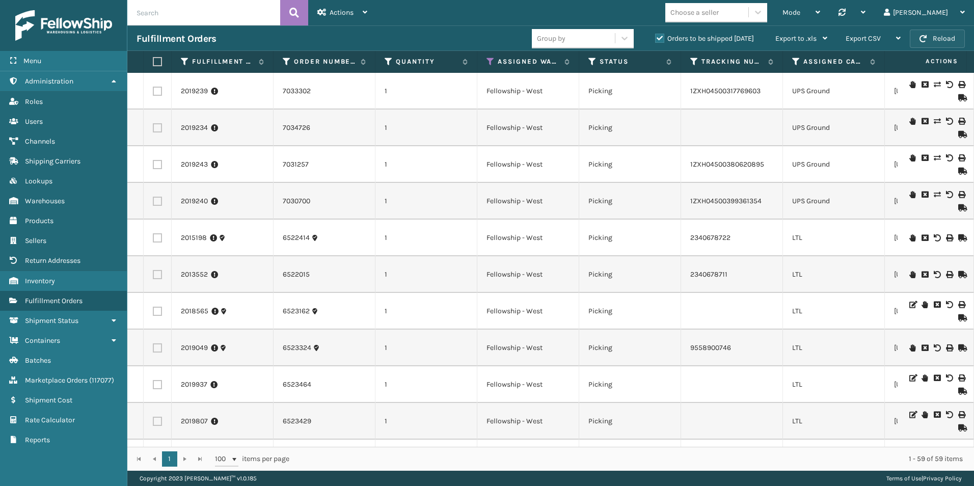
click at [941, 33] on button "Reload" at bounding box center [937, 39] width 55 height 18
click at [945, 37] on button "Reload" at bounding box center [937, 39] width 55 height 18
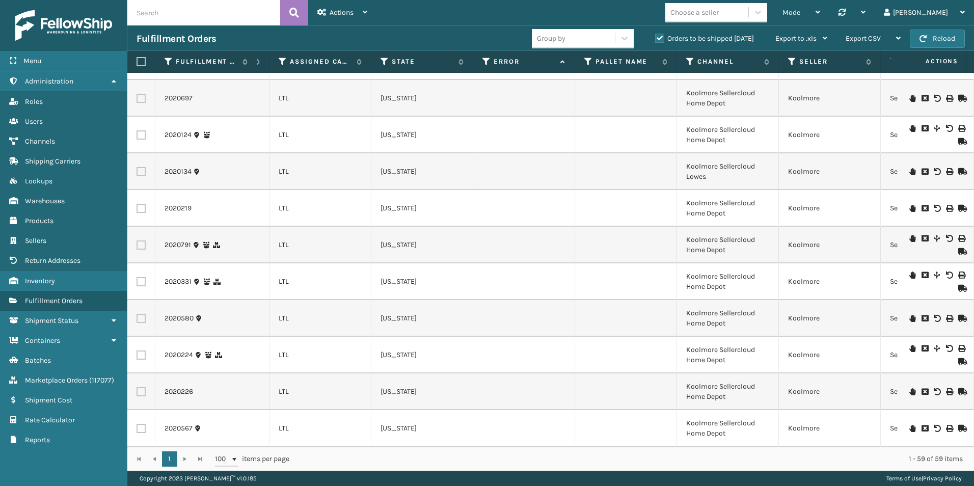
scroll to position [1798, 514]
click at [930, 43] on button "Reload" at bounding box center [937, 39] width 55 height 18
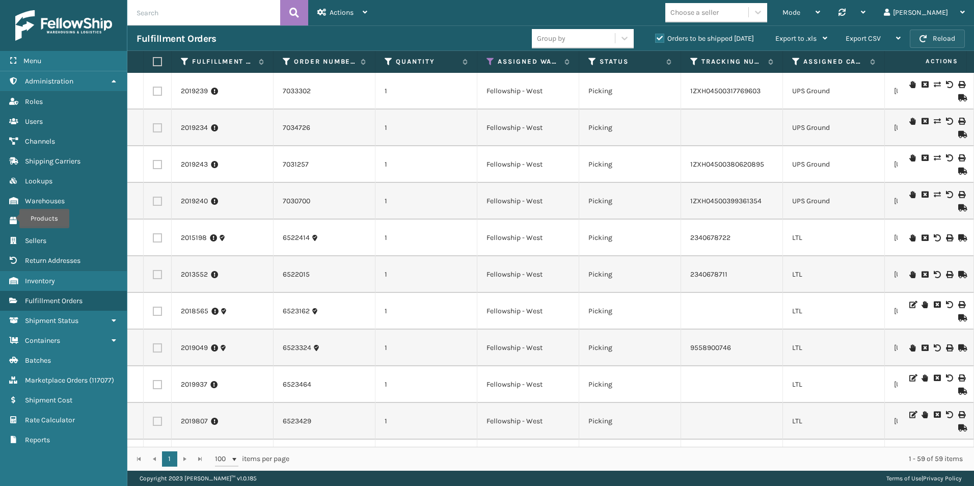
click at [935, 38] on button "Reload" at bounding box center [937, 39] width 55 height 18
click at [935, 34] on button "Reload" at bounding box center [937, 39] width 55 height 18
click at [938, 44] on button "Reload" at bounding box center [937, 39] width 55 height 18
click at [944, 36] on button "Reload" at bounding box center [937, 39] width 55 height 18
click at [937, 26] on div "Fulfillment Orders Group by Orders to be shipped [DATE] Export to .xls Use ship…" at bounding box center [550, 37] width 847 height 25
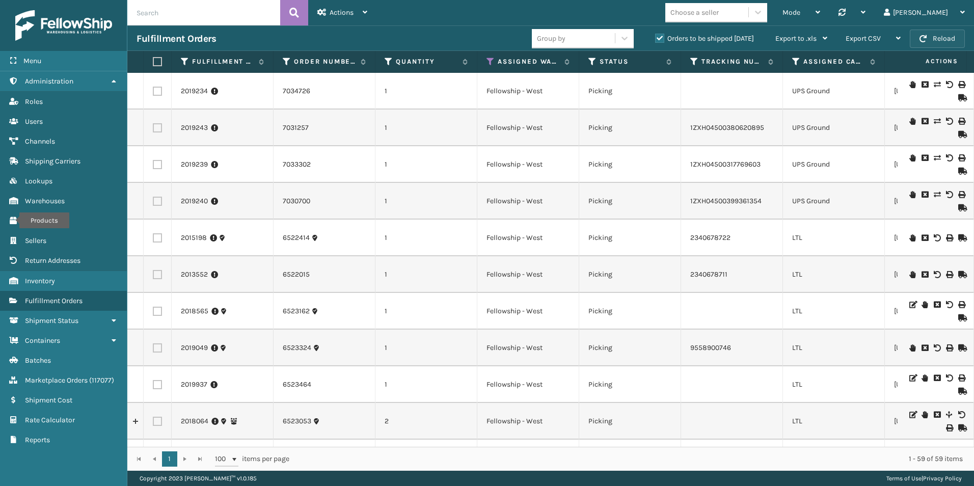
click at [935, 36] on button "Reload" at bounding box center [937, 39] width 55 height 18
click at [178, 15] on input "text" at bounding box center [203, 12] width 153 height 25
click at [141, 16] on input "text" at bounding box center [203, 12] width 153 height 25
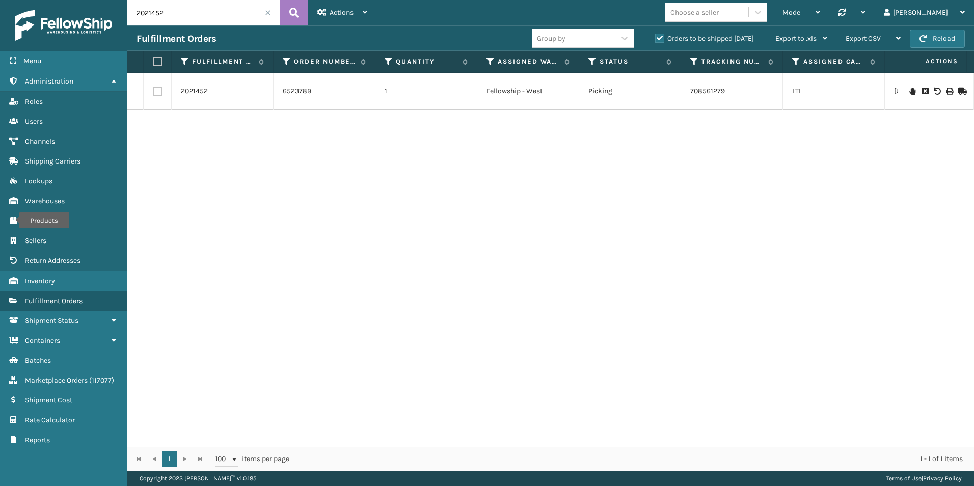
click at [910, 91] on icon at bounding box center [913, 91] width 6 height 7
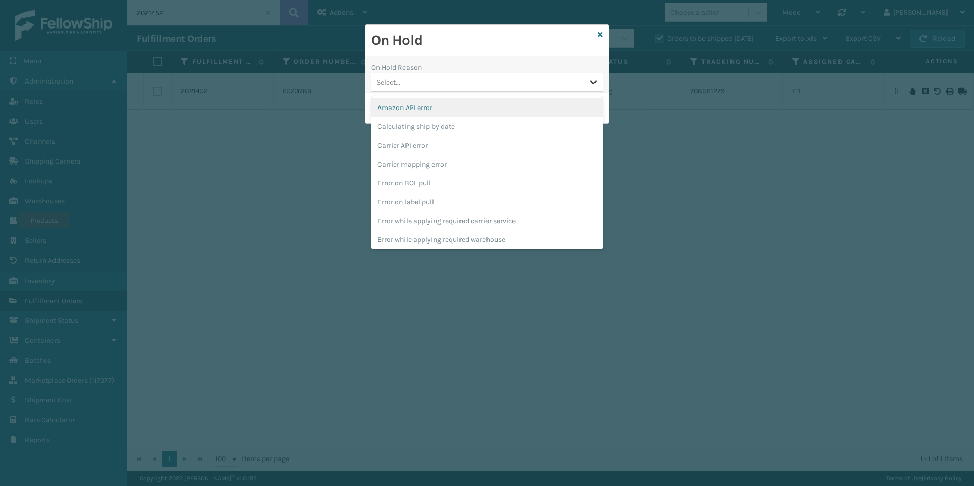
click at [587, 83] on div at bounding box center [593, 82] width 18 height 18
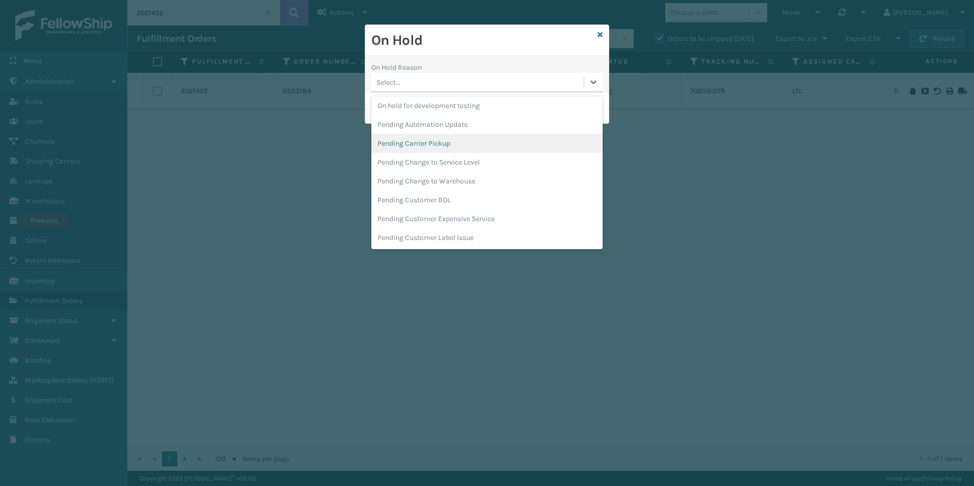
click at [433, 143] on div "Pending Carrier Pickup" at bounding box center [486, 143] width 231 height 19
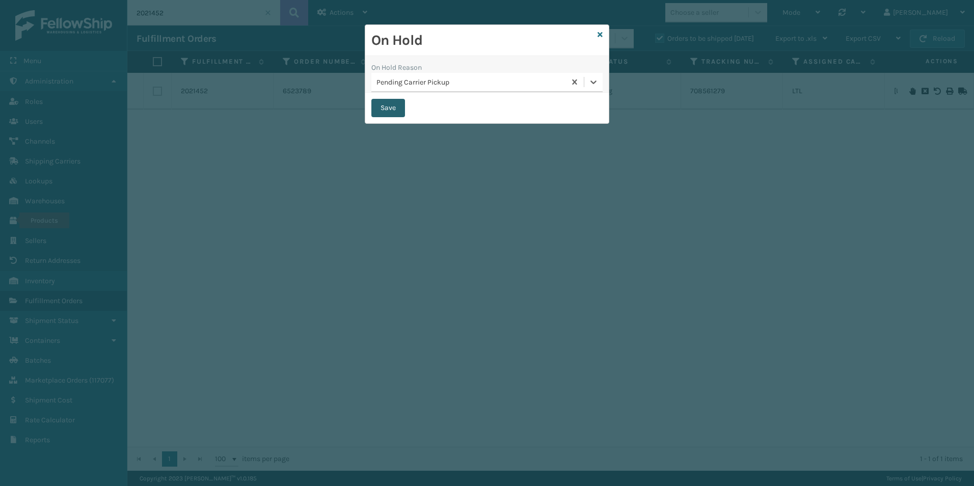
click at [395, 105] on button "Save" at bounding box center [388, 108] width 34 height 18
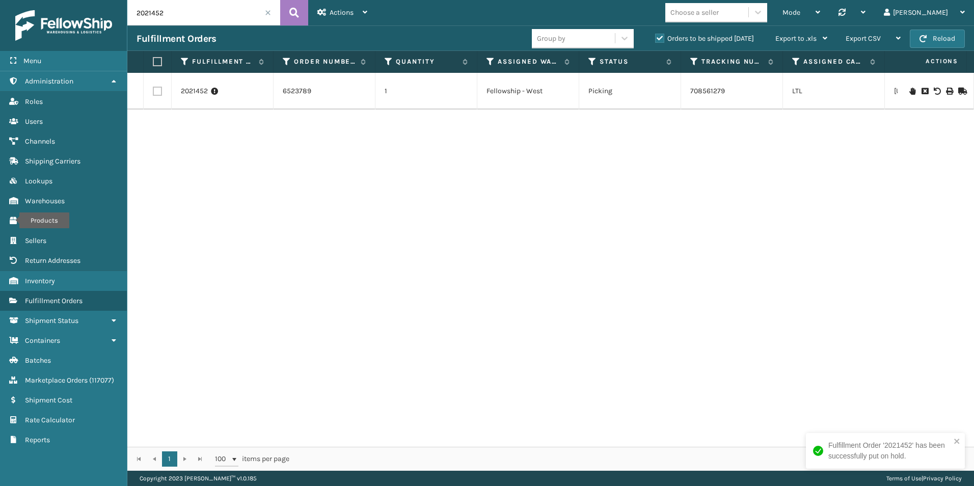
drag, startPoint x: 152, startPoint y: 15, endPoint x: 207, endPoint y: 26, distance: 56.1
click at [211, 14] on input "2021452" at bounding box center [203, 12] width 153 height 25
click at [910, 86] on icon at bounding box center [913, 84] width 6 height 7
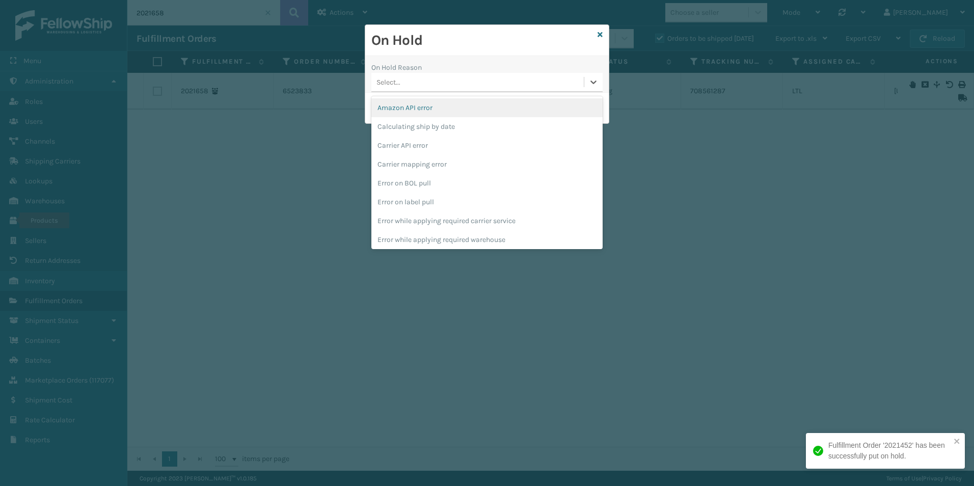
click at [483, 80] on div "Select..." at bounding box center [477, 82] width 212 height 17
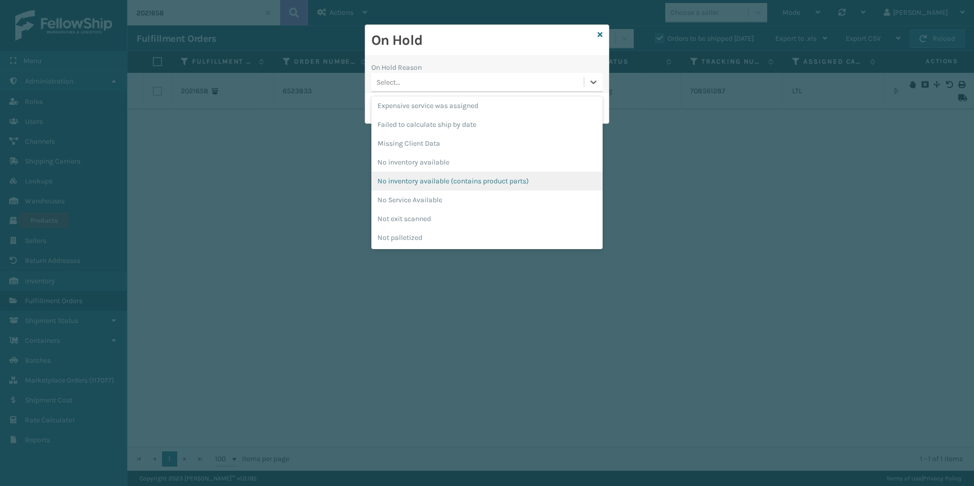
scroll to position [306, 0]
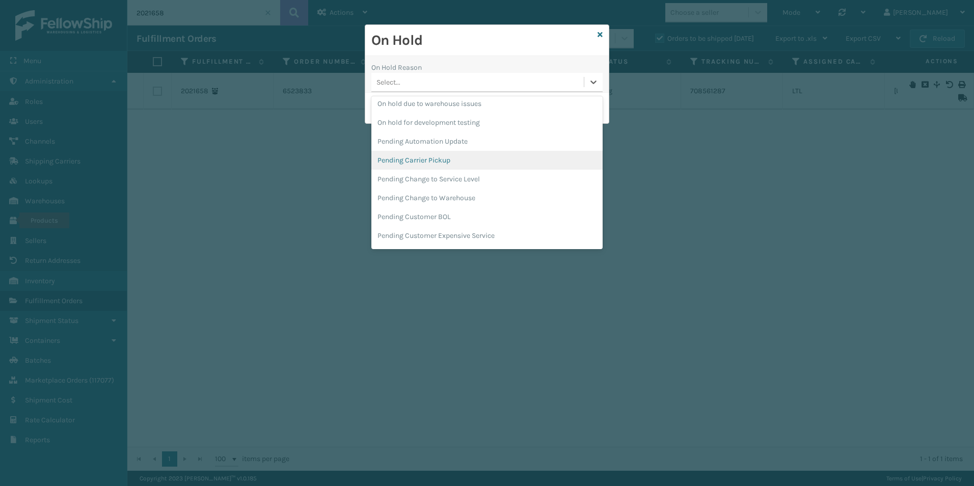
click at [436, 157] on div "Pending Carrier Pickup" at bounding box center [486, 160] width 231 height 19
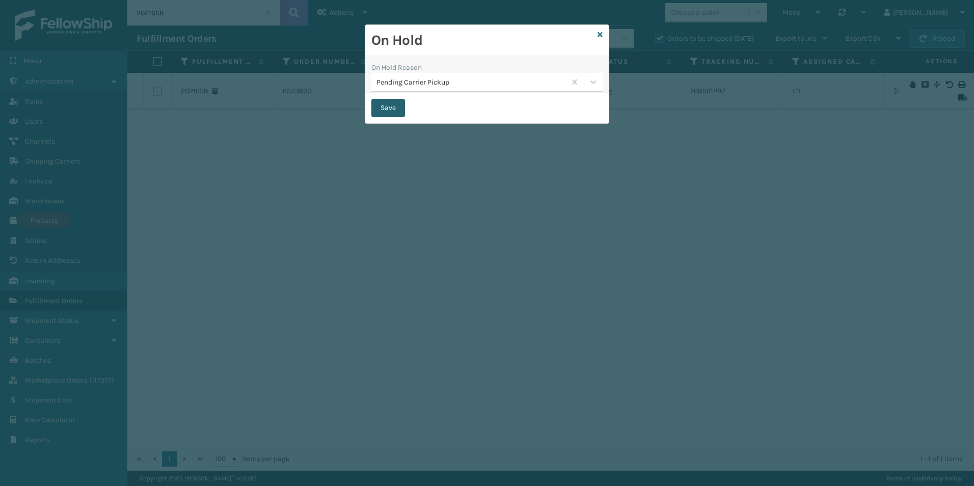
click at [389, 111] on button "Save" at bounding box center [388, 108] width 34 height 18
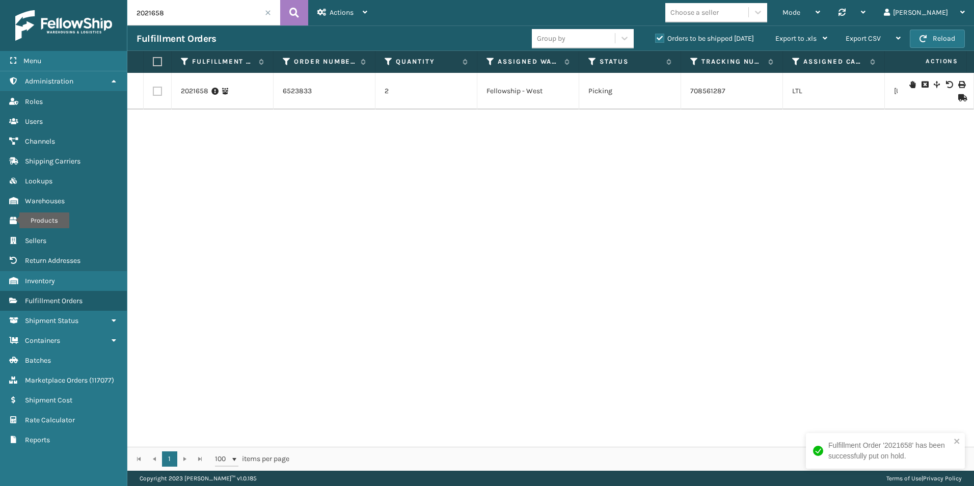
drag, startPoint x: 155, startPoint y: 13, endPoint x: 178, endPoint y: 30, distance: 28.4
click at [196, 14] on input "2021658" at bounding box center [203, 12] width 153 height 25
click at [910, 89] on icon at bounding box center [913, 91] width 6 height 7
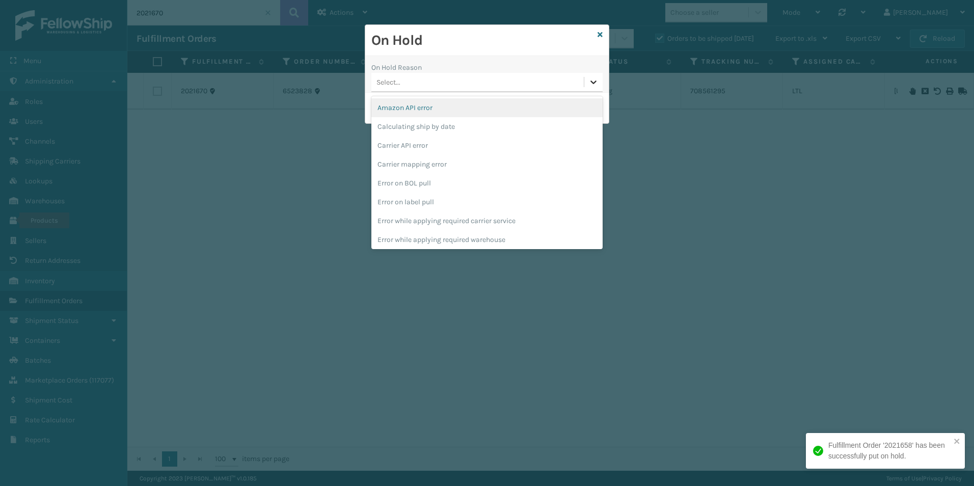
click at [592, 81] on icon at bounding box center [594, 83] width 6 height 4
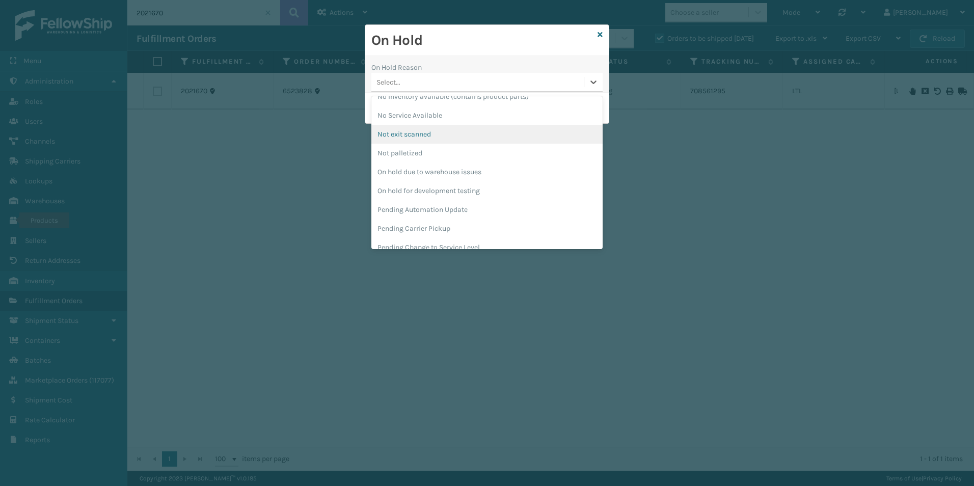
scroll to position [255, 0]
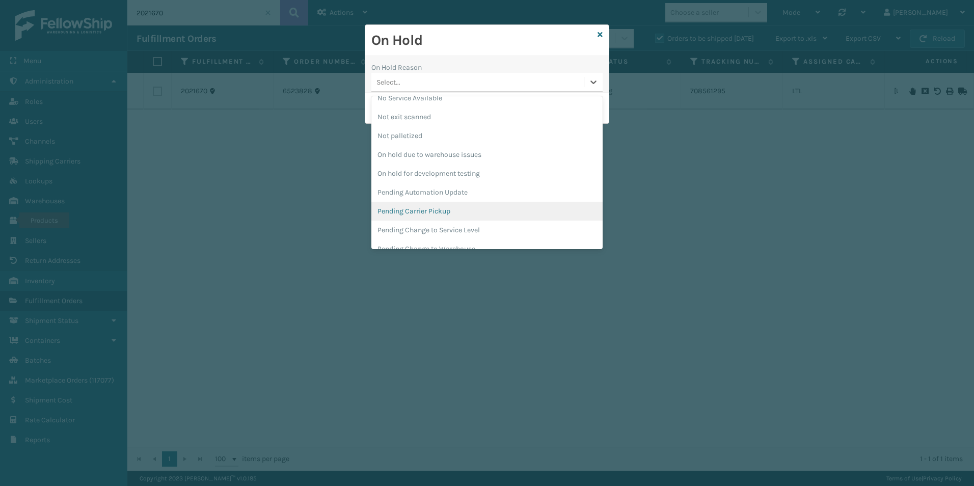
click at [419, 213] on div "Pending Carrier Pickup" at bounding box center [486, 211] width 231 height 19
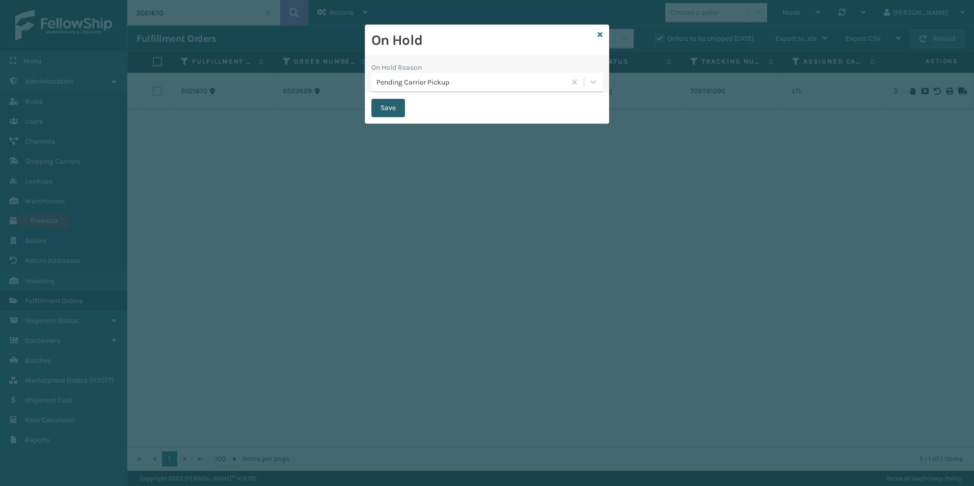
click at [378, 109] on button "Save" at bounding box center [388, 108] width 34 height 18
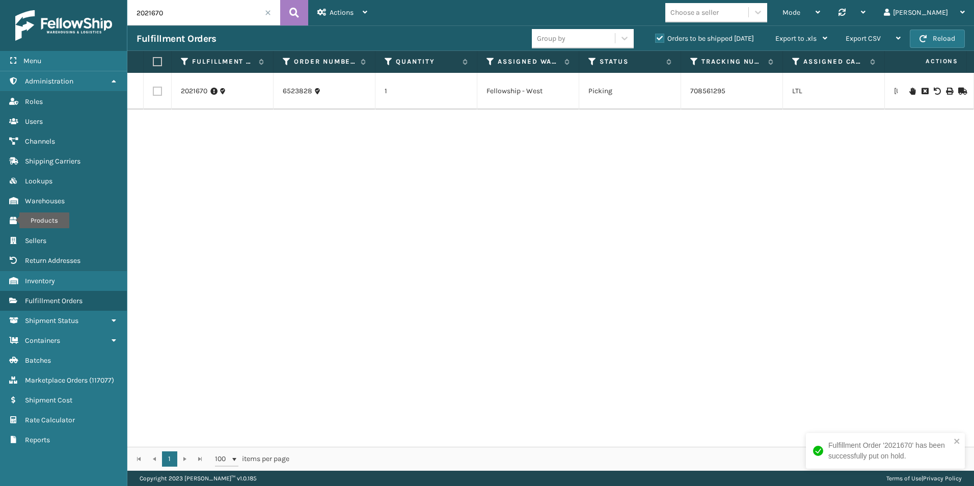
drag, startPoint x: 156, startPoint y: 13, endPoint x: 172, endPoint y: 26, distance: 20.9
click at [183, 16] on input "2021670" at bounding box center [203, 12] width 153 height 25
click at [910, 90] on icon at bounding box center [913, 91] width 6 height 7
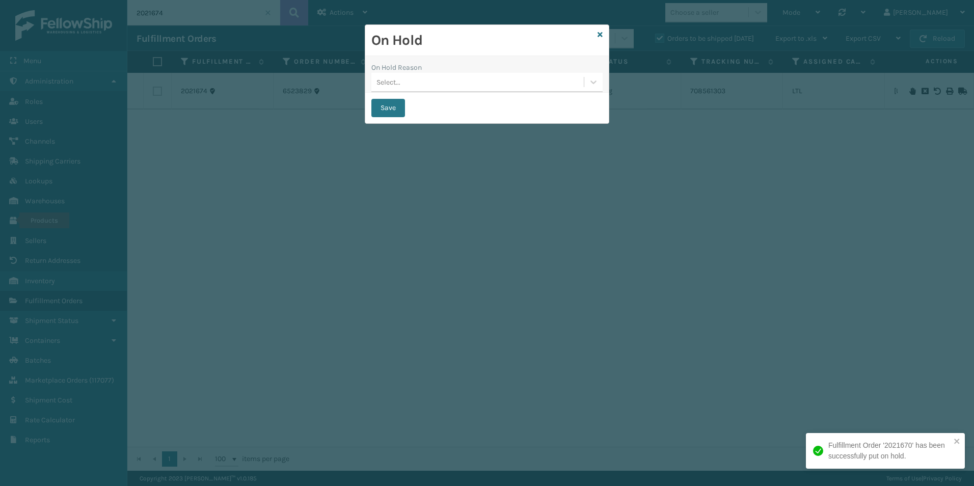
click at [520, 82] on div "Select..." at bounding box center [477, 82] width 212 height 17
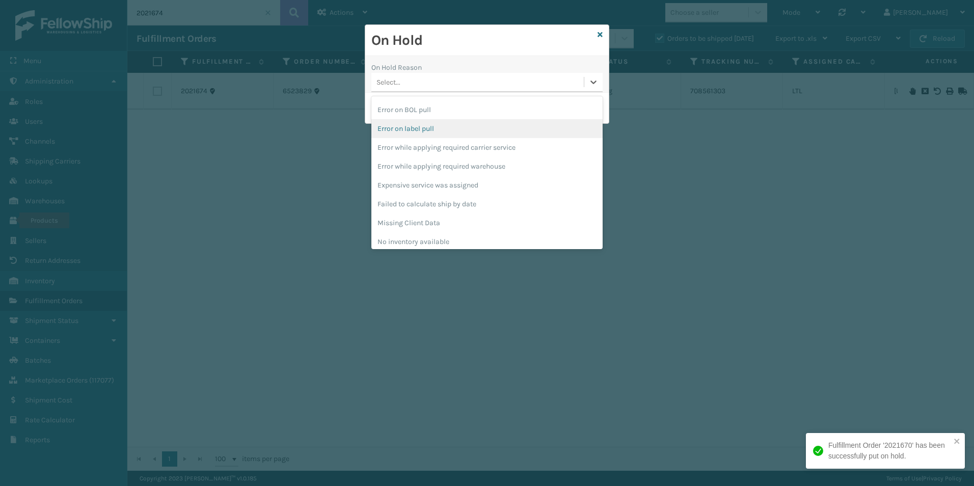
scroll to position [306, 0]
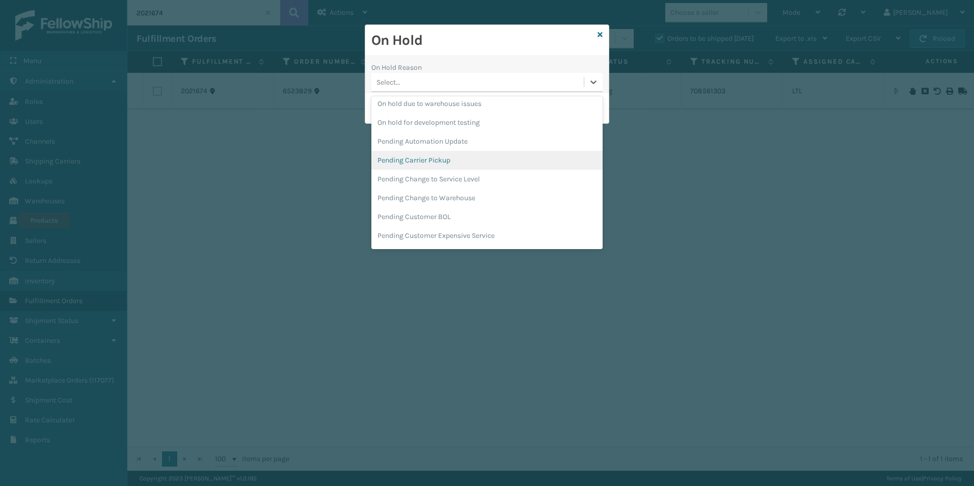
click at [428, 161] on div "Pending Carrier Pickup" at bounding box center [486, 160] width 231 height 19
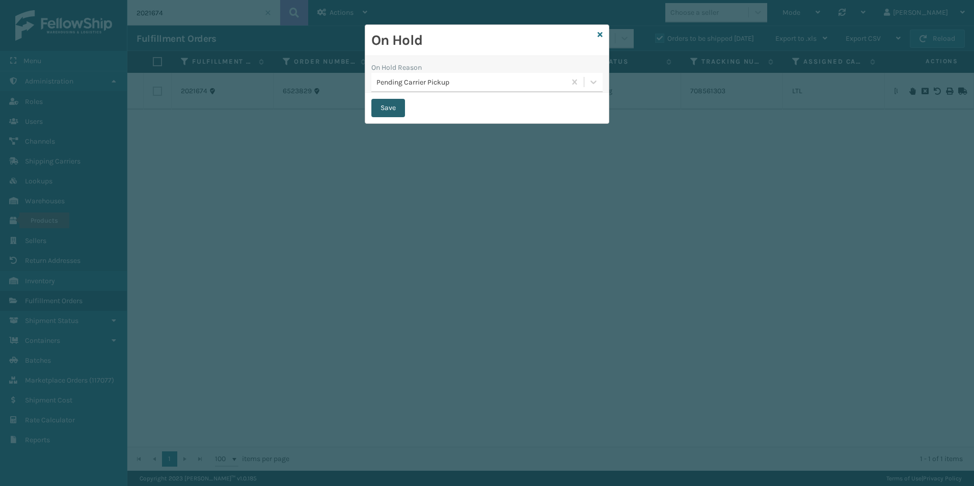
click at [393, 108] on button "Save" at bounding box center [388, 108] width 34 height 18
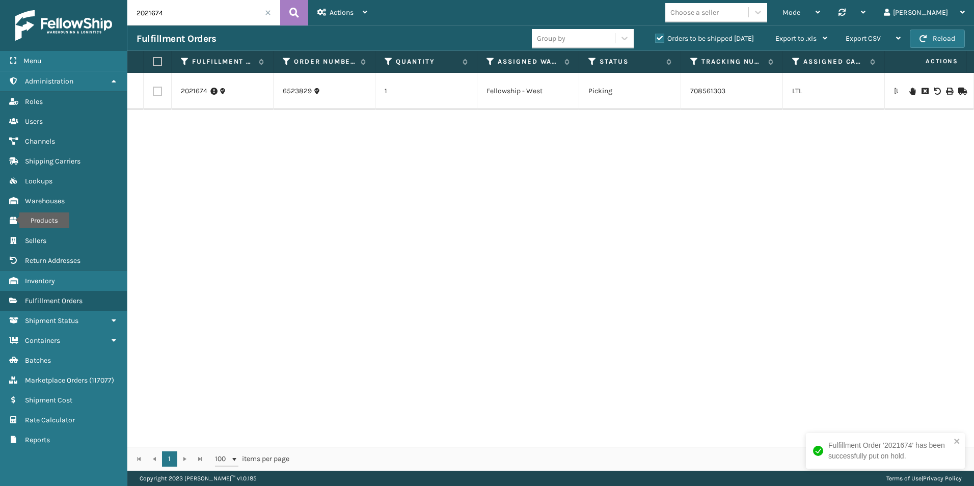
drag, startPoint x: 151, startPoint y: 15, endPoint x: 206, endPoint y: 37, distance: 59.2
click at [211, 18] on input "2021674" at bounding box center [203, 12] width 153 height 25
type input "2021825"
click at [910, 89] on icon at bounding box center [913, 91] width 6 height 7
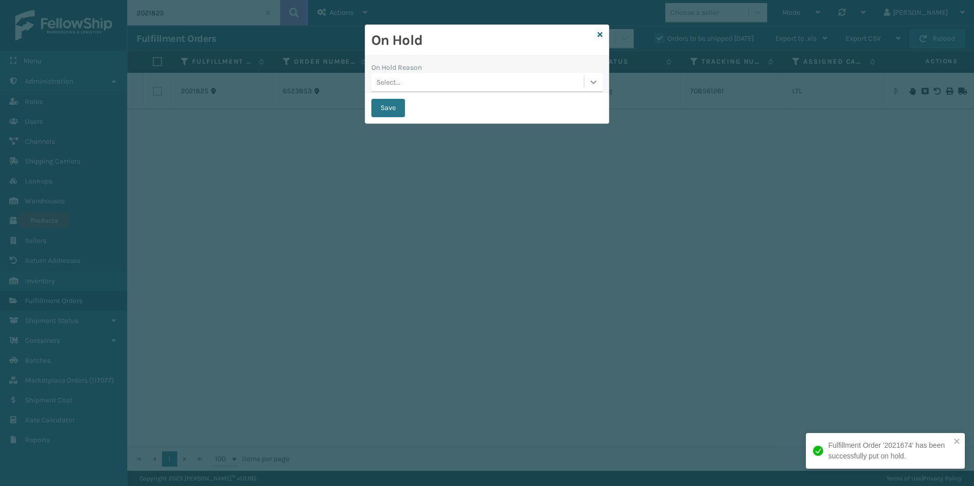
click at [590, 84] on icon at bounding box center [594, 82] width 10 height 10
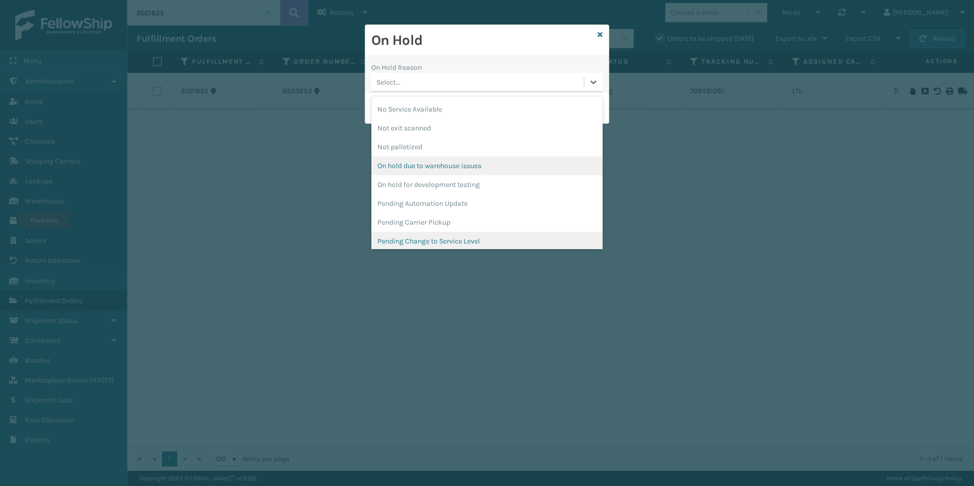
scroll to position [306, 0]
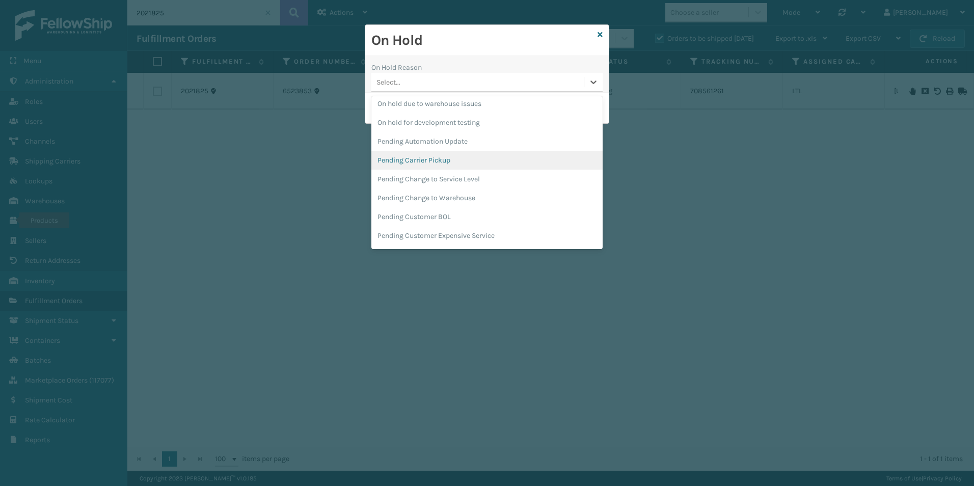
click at [416, 156] on div "Pending Carrier Pickup" at bounding box center [486, 160] width 231 height 19
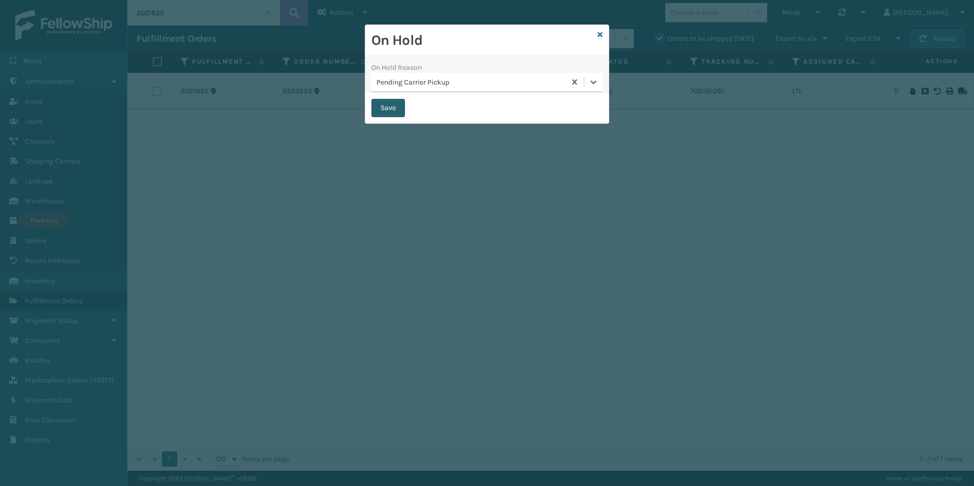
click at [383, 110] on button "Save" at bounding box center [388, 108] width 34 height 18
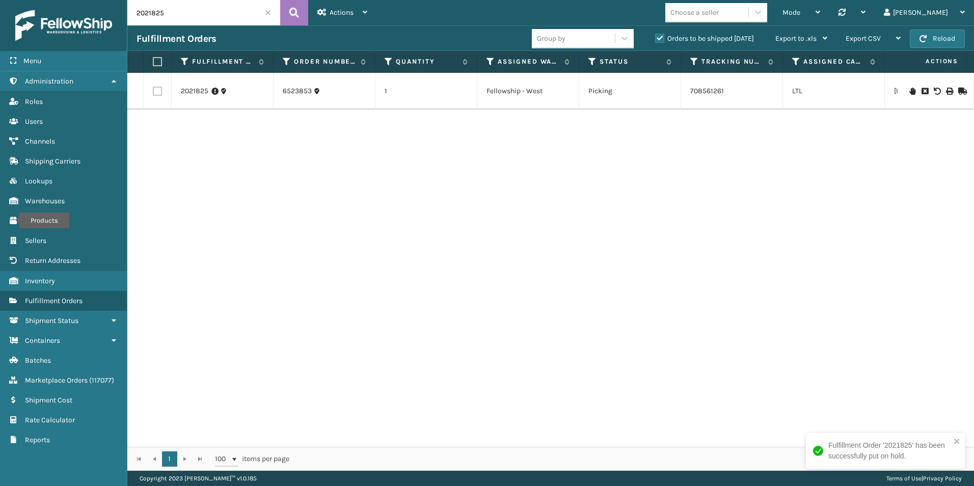
click at [268, 13] on span at bounding box center [268, 13] width 6 height 6
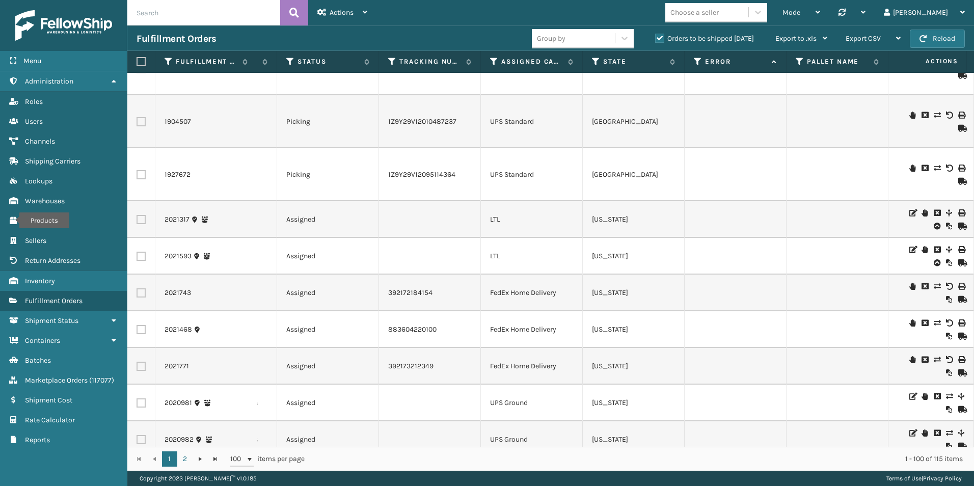
scroll to position [2395, 169]
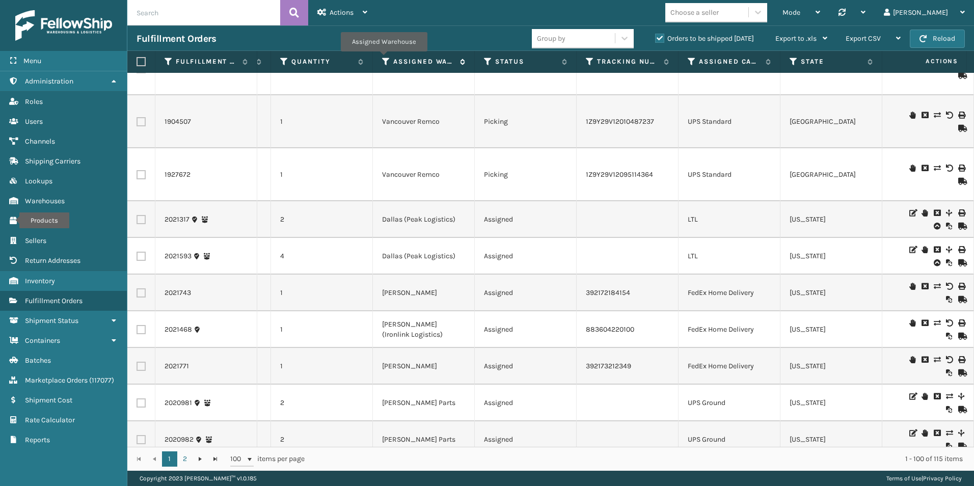
click at [384, 59] on icon at bounding box center [386, 61] width 8 height 9
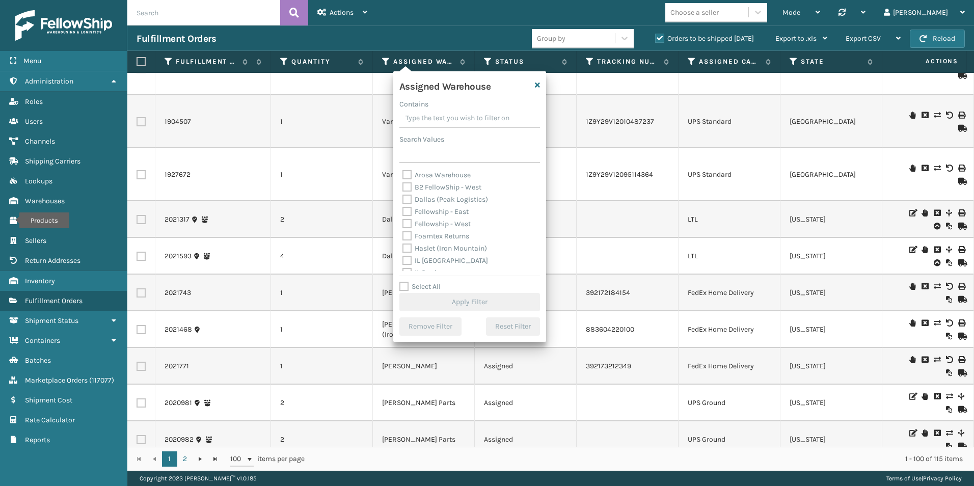
click at [405, 226] on label "Fellowship - West" at bounding box center [437, 224] width 68 height 9
click at [403, 225] on input "Fellowship - West" at bounding box center [403, 221] width 1 height 7
checkbox input "true"
click at [451, 296] on button "Apply Filter" at bounding box center [469, 302] width 141 height 18
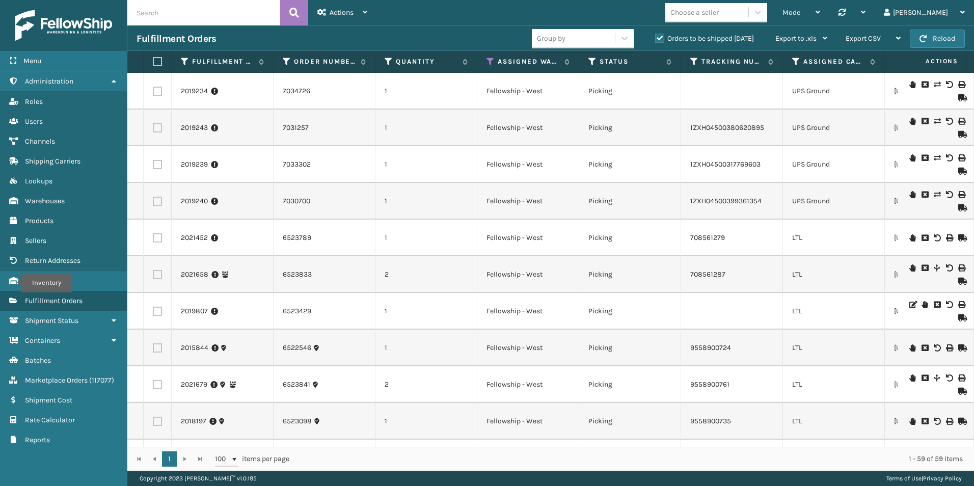
click at [164, 18] on input "text" at bounding box center [203, 12] width 153 height 25
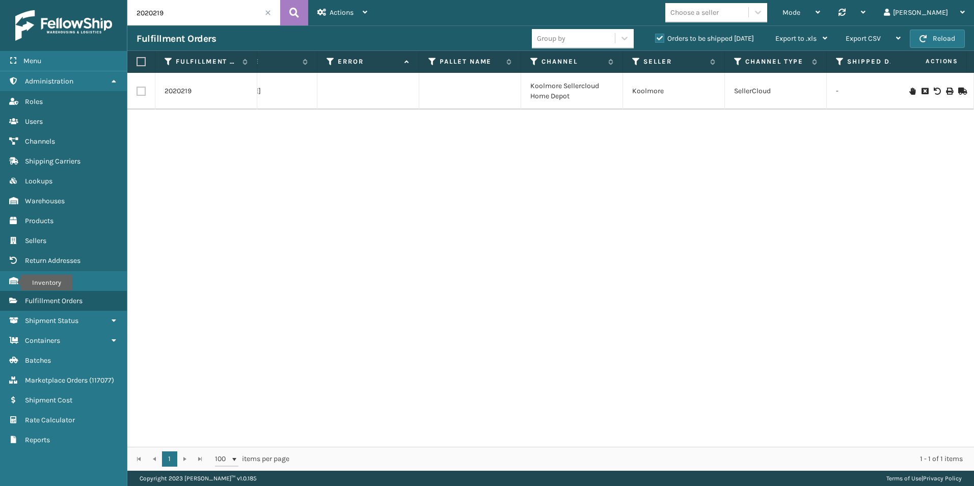
click at [958, 88] on icon at bounding box center [961, 91] width 6 height 7
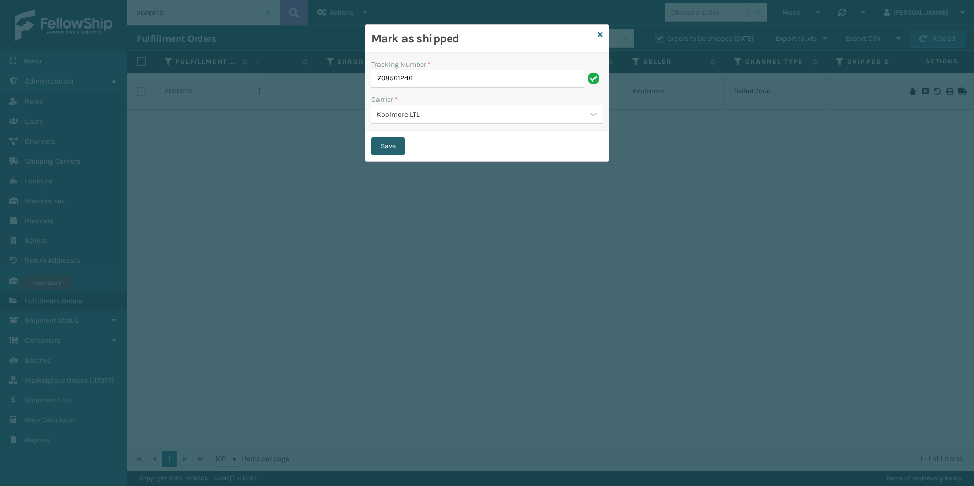
click at [384, 146] on button "Save" at bounding box center [388, 146] width 34 height 18
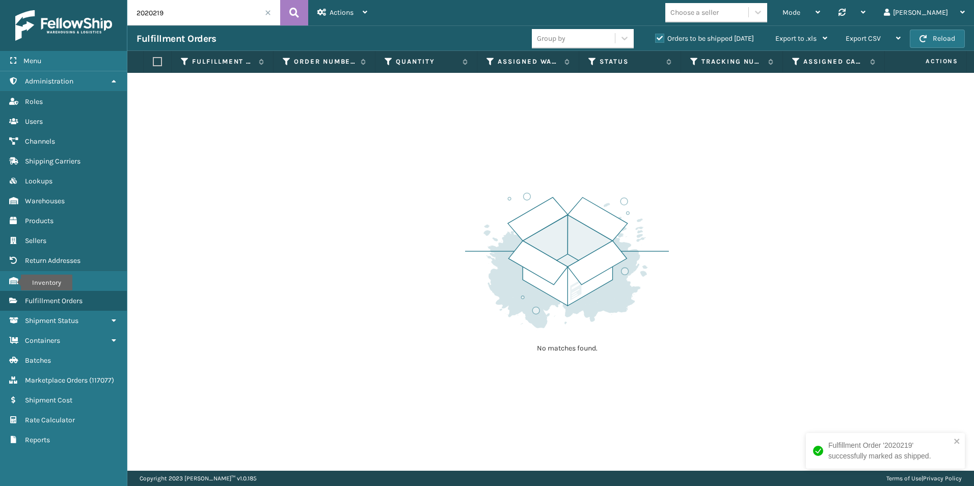
drag, startPoint x: 156, startPoint y: 13, endPoint x: 190, endPoint y: 12, distance: 33.6
click at [190, 12] on input "2020219" at bounding box center [203, 12] width 153 height 25
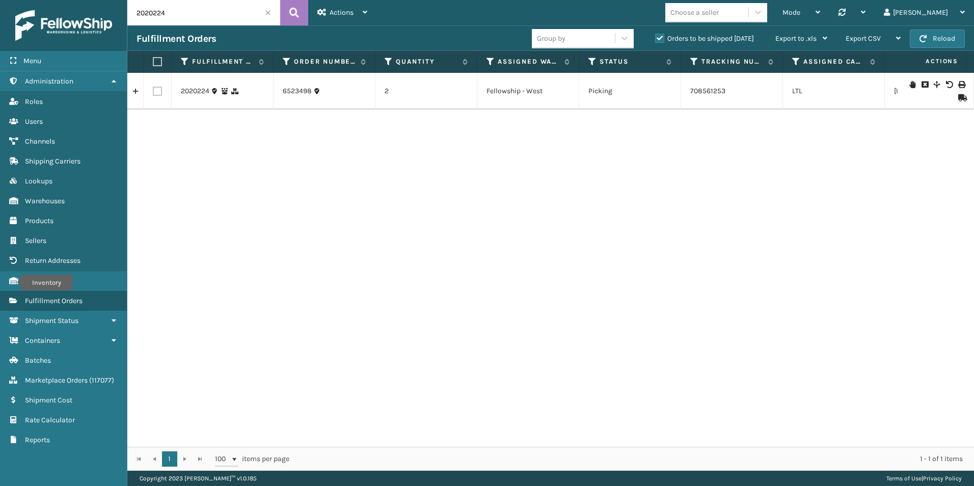
click at [958, 99] on icon at bounding box center [961, 97] width 6 height 7
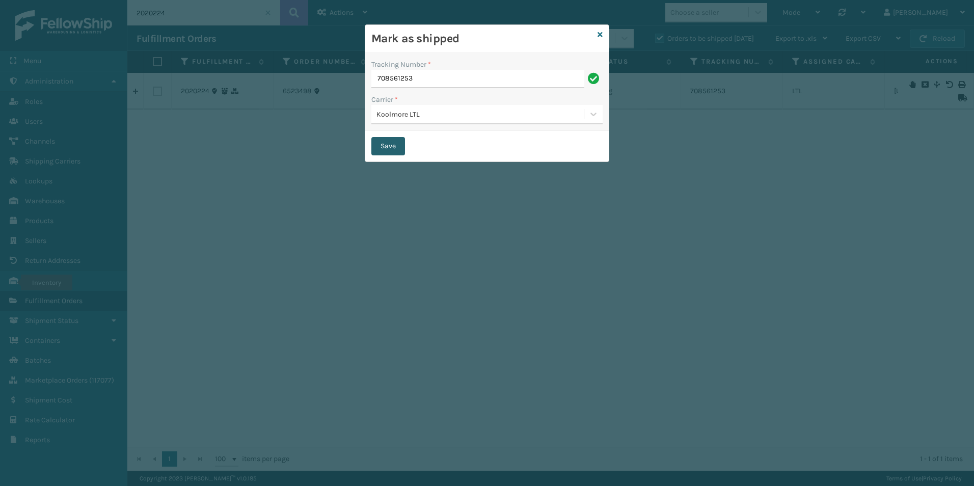
click at [391, 140] on button "Save" at bounding box center [388, 146] width 34 height 18
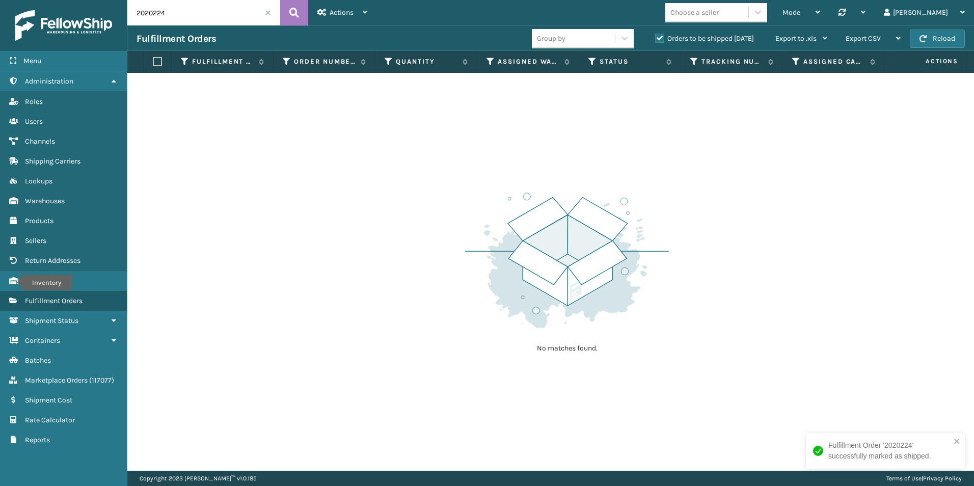
drag, startPoint x: 175, startPoint y: 14, endPoint x: 194, endPoint y: 13, distance: 18.9
click at [194, 13] on input "2020224" at bounding box center [203, 12] width 153 height 25
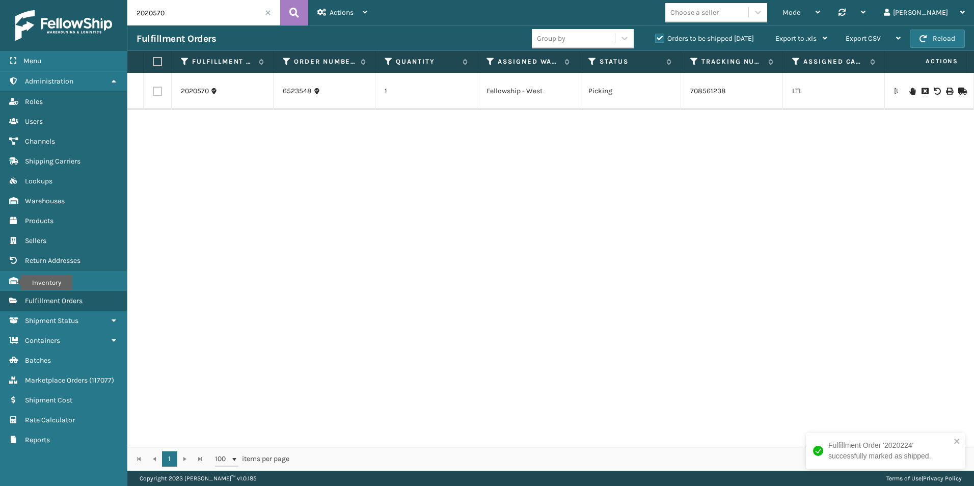
click at [958, 91] on icon at bounding box center [961, 91] width 6 height 7
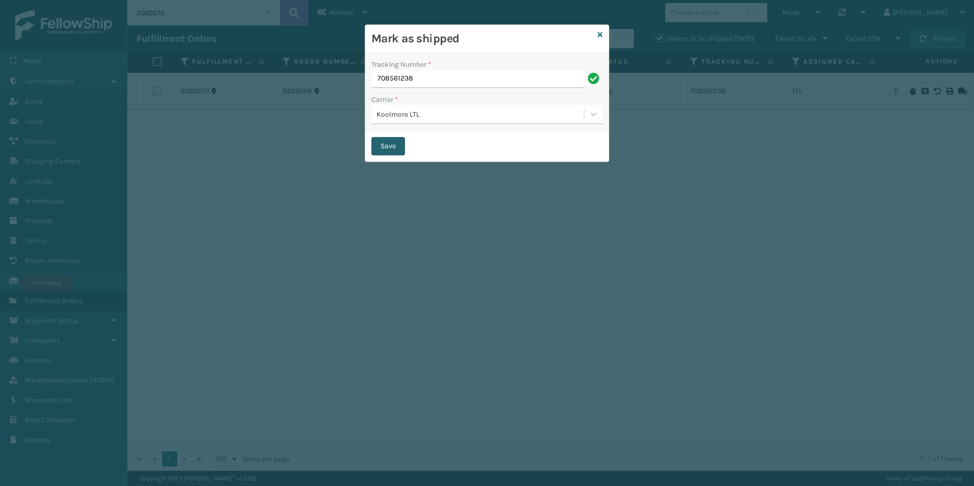
click at [392, 141] on button "Save" at bounding box center [388, 146] width 34 height 18
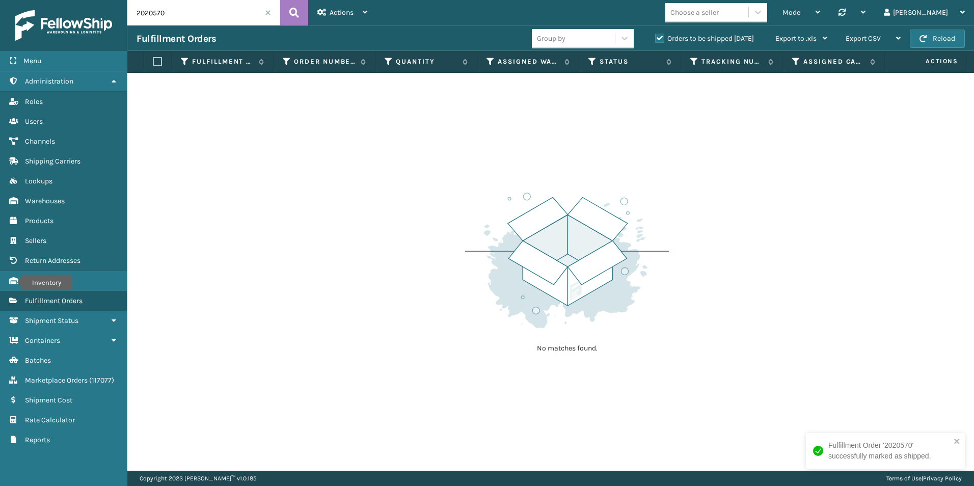
drag, startPoint x: 152, startPoint y: 14, endPoint x: 200, endPoint y: 16, distance: 47.5
click at [200, 16] on input "2020570" at bounding box center [203, 12] width 153 height 25
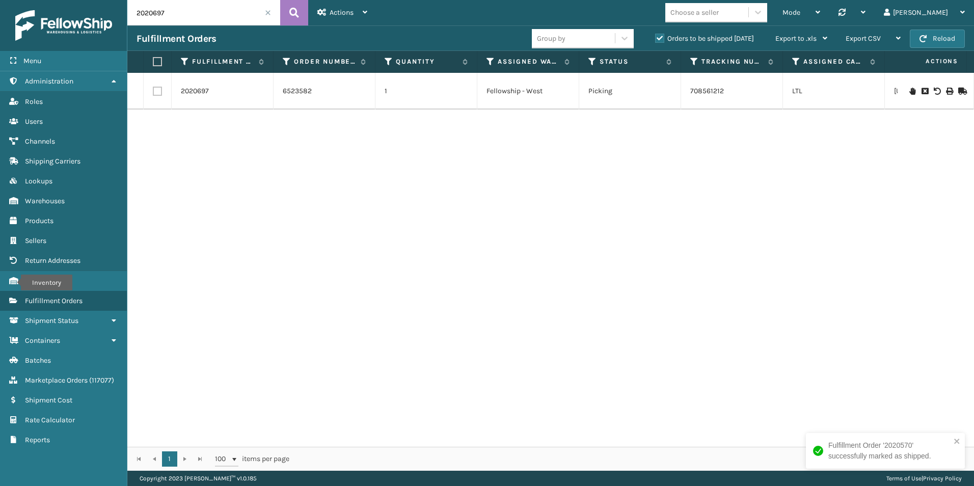
click at [958, 91] on icon at bounding box center [961, 91] width 6 height 7
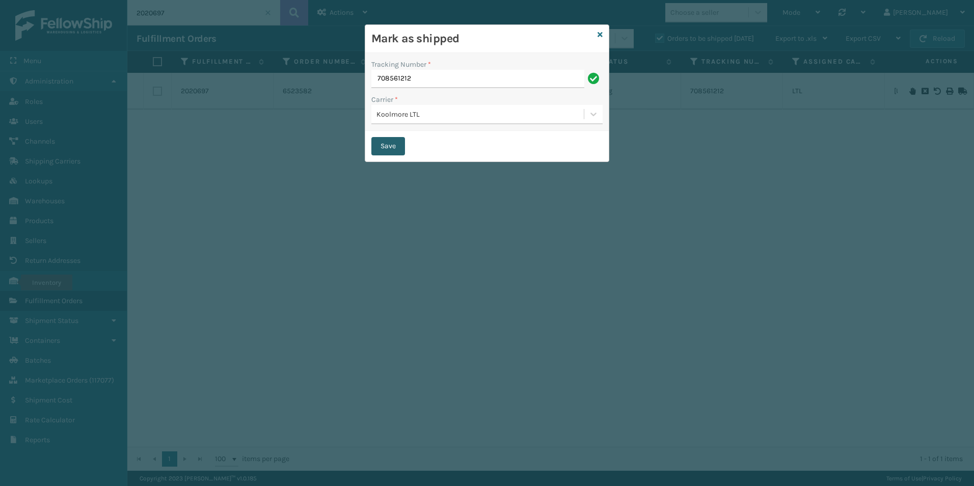
click at [388, 148] on button "Save" at bounding box center [388, 146] width 34 height 18
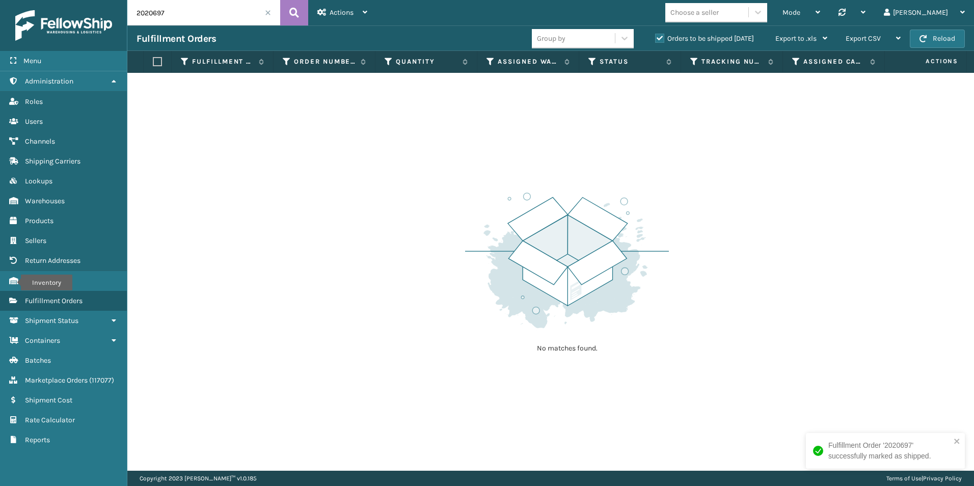
drag, startPoint x: 151, startPoint y: 15, endPoint x: 285, endPoint y: 41, distance: 136.4
click at [228, 23] on input "2020697" at bounding box center [203, 12] width 153 height 25
type input "2020791"
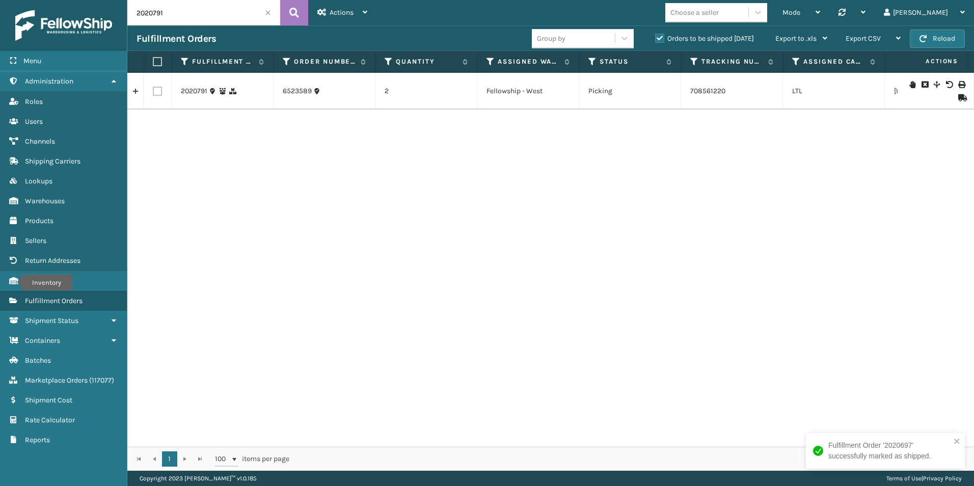
click at [958, 99] on icon at bounding box center [961, 97] width 6 height 7
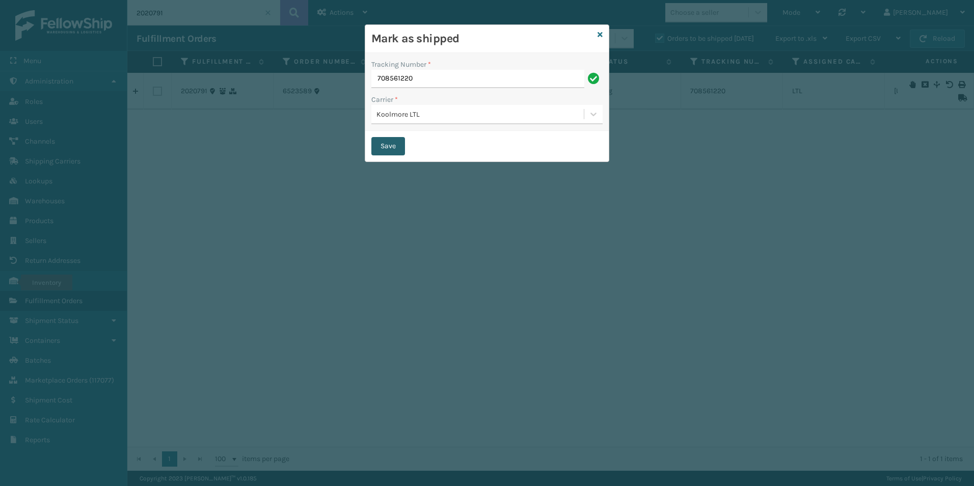
click at [387, 140] on button "Save" at bounding box center [388, 146] width 34 height 18
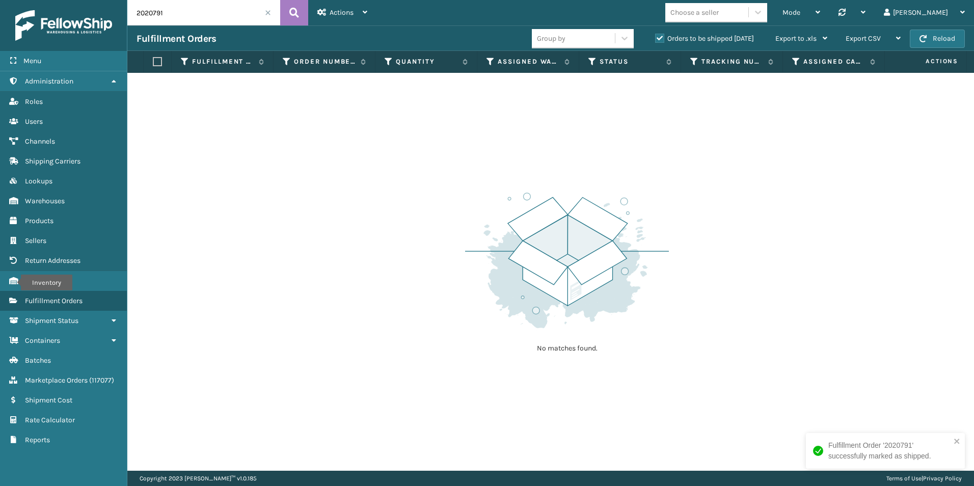
click at [269, 14] on span at bounding box center [268, 13] width 6 height 6
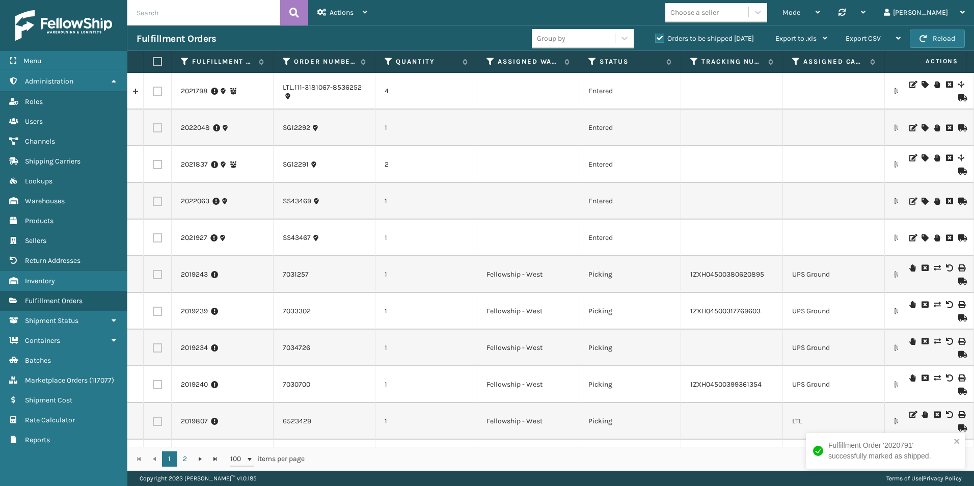
click at [169, 13] on input "text" at bounding box center [203, 12] width 153 height 25
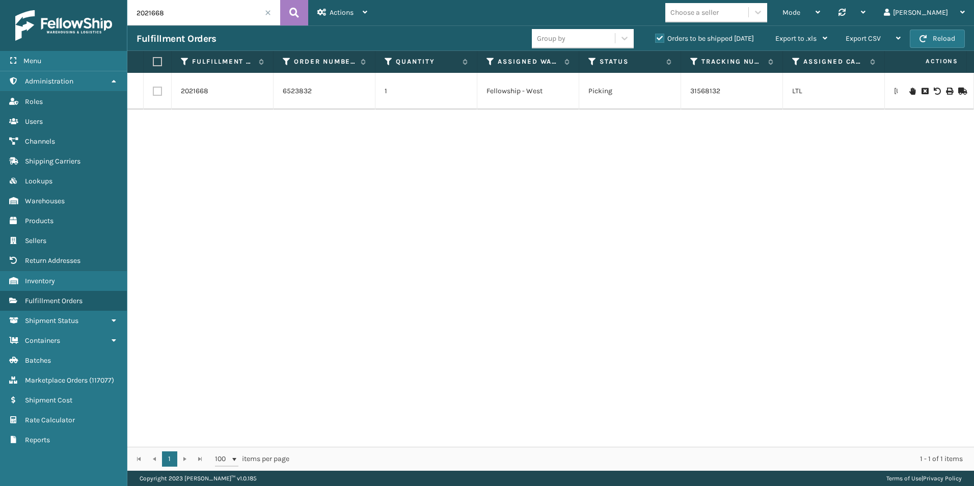
click at [910, 88] on icon at bounding box center [913, 91] width 6 height 7
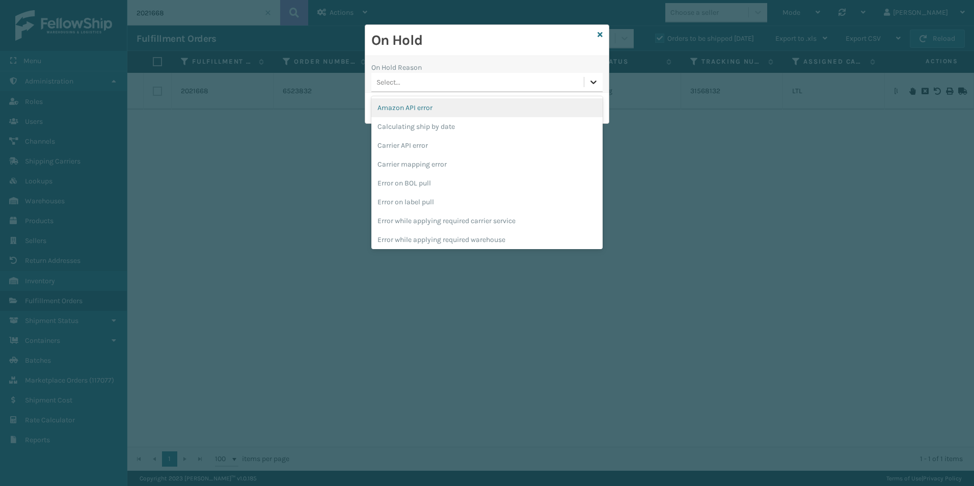
click at [589, 81] on icon at bounding box center [594, 82] width 10 height 10
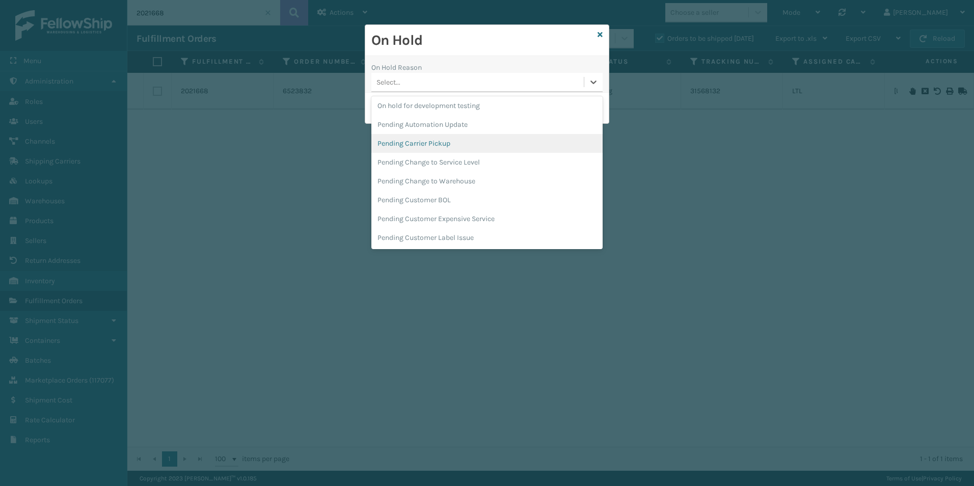
click at [426, 143] on div "Pending Carrier Pickup" at bounding box center [486, 143] width 231 height 19
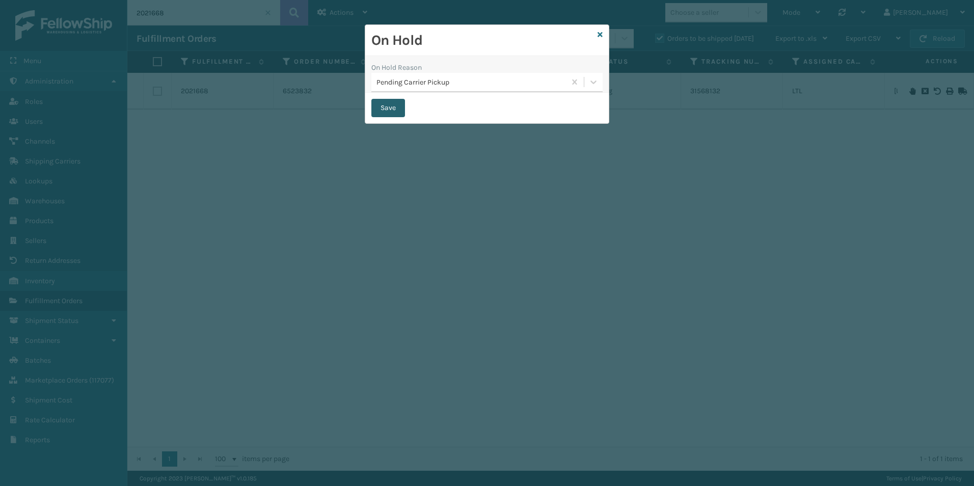
click at [391, 112] on button "Save" at bounding box center [388, 108] width 34 height 18
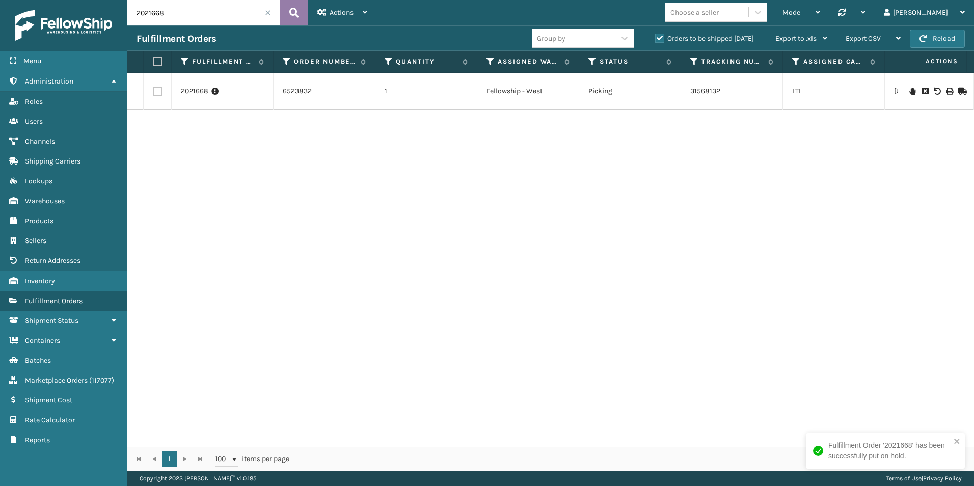
drag, startPoint x: 151, startPoint y: 10, endPoint x: 284, endPoint y: 23, distance: 133.7
click at [216, 10] on input "2021668" at bounding box center [203, 12] width 153 height 25
click at [910, 88] on icon at bounding box center [913, 91] width 6 height 7
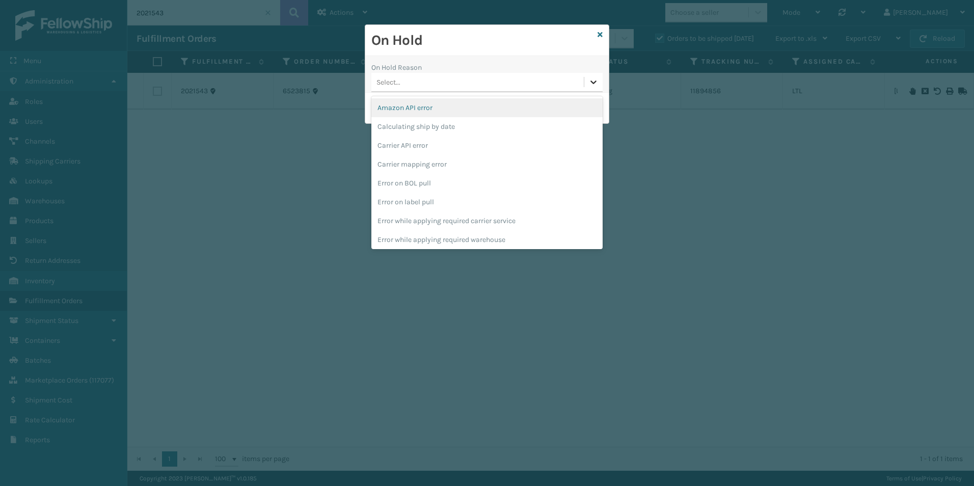
click at [591, 81] on icon at bounding box center [594, 83] width 6 height 4
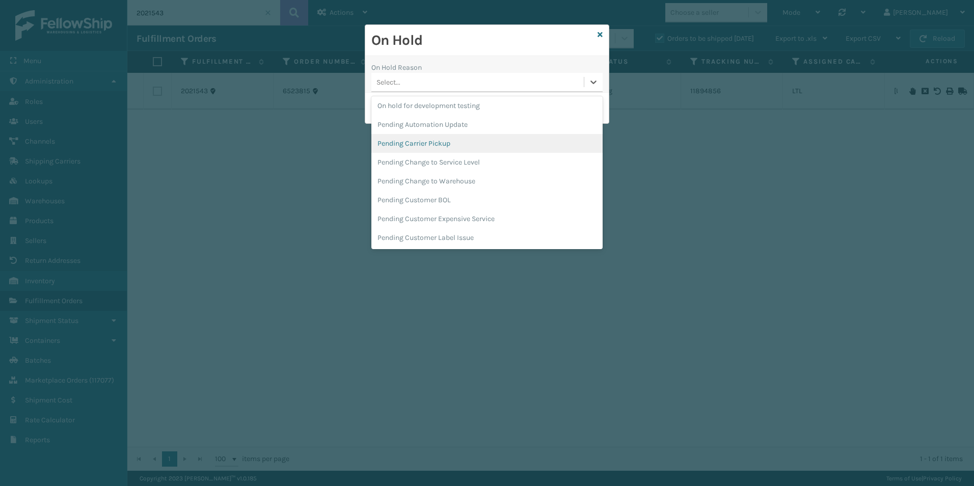
click at [440, 147] on div "Pending Carrier Pickup" at bounding box center [486, 143] width 231 height 19
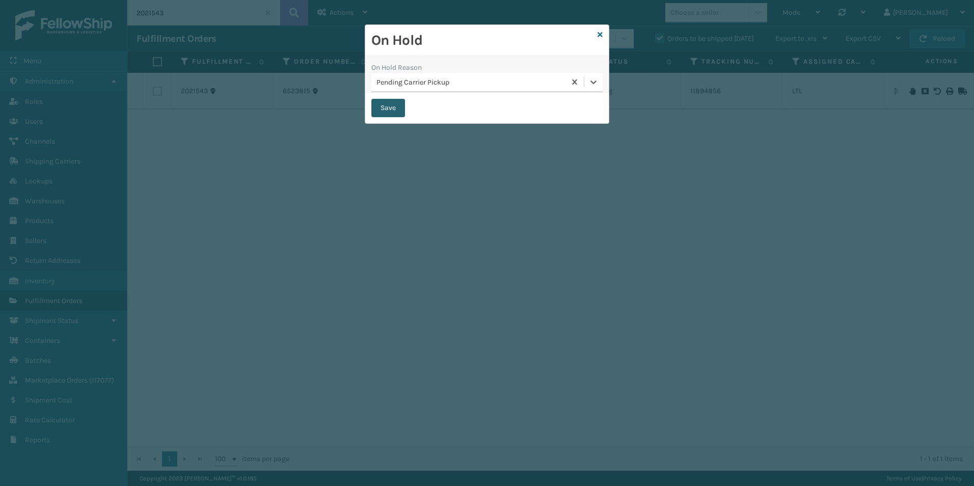
click at [383, 108] on button "Save" at bounding box center [388, 108] width 34 height 18
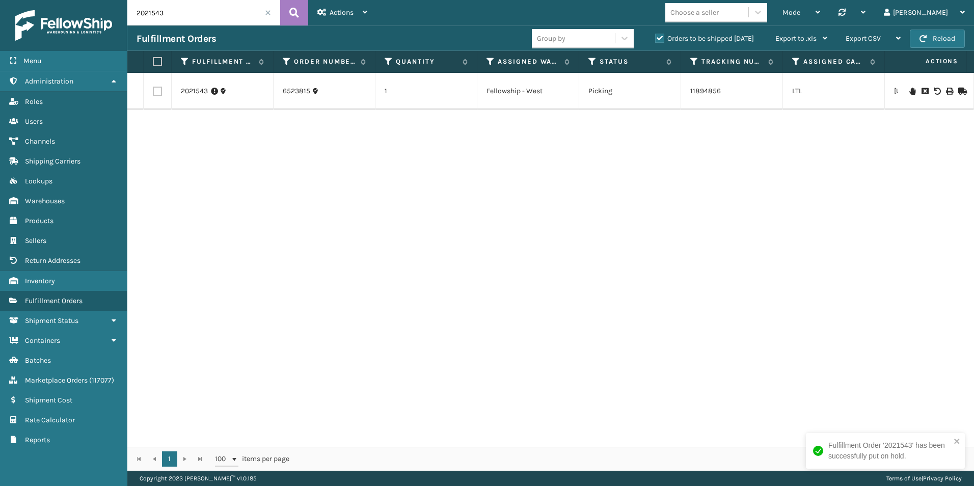
drag, startPoint x: 152, startPoint y: 13, endPoint x: 256, endPoint y: 19, distance: 104.6
click at [229, 13] on input "2021543" at bounding box center [203, 12] width 153 height 25
click at [910, 90] on icon at bounding box center [913, 91] width 6 height 7
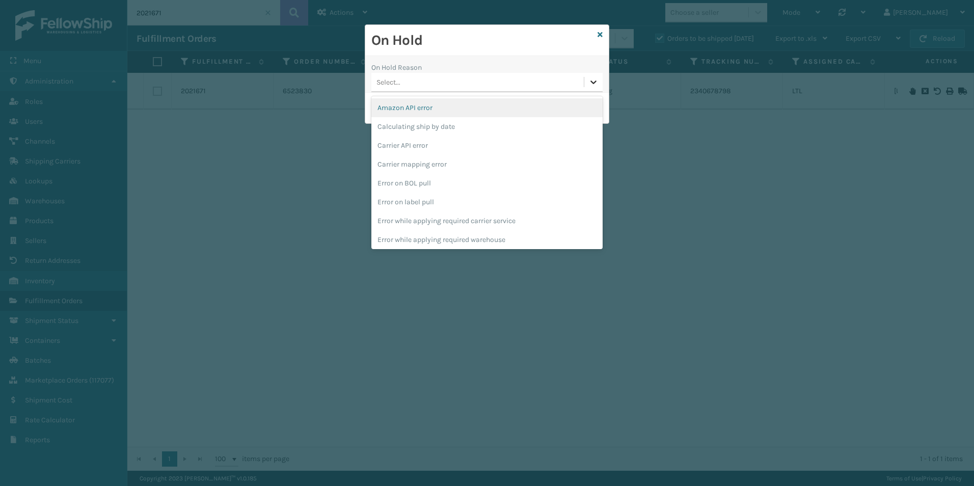
click at [590, 81] on icon at bounding box center [594, 82] width 10 height 10
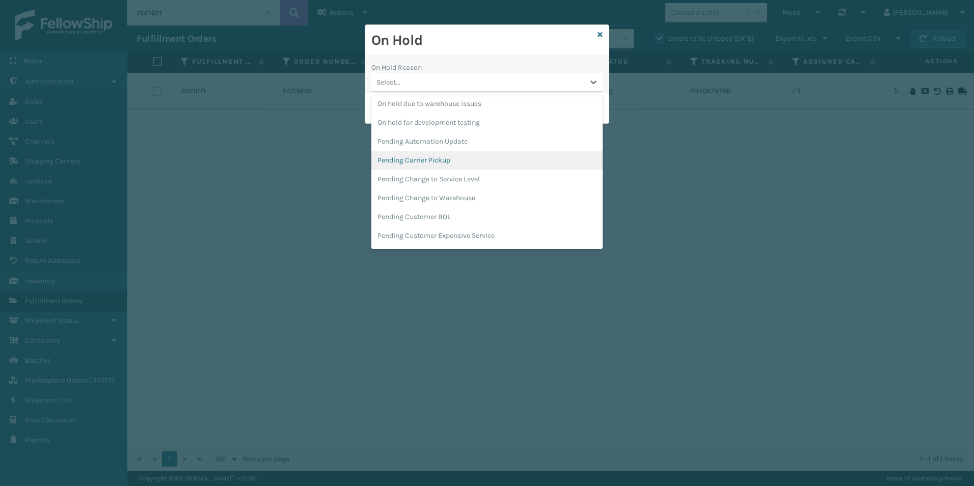
click at [437, 160] on div "Pending Carrier Pickup" at bounding box center [486, 160] width 231 height 19
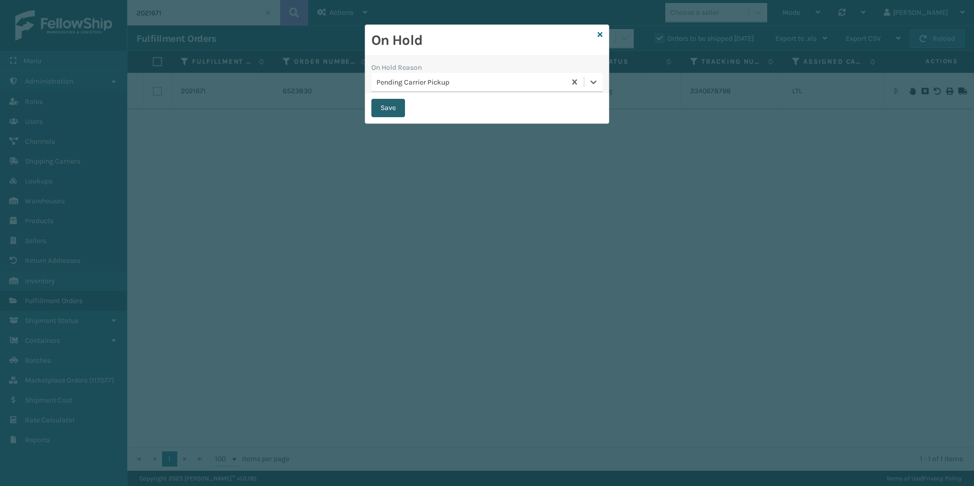
click at [381, 108] on button "Save" at bounding box center [388, 108] width 34 height 18
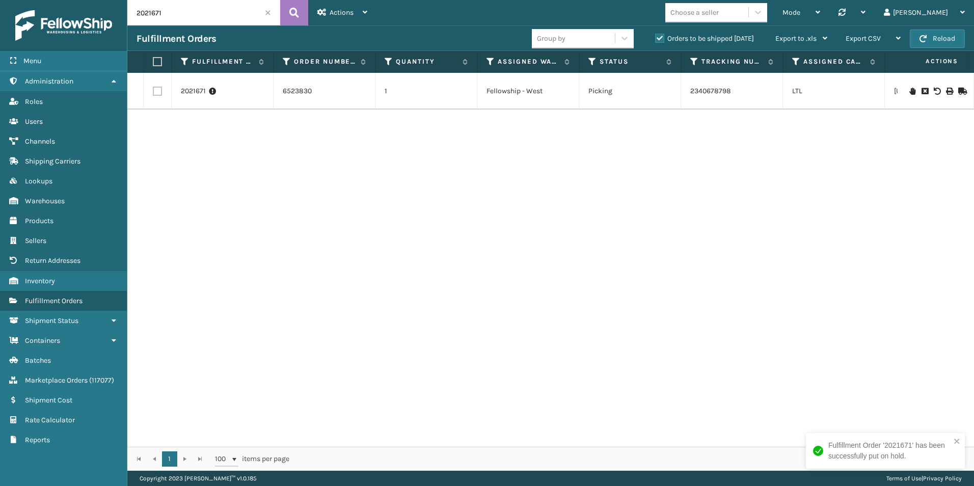
drag, startPoint x: 153, startPoint y: 15, endPoint x: 178, endPoint y: 24, distance: 27.1
click at [186, 15] on input "2021671" at bounding box center [203, 12] width 153 height 25
click at [910, 93] on icon at bounding box center [913, 91] width 6 height 7
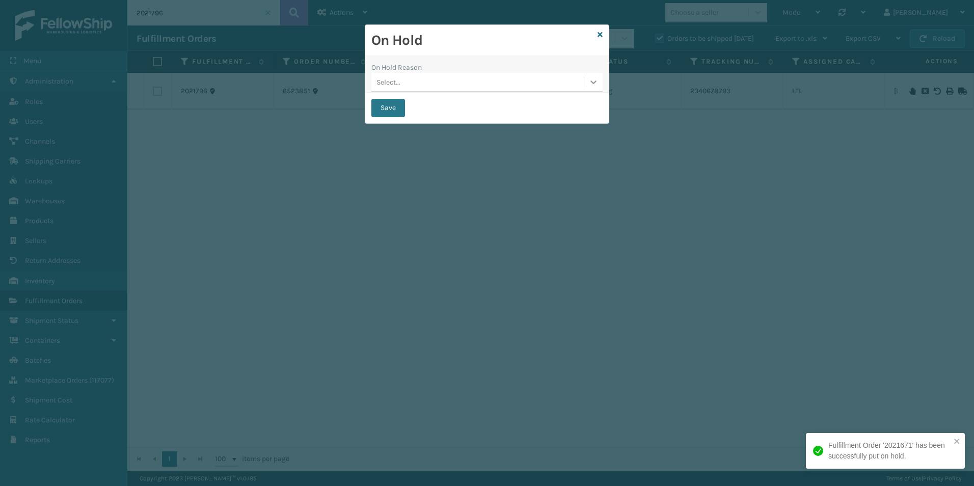
click at [592, 83] on icon at bounding box center [594, 83] width 6 height 4
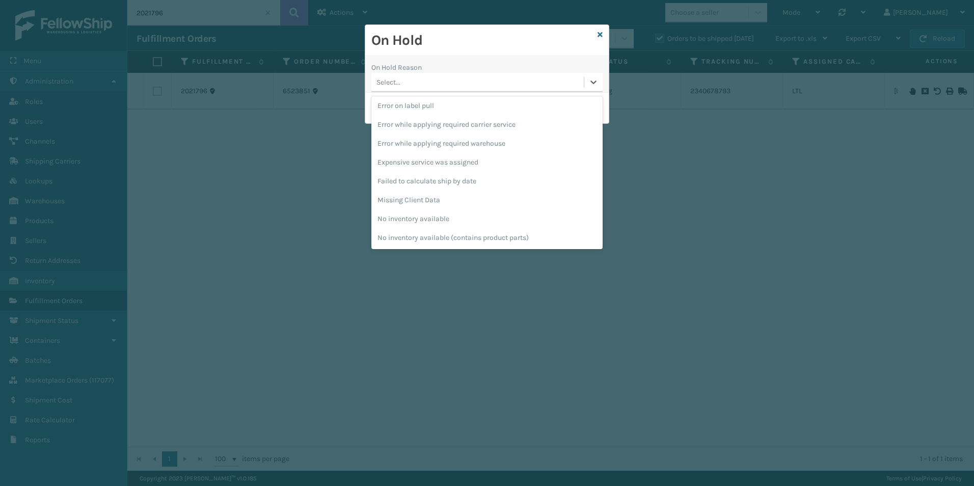
scroll to position [255, 0]
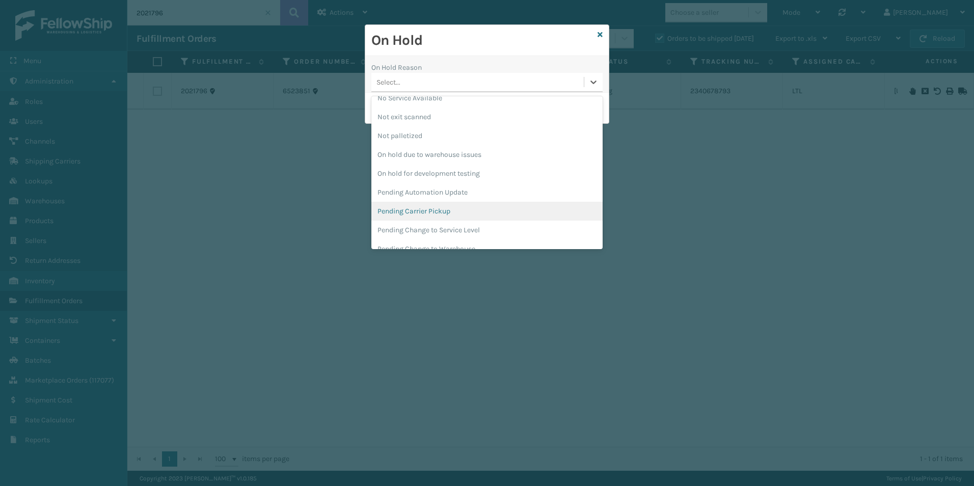
click at [424, 209] on div "Pending Carrier Pickup" at bounding box center [486, 211] width 231 height 19
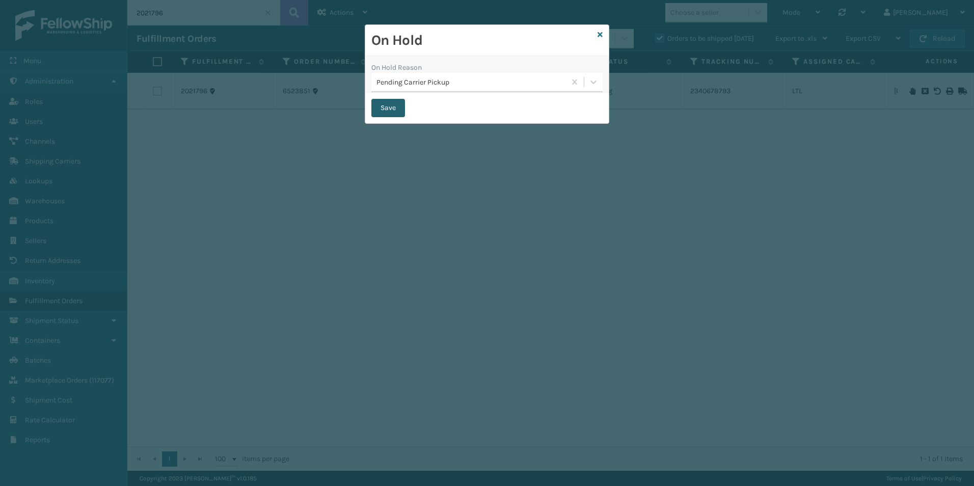
click at [382, 114] on button "Save" at bounding box center [388, 108] width 34 height 18
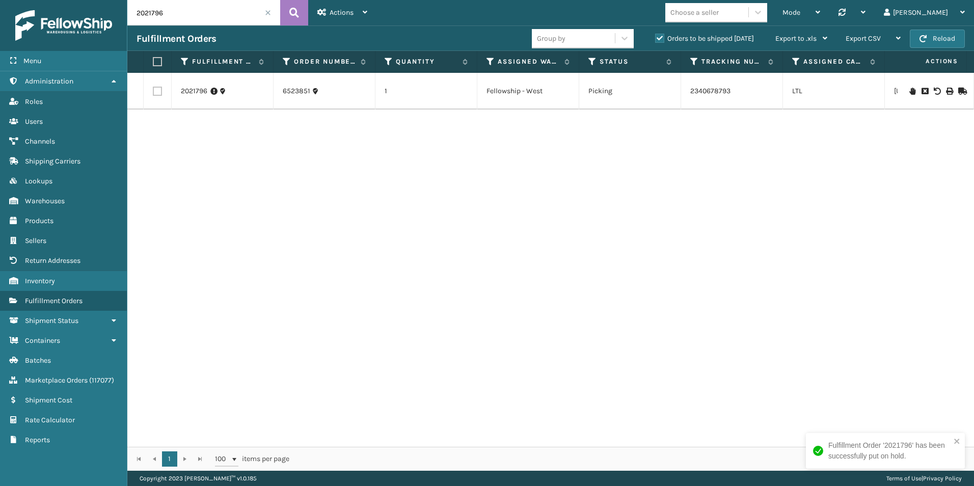
drag, startPoint x: 152, startPoint y: 13, endPoint x: 294, endPoint y: 30, distance: 143.1
click at [163, 13] on input "2021796" at bounding box center [203, 12] width 153 height 25
click at [910, 90] on icon at bounding box center [913, 91] width 6 height 7
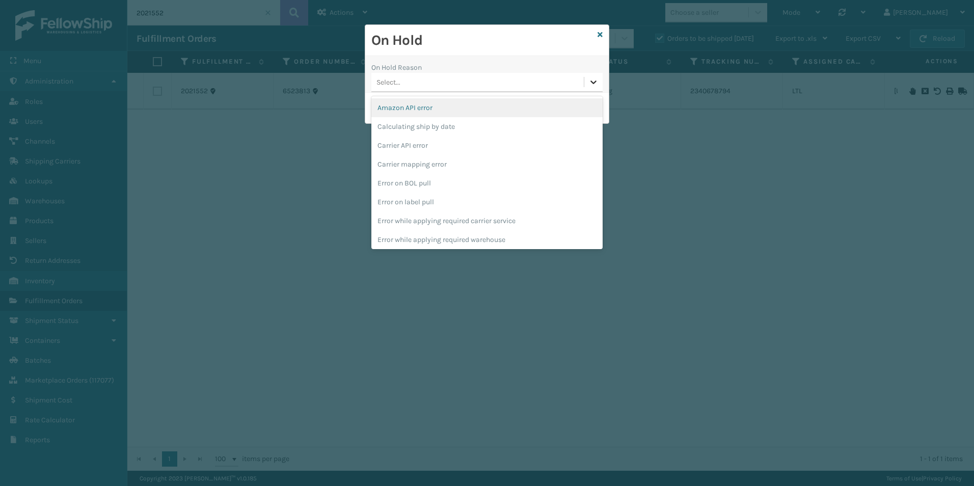
click at [589, 82] on icon at bounding box center [594, 82] width 10 height 10
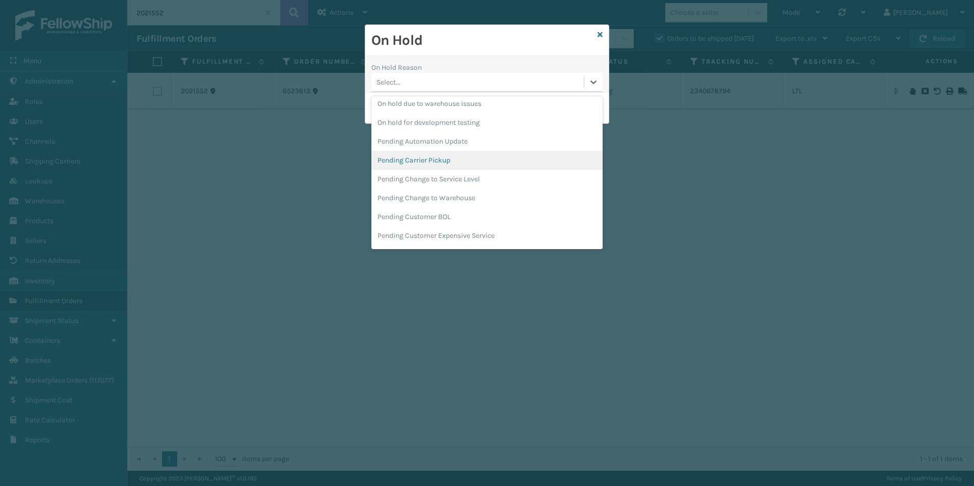
click at [432, 159] on div "Pending Carrier Pickup" at bounding box center [486, 160] width 231 height 19
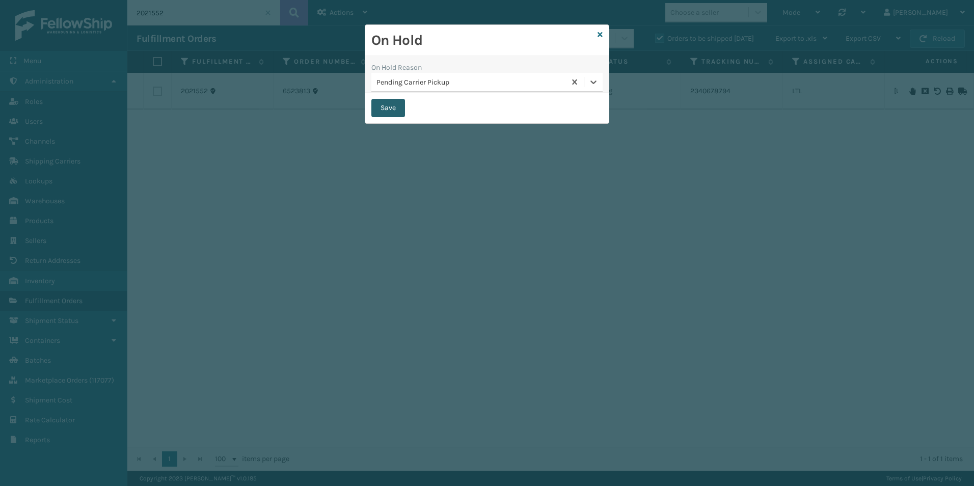
click at [382, 105] on button "Save" at bounding box center [388, 108] width 34 height 18
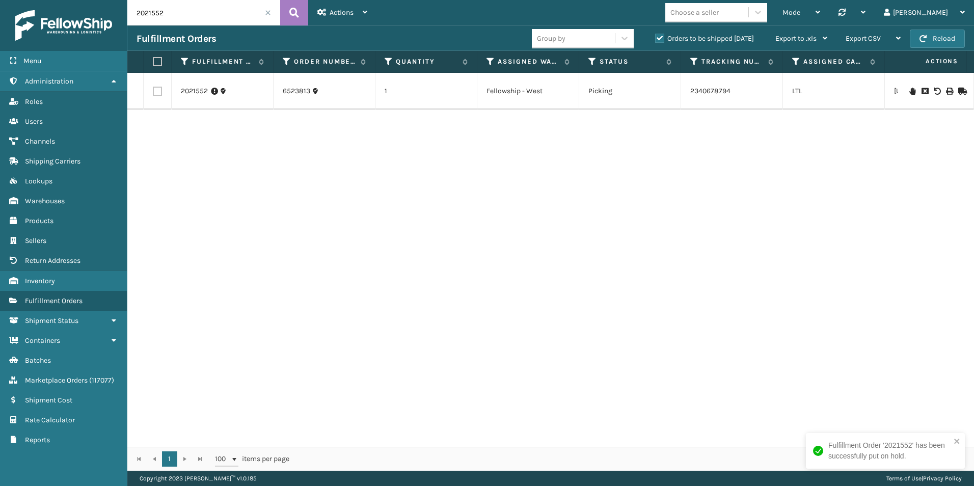
drag, startPoint x: 156, startPoint y: 13, endPoint x: 202, endPoint y: 13, distance: 45.4
click at [200, 13] on input "2021552" at bounding box center [203, 12] width 153 height 25
click at [910, 90] on icon at bounding box center [913, 91] width 6 height 7
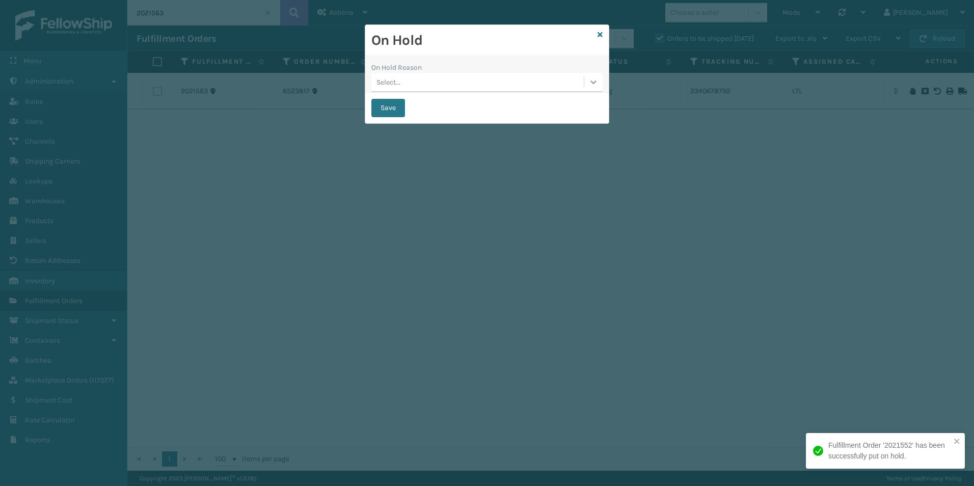
click at [592, 87] on div at bounding box center [593, 82] width 18 height 18
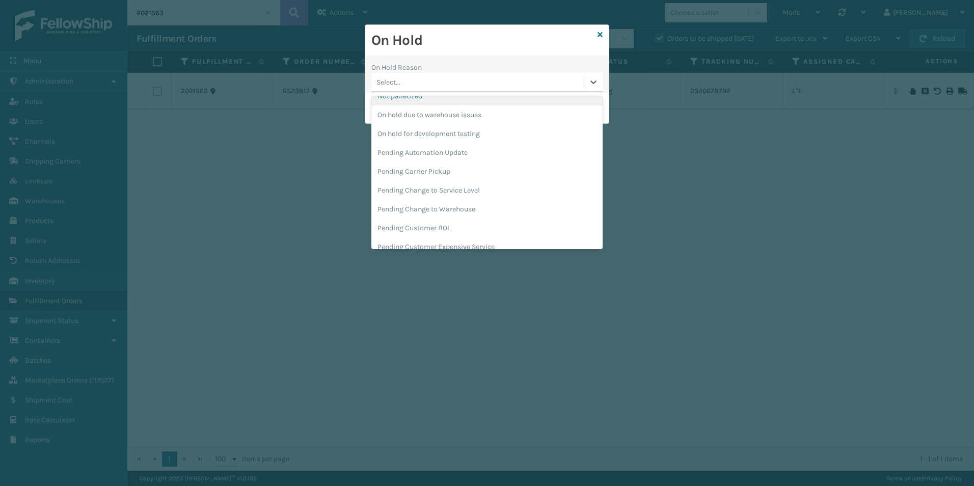
scroll to position [306, 0]
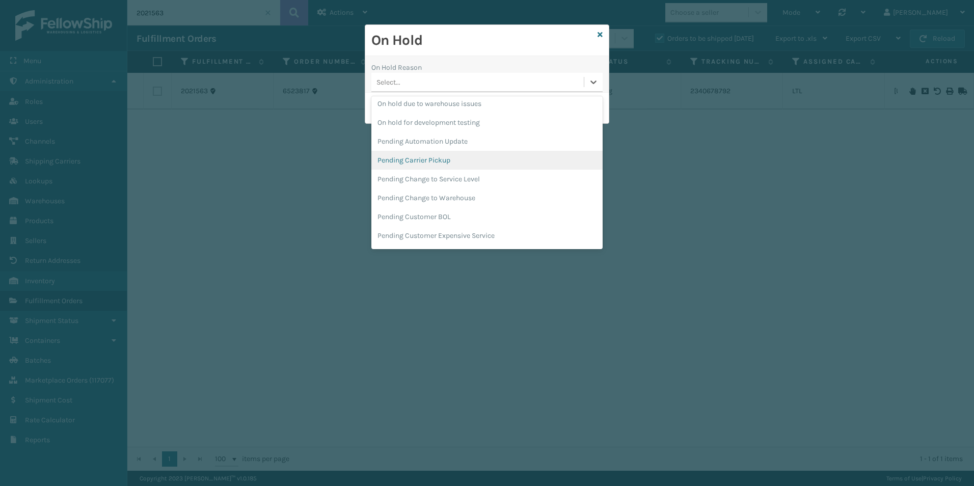
click at [414, 160] on div "Pending Carrier Pickup" at bounding box center [486, 160] width 231 height 19
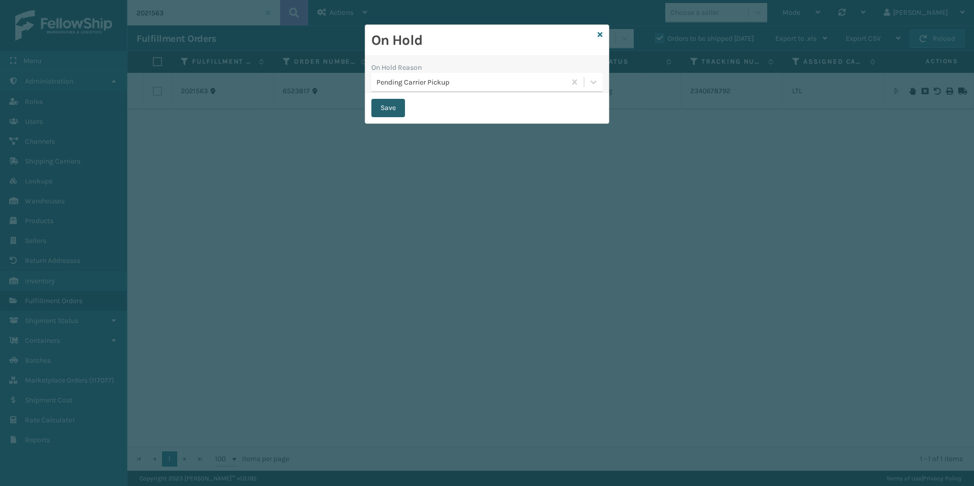
click at [383, 111] on button "Save" at bounding box center [388, 108] width 34 height 18
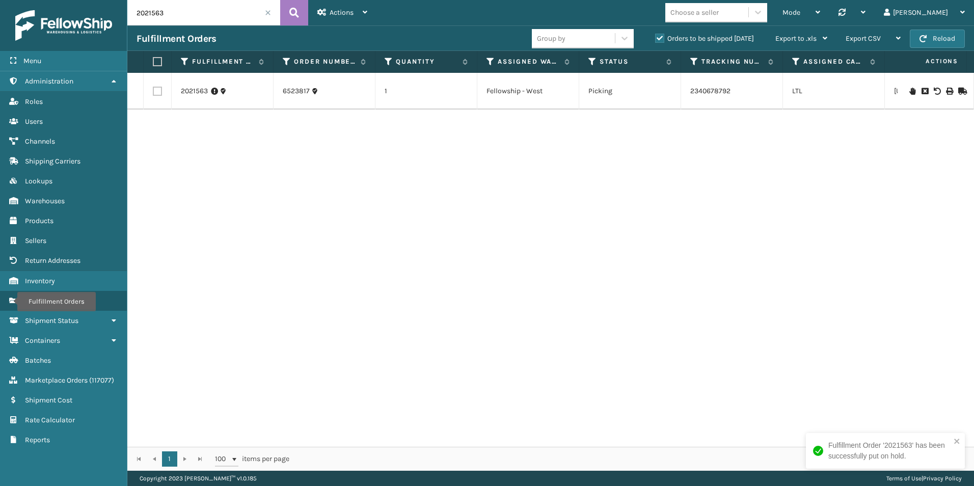
drag, startPoint x: 155, startPoint y: 10, endPoint x: 241, endPoint y: 20, distance: 85.6
click at [215, 14] on input "2021563" at bounding box center [203, 12] width 153 height 25
click at [910, 91] on icon at bounding box center [913, 91] width 6 height 7
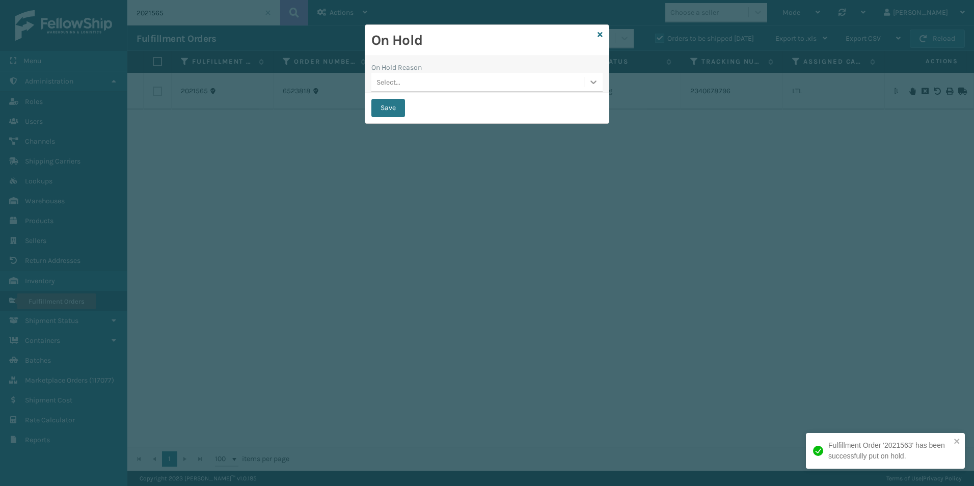
click at [593, 81] on icon at bounding box center [594, 82] width 10 height 10
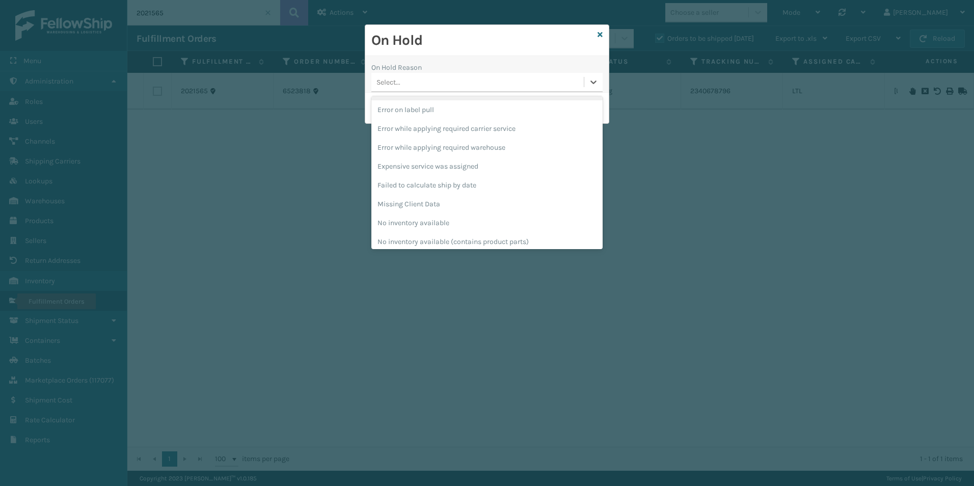
scroll to position [306, 0]
click at [430, 163] on div "Pending Carrier Pickup" at bounding box center [486, 160] width 231 height 19
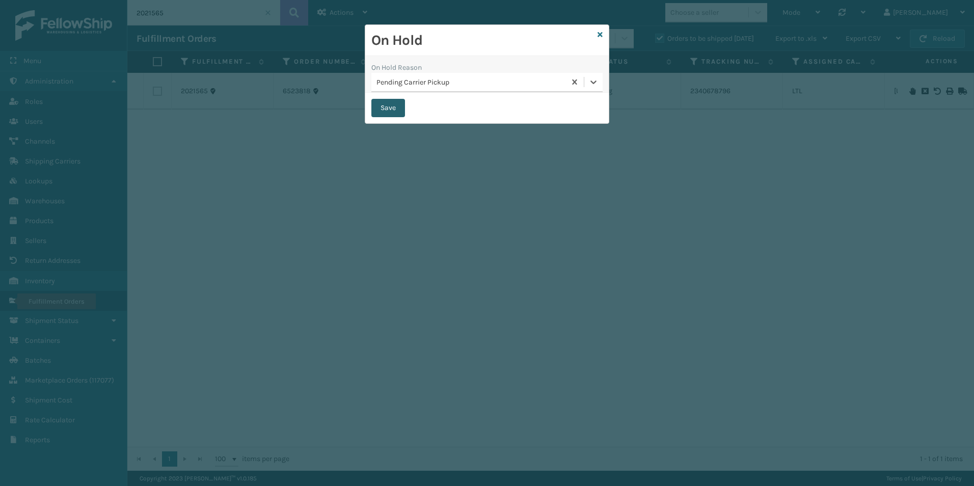
click at [377, 111] on button "Save" at bounding box center [388, 108] width 34 height 18
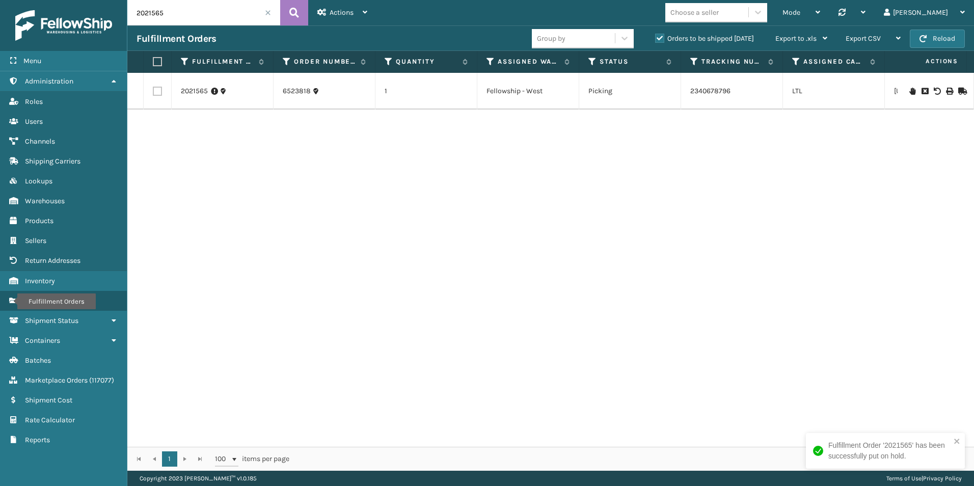
drag, startPoint x: 154, startPoint y: 14, endPoint x: 161, endPoint y: 14, distance: 6.6
click at [161, 14] on input "2021565" at bounding box center [203, 12] width 153 height 25
drag, startPoint x: 152, startPoint y: 14, endPoint x: 238, endPoint y: 16, distance: 86.6
click at [226, 15] on input "2021565" at bounding box center [203, 12] width 153 height 25
click at [910, 91] on icon at bounding box center [913, 91] width 6 height 7
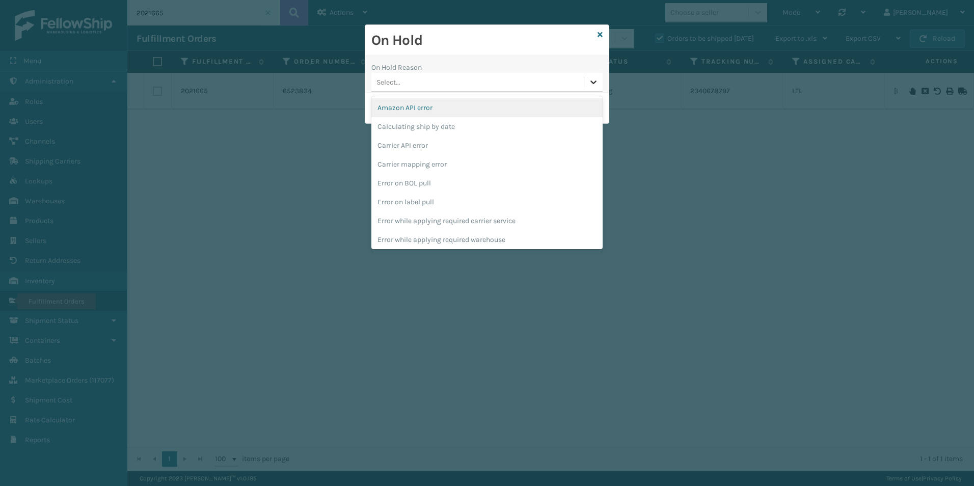
click at [586, 79] on div at bounding box center [593, 82] width 18 height 18
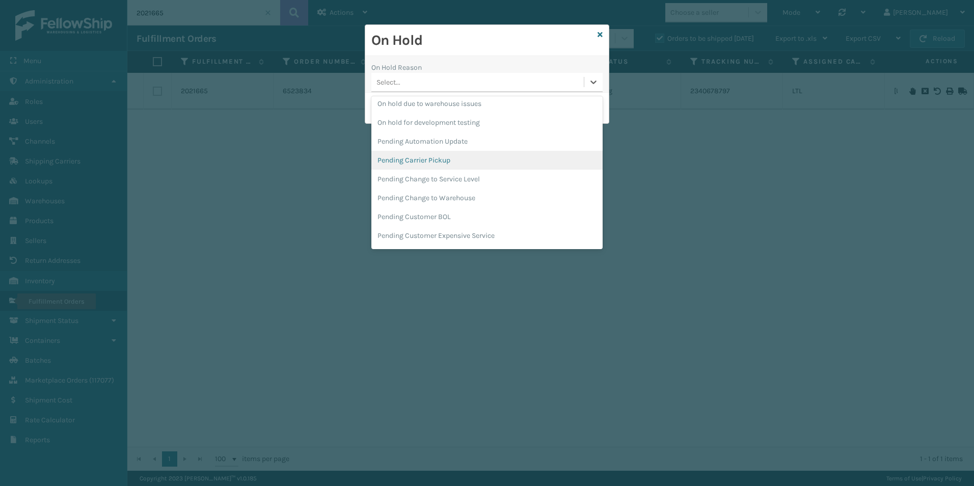
click at [429, 159] on div "Pending Carrier Pickup" at bounding box center [486, 160] width 231 height 19
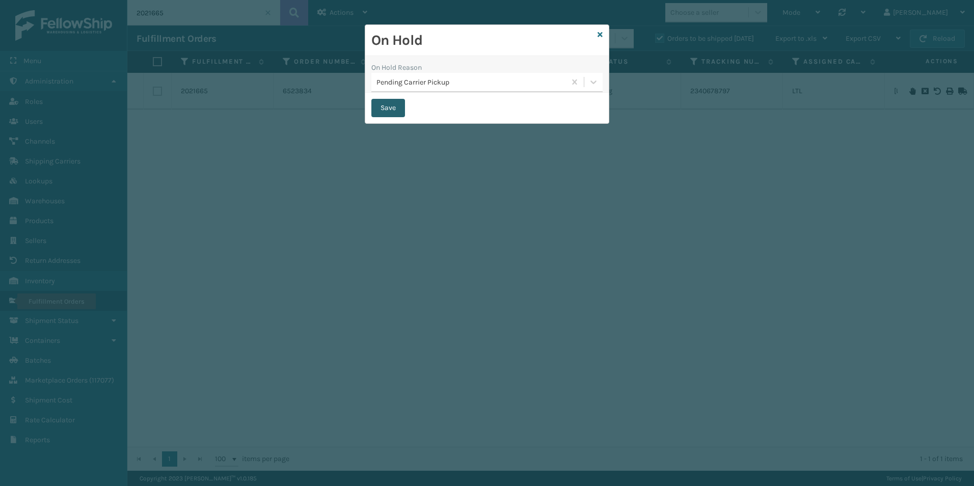
click at [382, 105] on button "Save" at bounding box center [388, 108] width 34 height 18
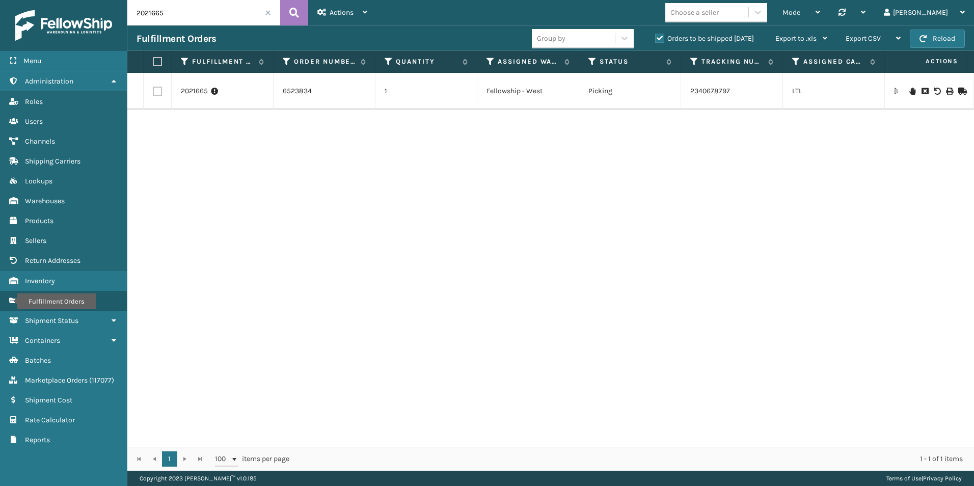
click at [228, 14] on input "2021665" at bounding box center [203, 12] width 153 height 25
type input "2021679"
click at [903, 80] on td at bounding box center [936, 91] width 76 height 37
click at [910, 83] on icon at bounding box center [913, 84] width 6 height 7
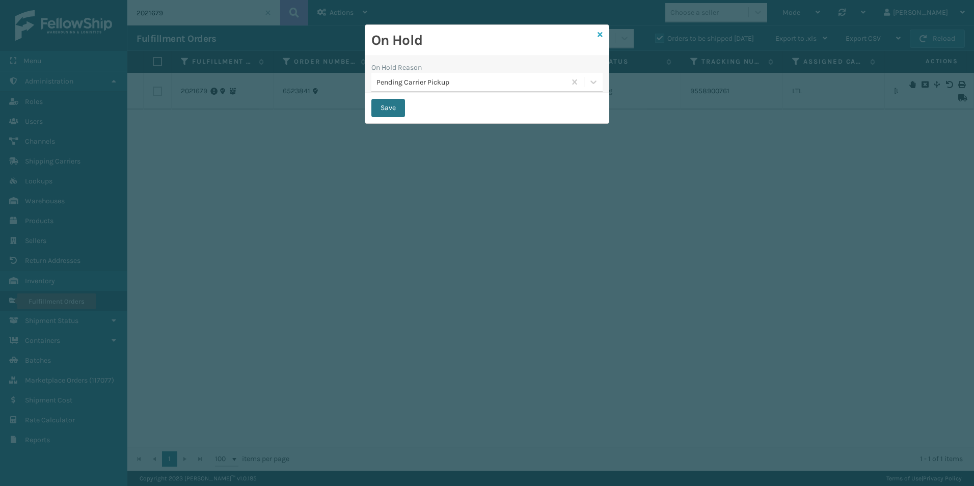
click at [599, 36] on icon at bounding box center [600, 34] width 5 height 7
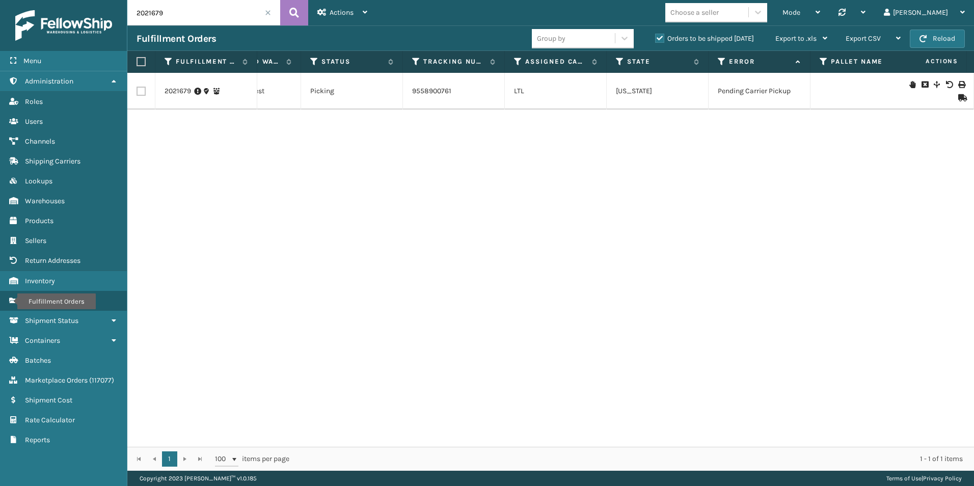
scroll to position [0, 236]
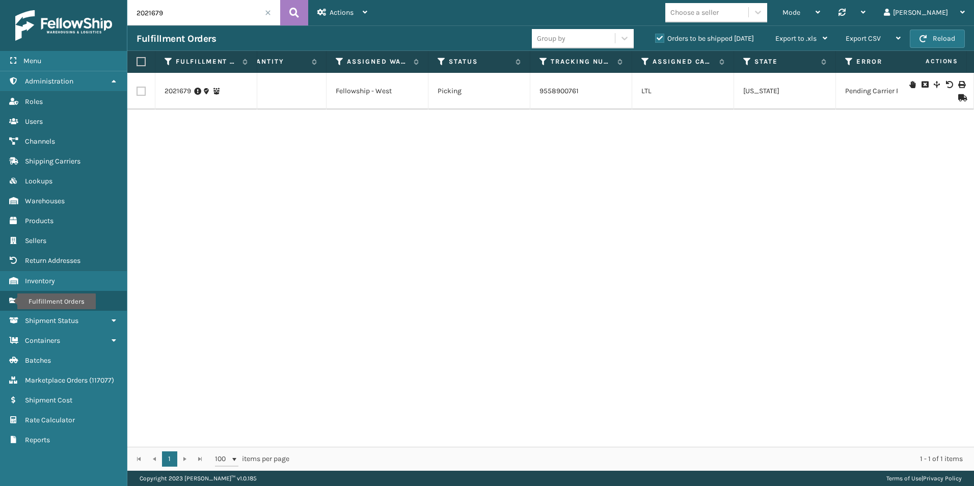
click at [266, 14] on span at bounding box center [268, 13] width 6 height 6
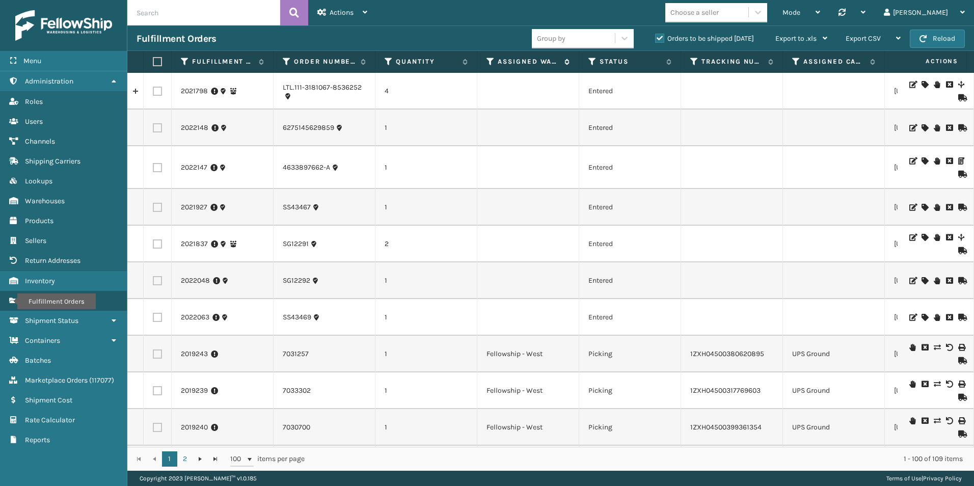
click at [492, 56] on th "Assigned Warehouse" at bounding box center [528, 62] width 102 height 22
click at [490, 61] on icon at bounding box center [491, 61] width 8 height 9
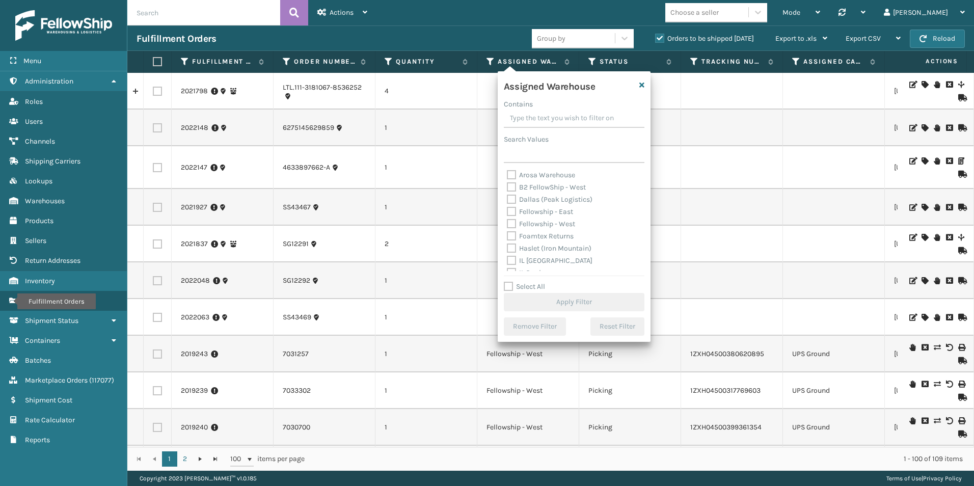
click at [508, 224] on label "Fellowship - West" at bounding box center [541, 224] width 68 height 9
click at [508, 224] on input "Fellowship - West" at bounding box center [507, 221] width 1 height 7
checkbox input "true"
click at [577, 301] on button "Apply Filter" at bounding box center [574, 302] width 141 height 18
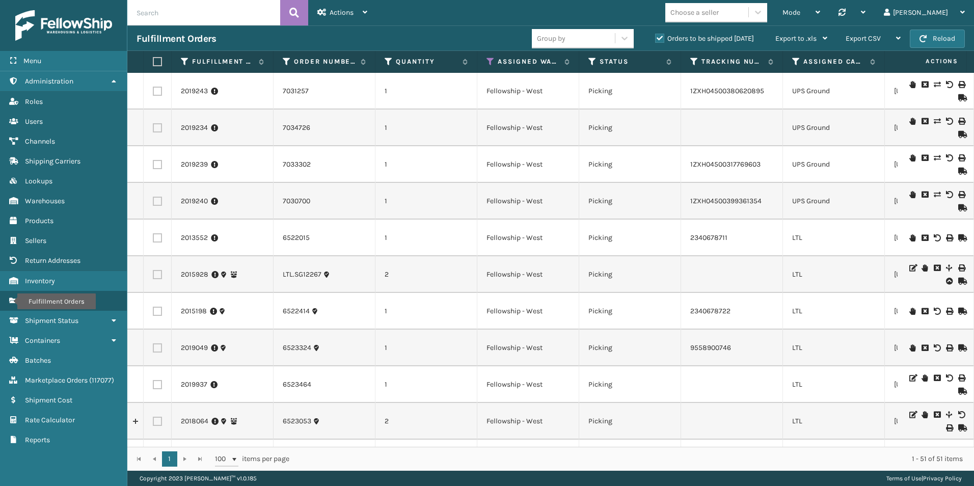
scroll to position [0, 157]
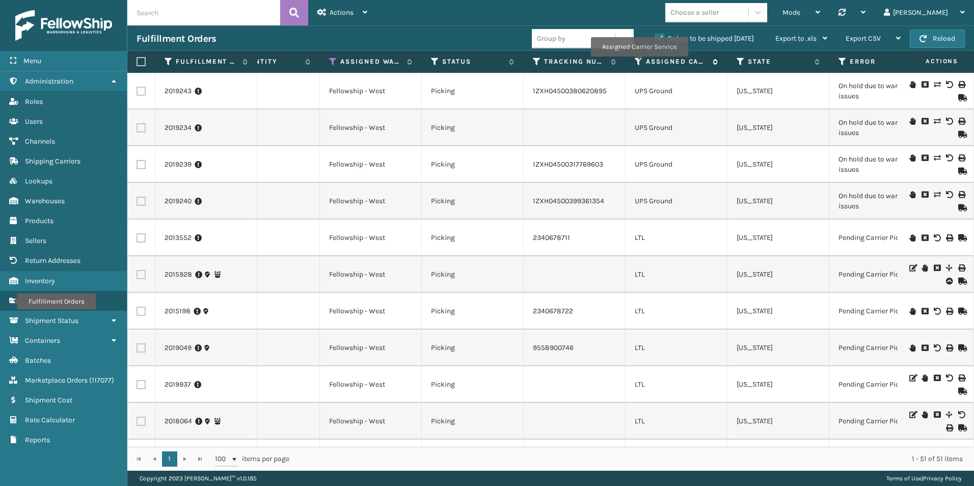
click at [639, 61] on icon at bounding box center [639, 61] width 8 height 9
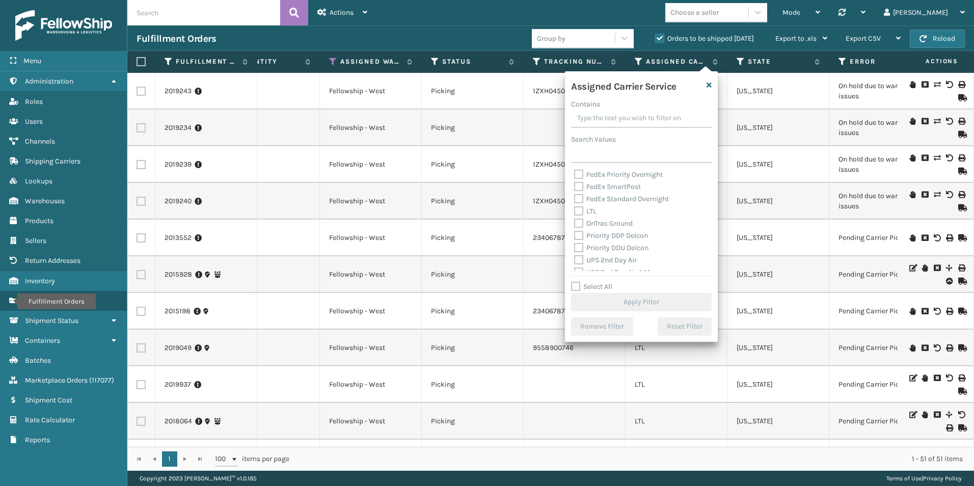
scroll to position [110, 0]
click at [580, 210] on label "LTL" at bounding box center [585, 211] width 22 height 9
click at [575, 210] on input "LTL" at bounding box center [574, 209] width 1 height 7
checkbox input "true"
click at [633, 303] on button "Apply Filter" at bounding box center [641, 302] width 141 height 18
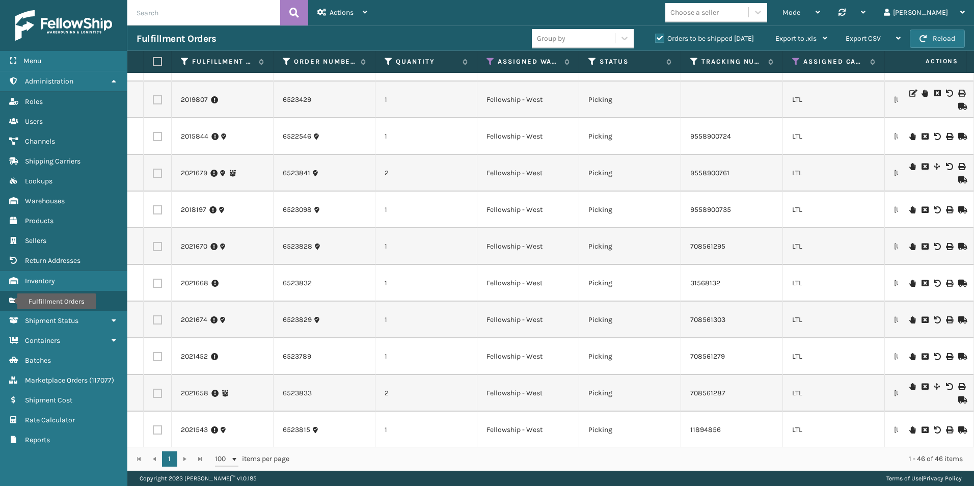
scroll to position [102, 0]
click at [941, 41] on button "Reload" at bounding box center [937, 39] width 55 height 18
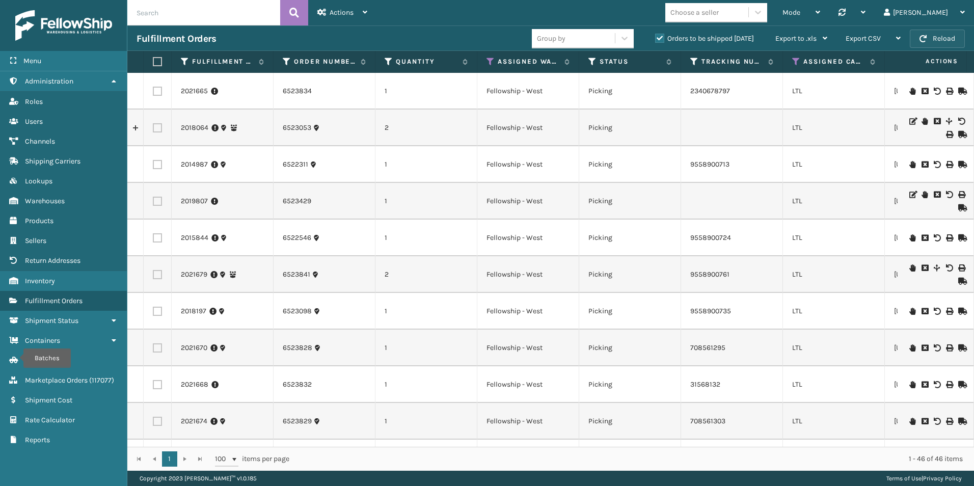
click at [936, 44] on button "Reload" at bounding box center [937, 39] width 55 height 18
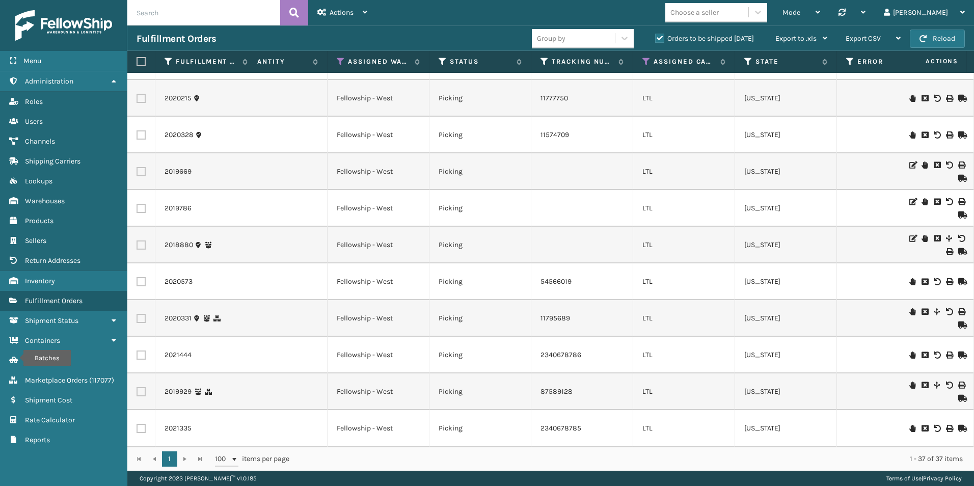
scroll to position [0, 116]
